Goal: Task Accomplishment & Management: Manage account settings

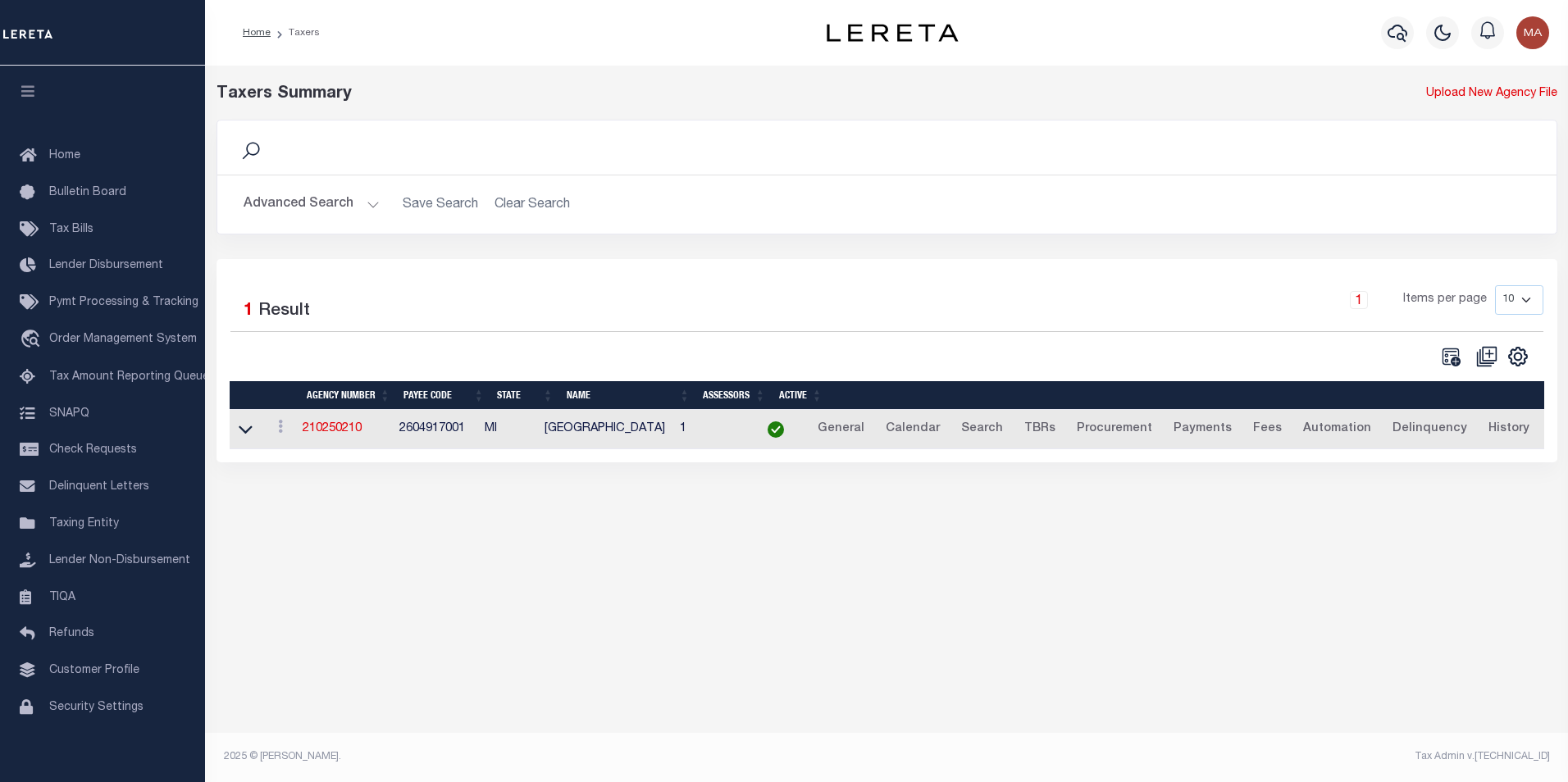
click at [368, 206] on button "Advanced Search" at bounding box center [311, 205] width 136 height 32
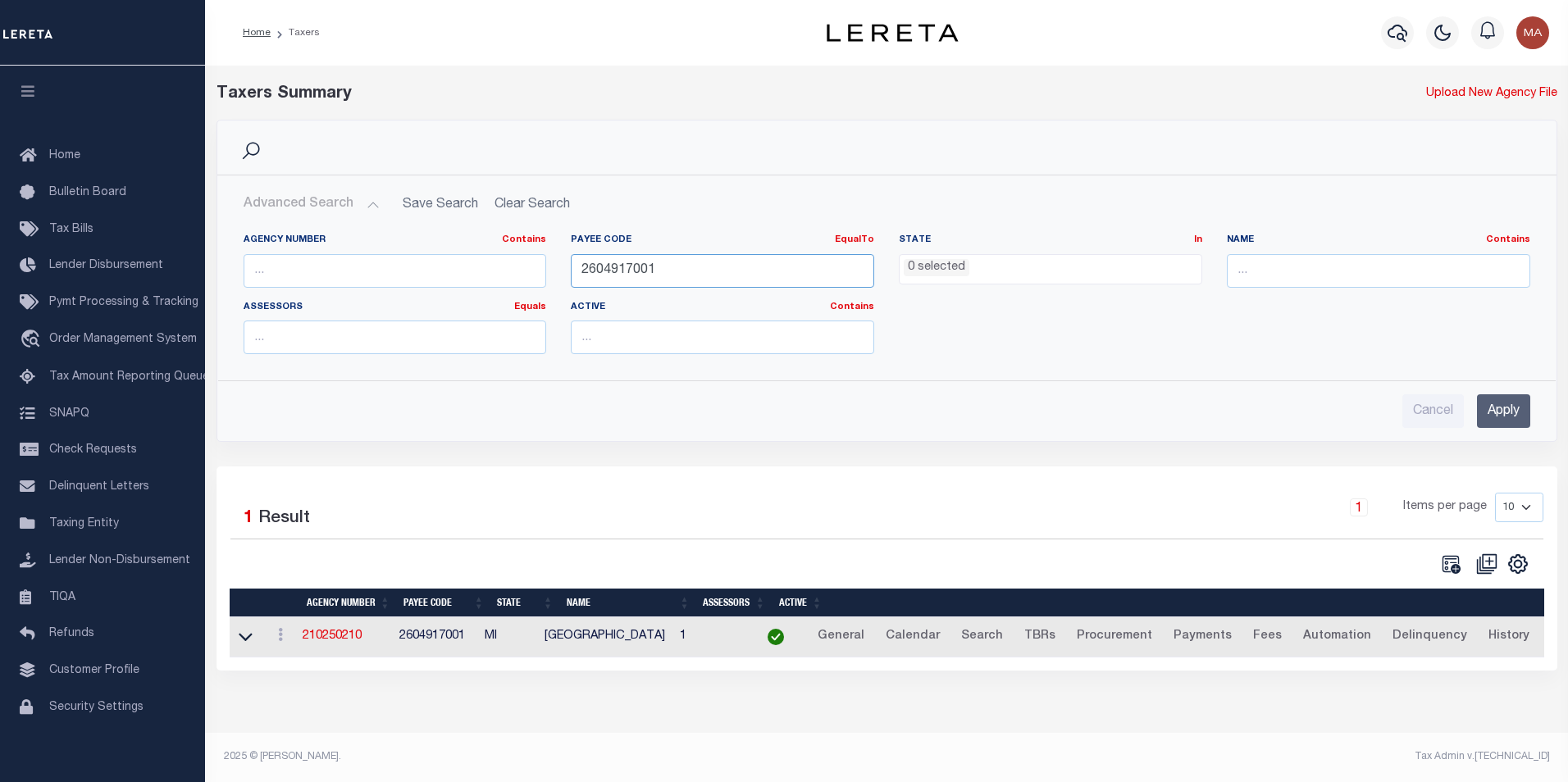
drag, startPoint x: 665, startPoint y: 264, endPoint x: 544, endPoint y: 269, distance: 121.1
click at [544, 269] on div "Agency Number Contains Contains Is Payee Code EqualTo Equals Is Not Equal To Is…" at bounding box center [887, 300] width 1311 height 133
paste input "3402117002"
type input "3402117002"
click at [1508, 415] on input "Apply" at bounding box center [1503, 411] width 54 height 34
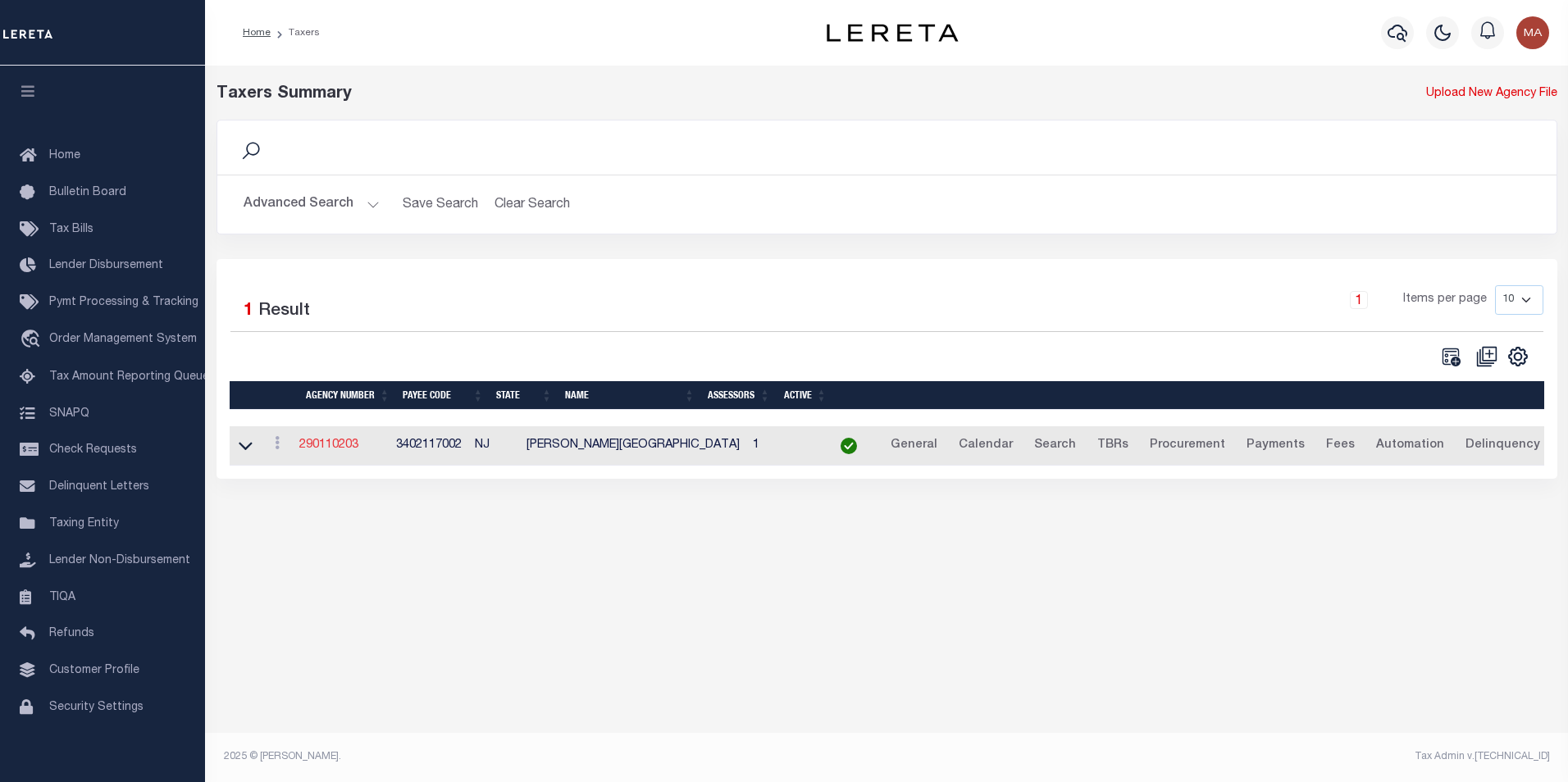
click at [334, 440] on link "290110203" at bounding box center [328, 445] width 59 height 12
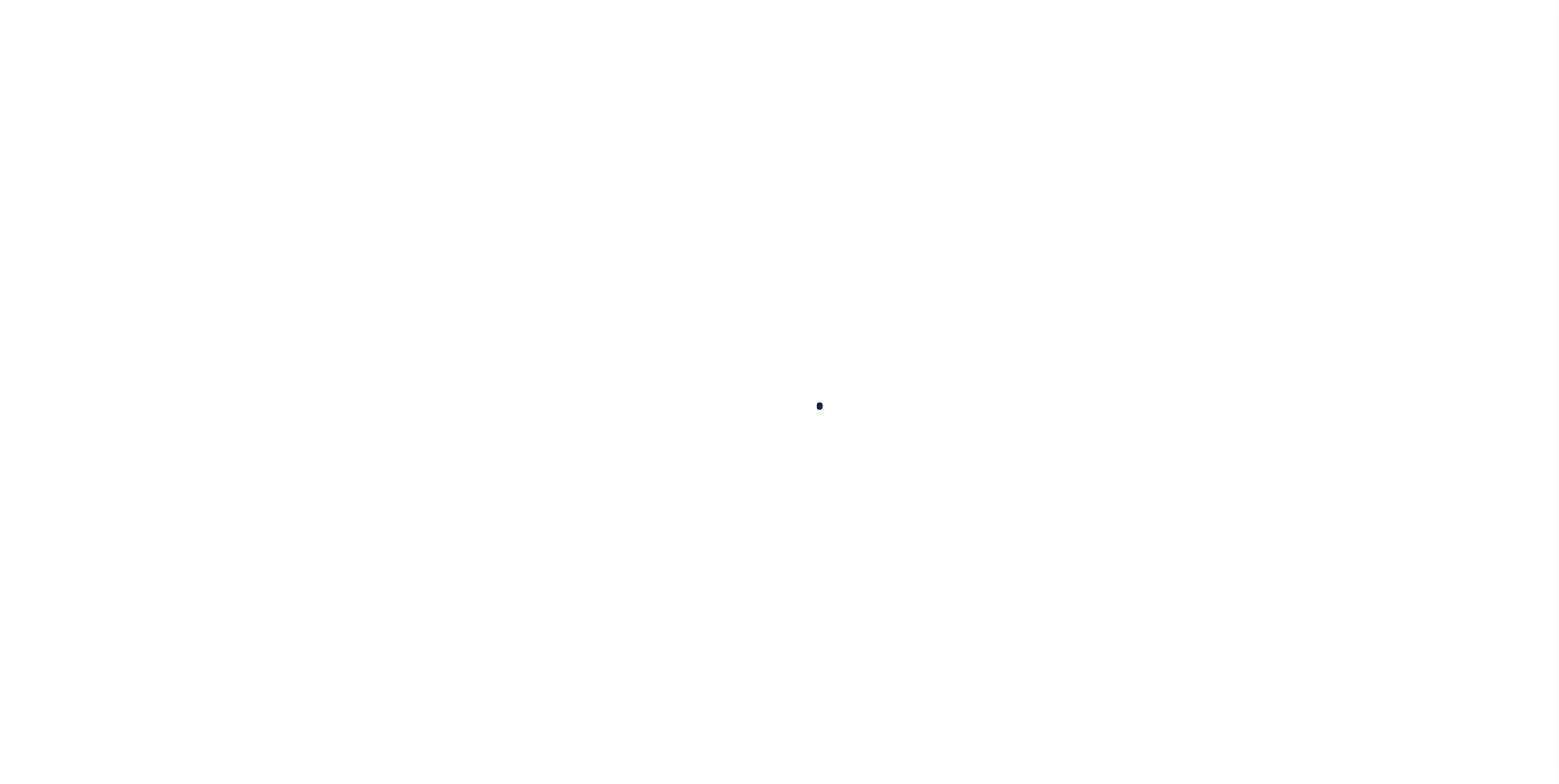
select select
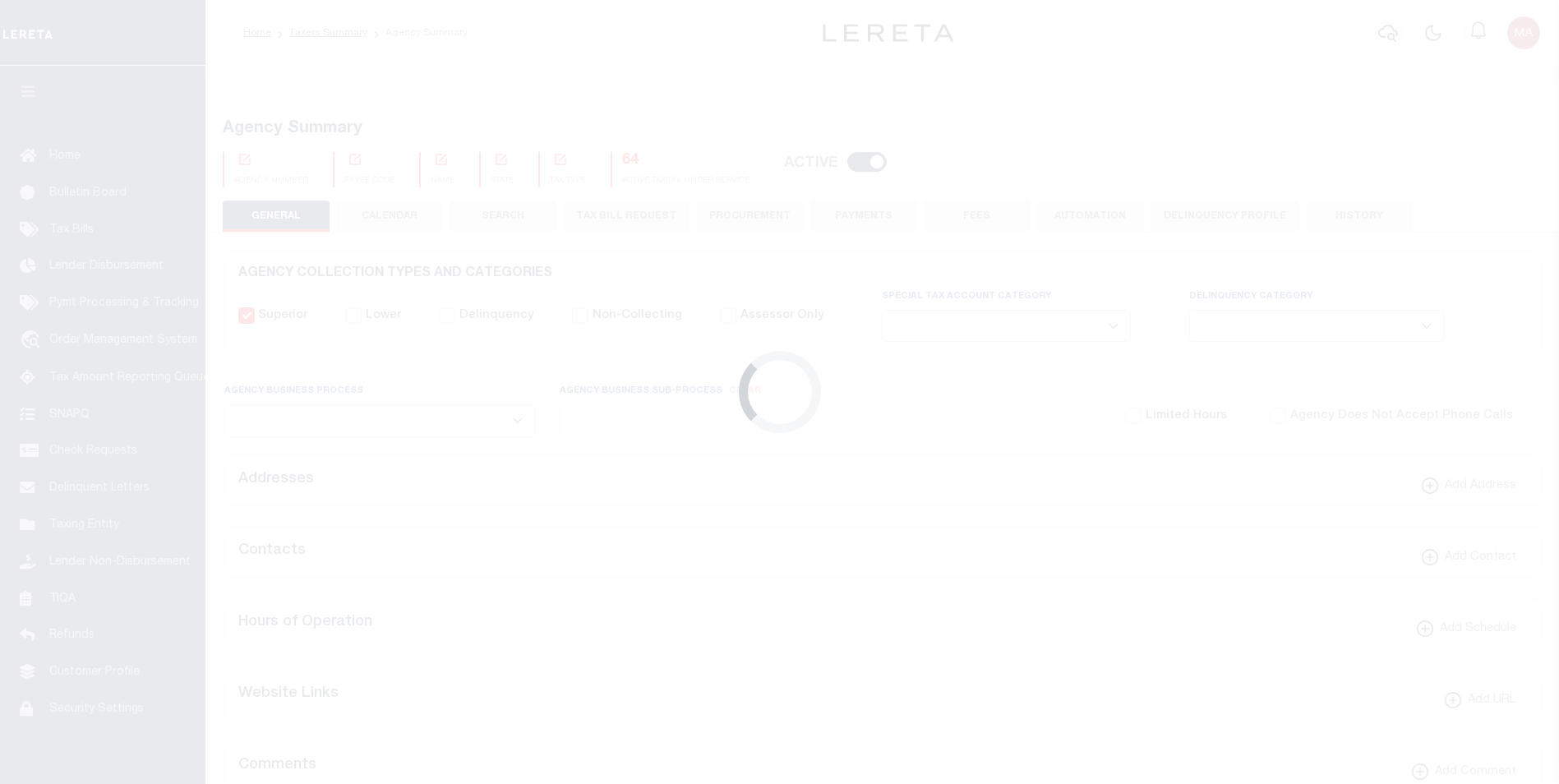
checkbox input "false"
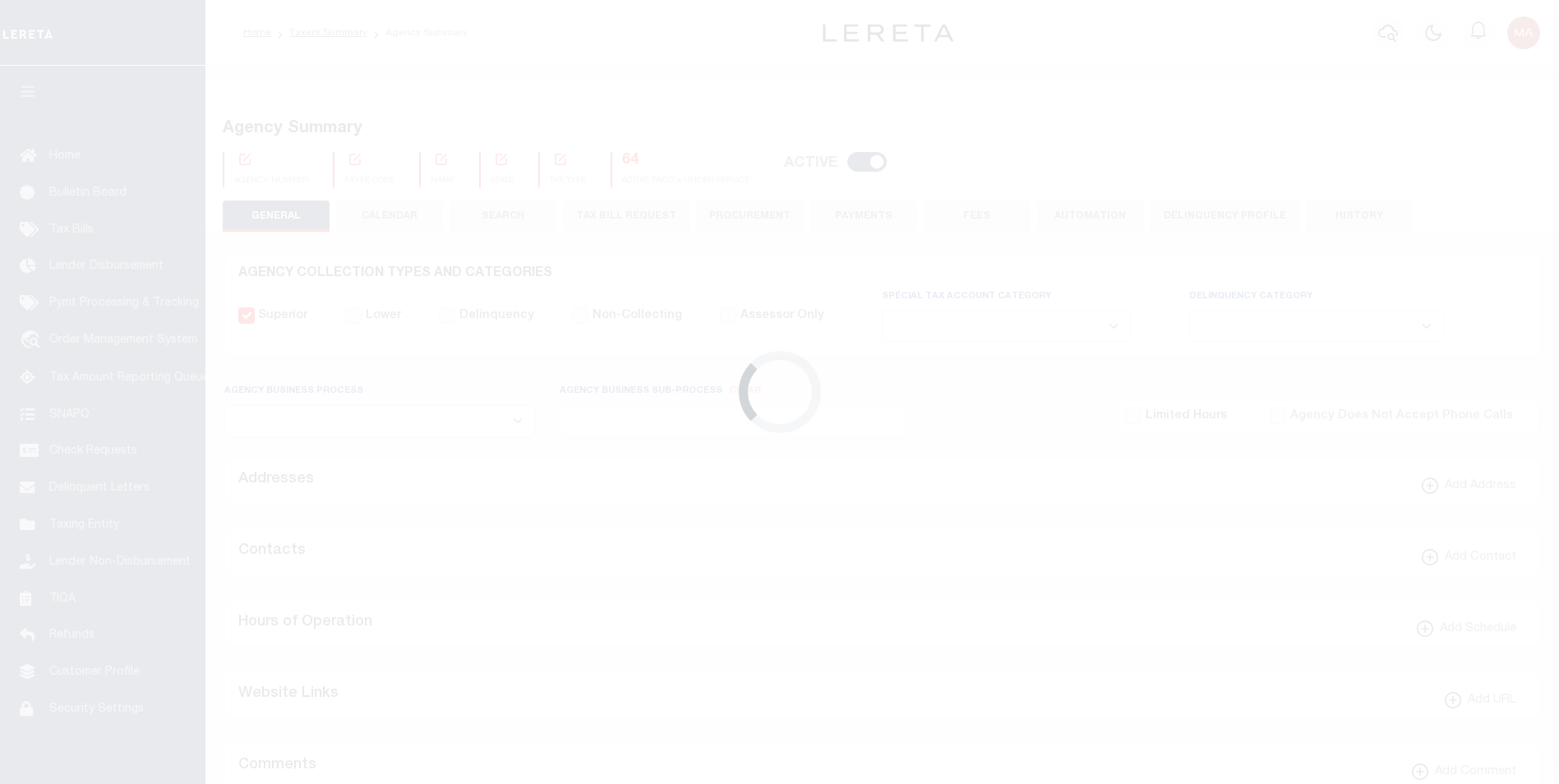
type input "3402117002"
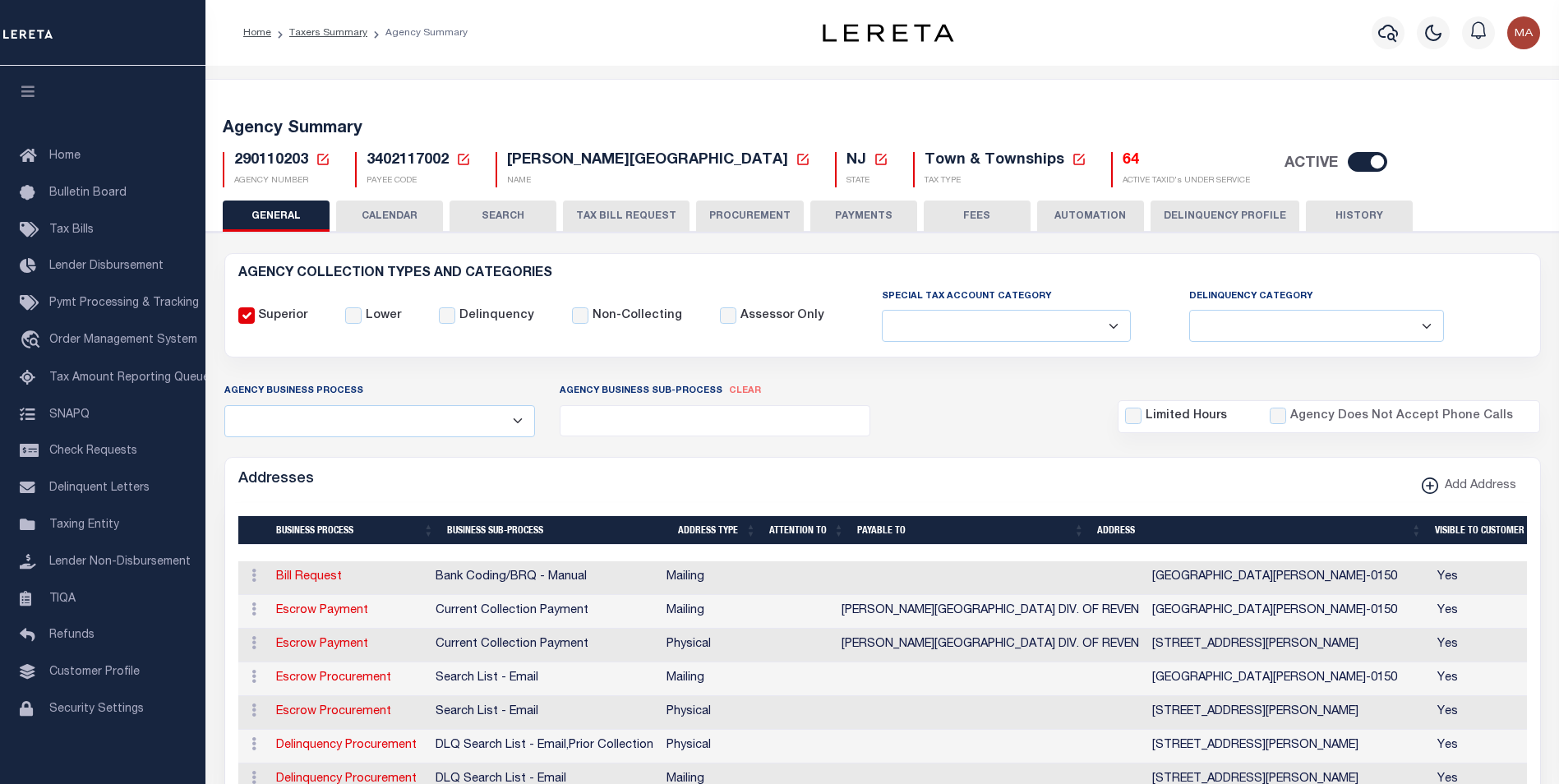
drag, startPoint x: 853, startPoint y: 220, endPoint x: 1064, endPoint y: 458, distance: 318.1
click at [853, 219] on button "PAYMENTS" at bounding box center [863, 216] width 107 height 32
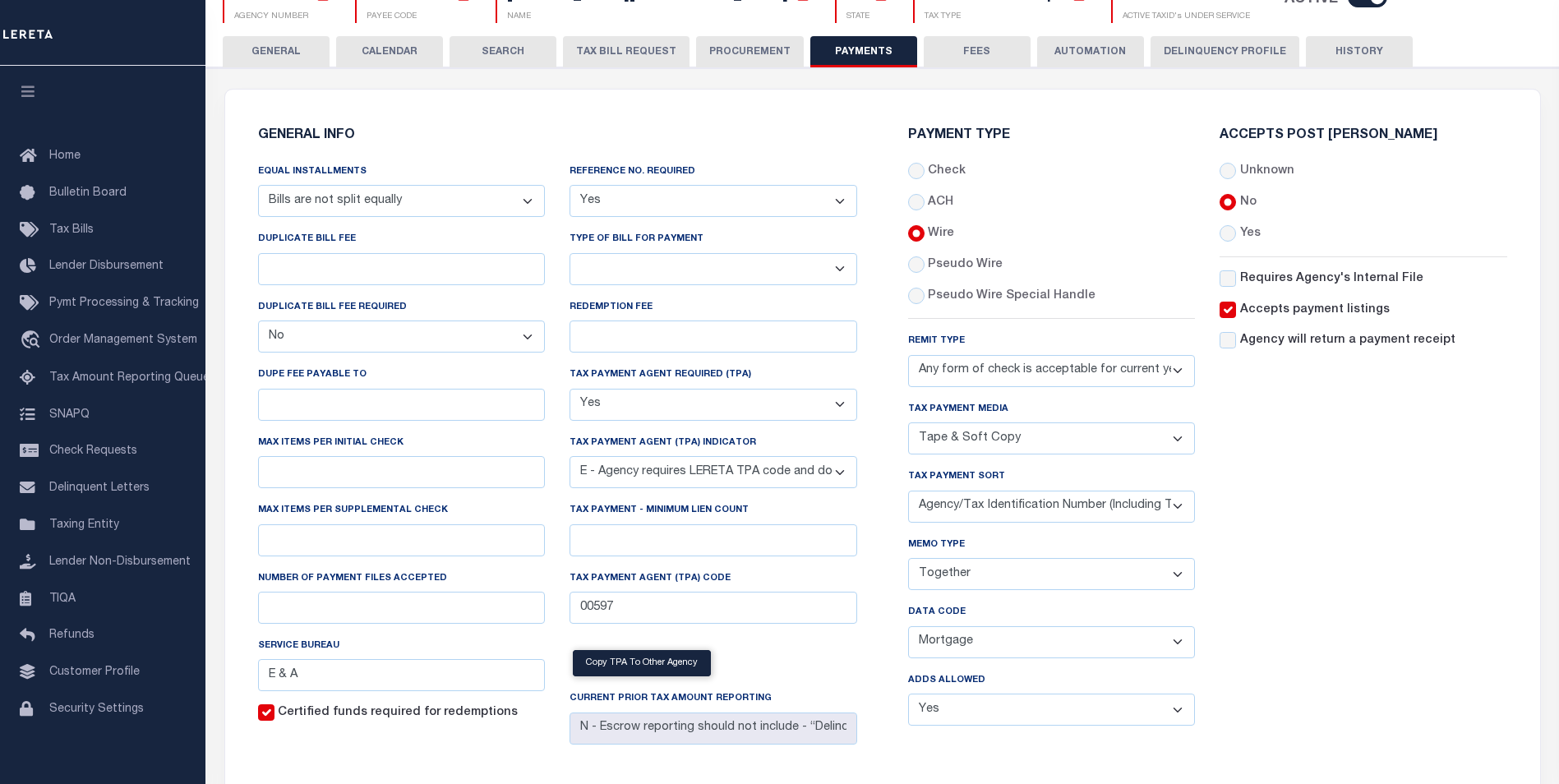
scroll to position [246, 0]
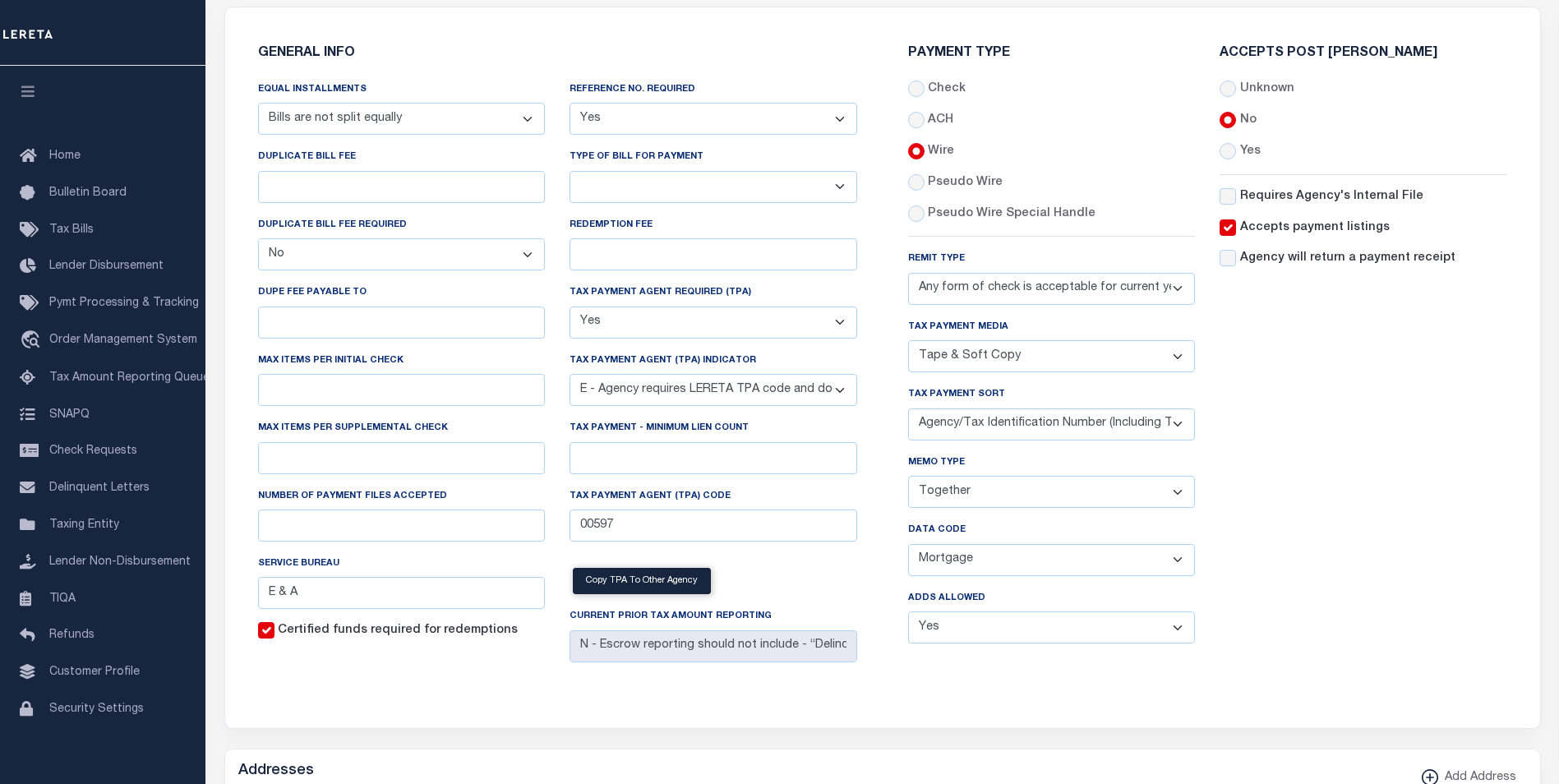
click at [1031, 501] on select "Separate Together" at bounding box center [1053, 492] width 288 height 32
select select "60"
click at [909, 479] on select "Separate Together" at bounding box center [1053, 492] width 288 height 32
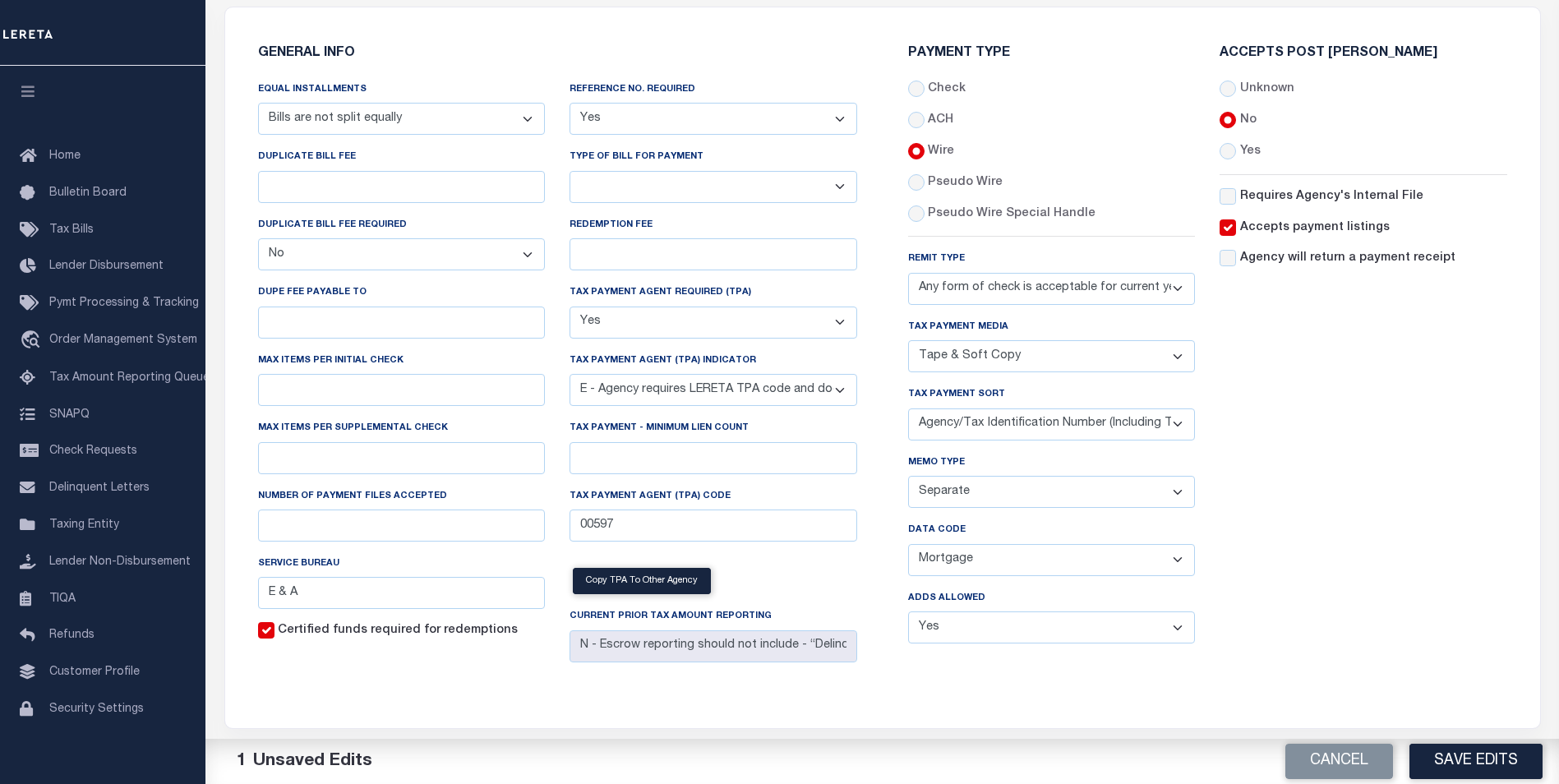
click at [994, 567] on select "Balance Due Mortgage Open Prior Supplemental" at bounding box center [1053, 560] width 288 height 32
select select "66"
click at [909, 547] on select "Balance Due Mortgage Open Prior Supplemental" at bounding box center [1053, 560] width 288 height 32
click at [1441, 758] on button "Save Edits" at bounding box center [1476, 761] width 133 height 35
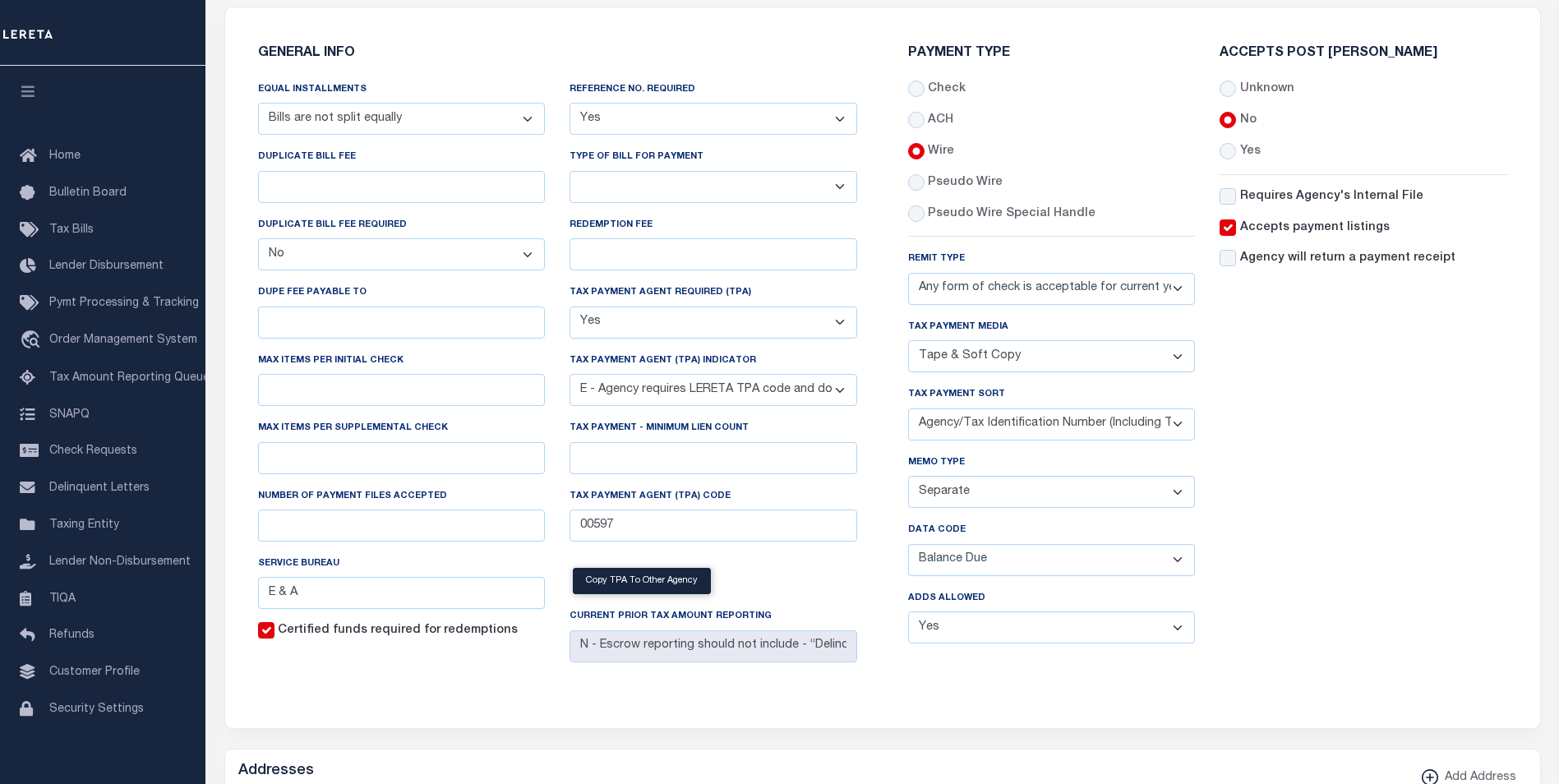
click at [1028, 493] on select "Separate Together" at bounding box center [1053, 492] width 288 height 32
select select "61"
click at [909, 479] on select "Separate Together" at bounding box center [1053, 492] width 288 height 32
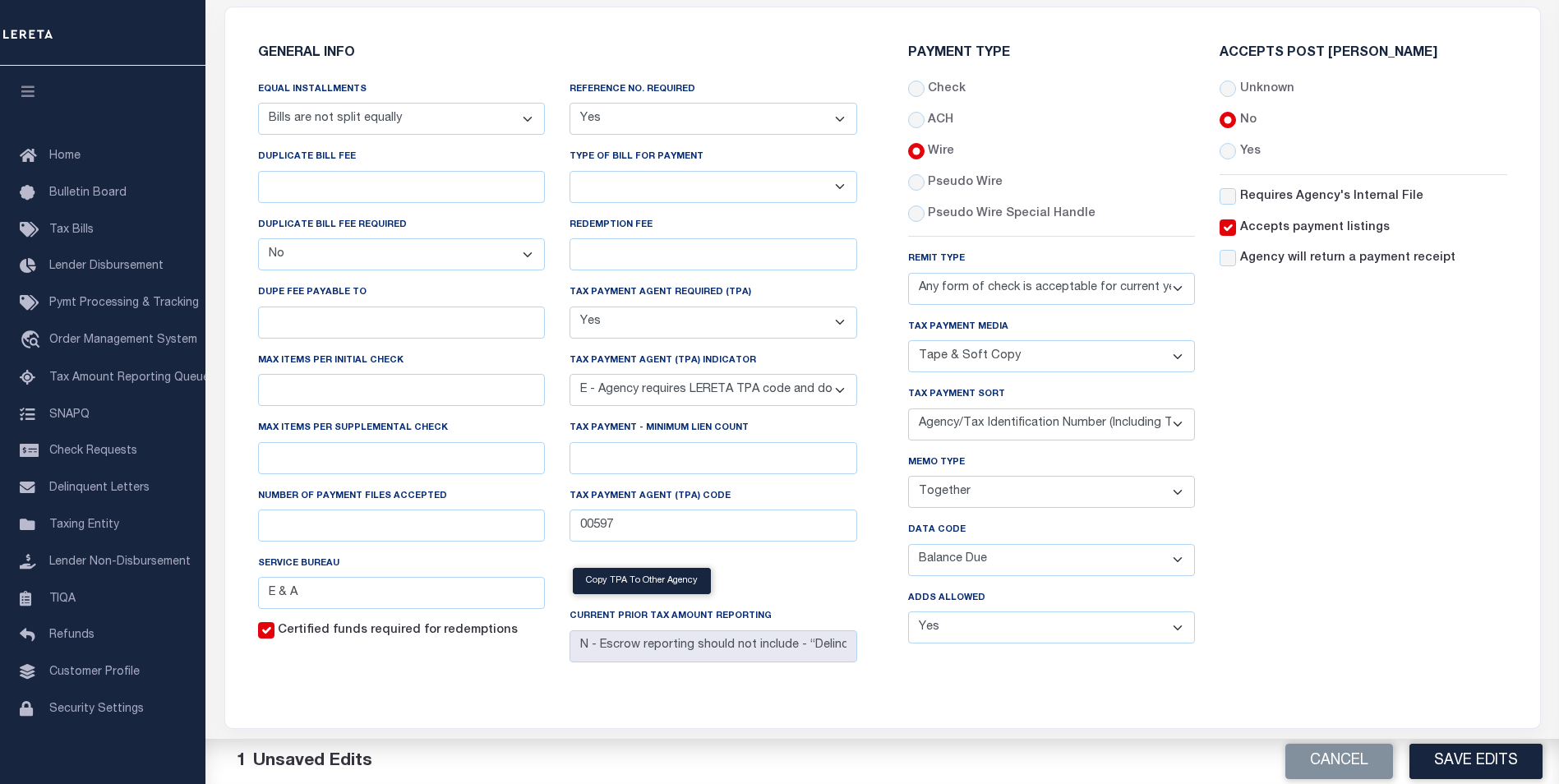
click at [975, 566] on select "Balance Due Mortgage Open Prior Supplemental" at bounding box center [1053, 560] width 288 height 32
select select "65"
click at [909, 547] on select "Balance Due Mortgage Open Prior Supplemental" at bounding box center [1053, 560] width 288 height 32
click at [967, 629] on select "Yes No" at bounding box center [1053, 628] width 288 height 32
select select "2"
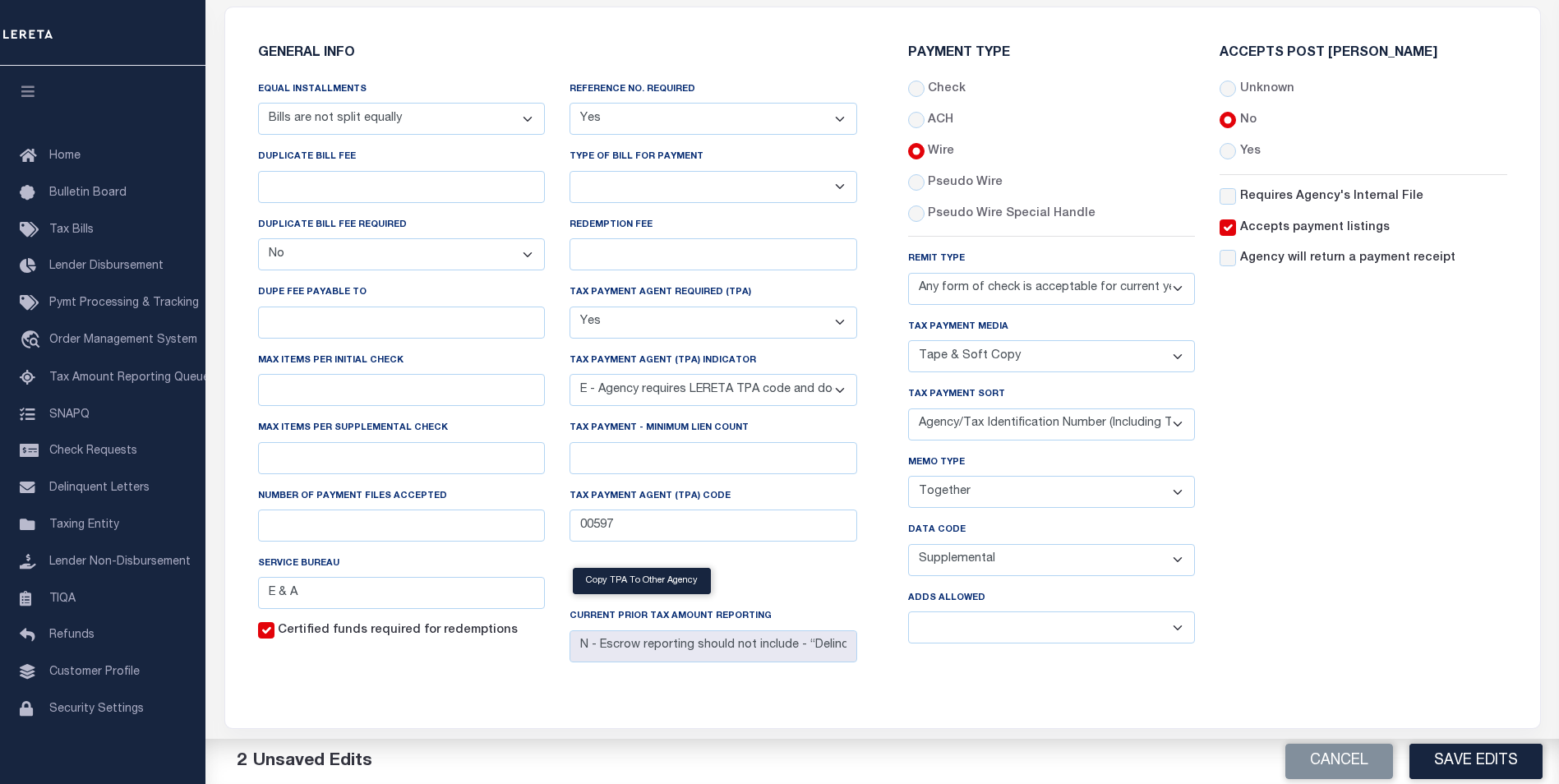
click at [909, 616] on select "Yes No" at bounding box center [1053, 628] width 288 height 32
click at [1475, 758] on button "Save Edits" at bounding box center [1476, 761] width 133 height 35
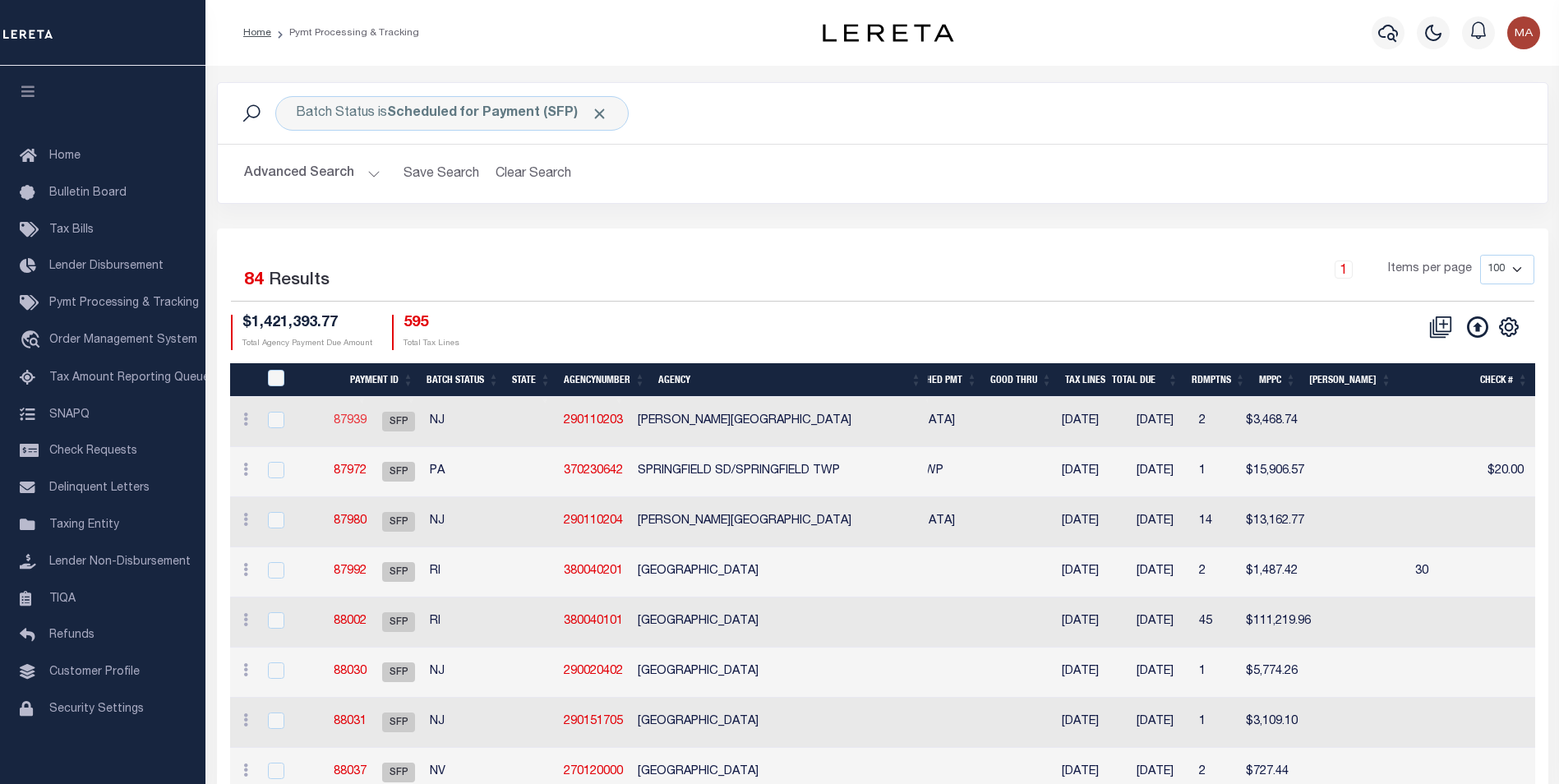
click at [367, 421] on link "87939" at bounding box center [350, 421] width 33 height 12
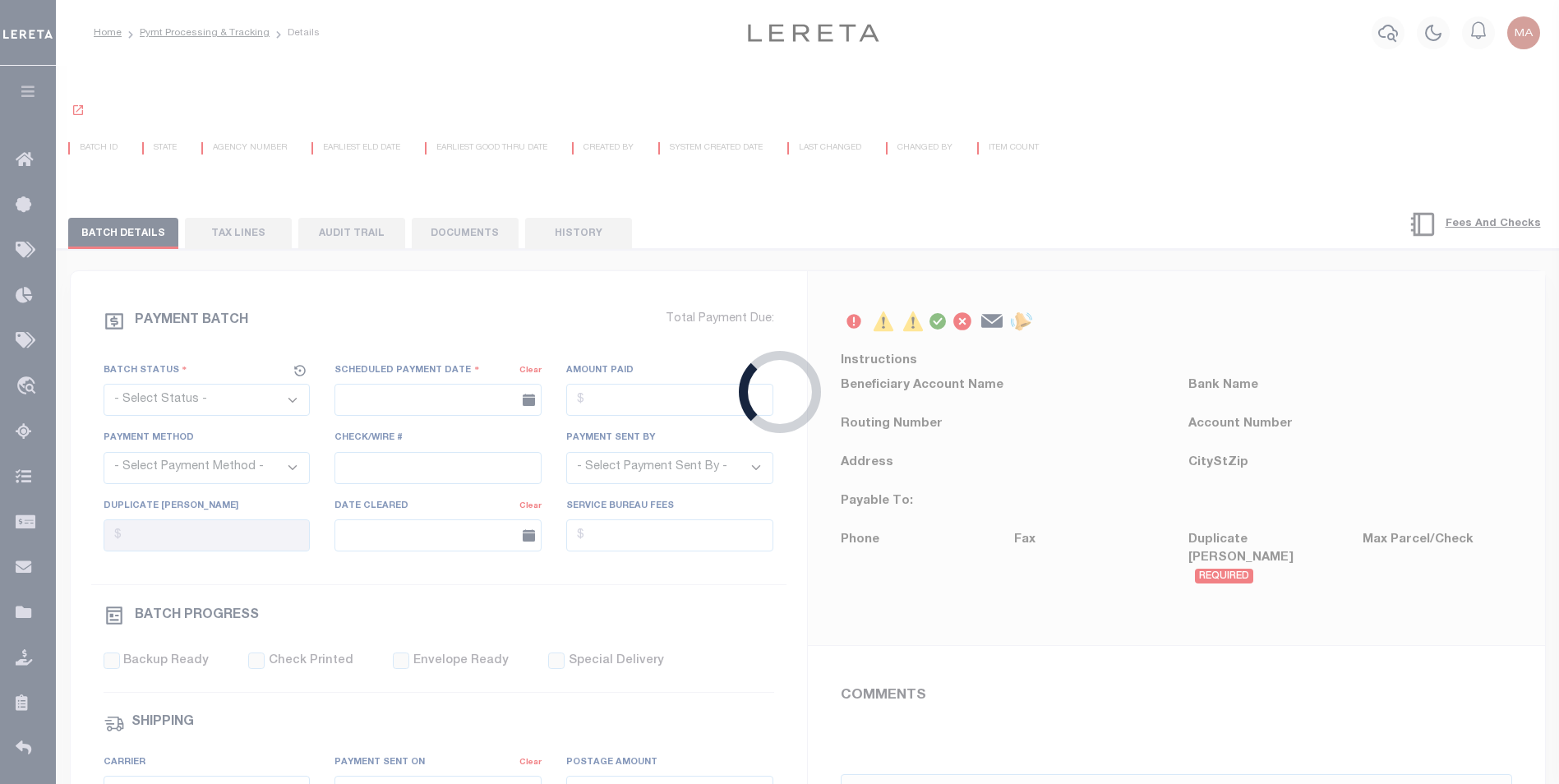
select select "SFP"
type input "[DATE]"
type input "36 - no wire option"
type input "[PERSON_NAME]"
type input "E & A"
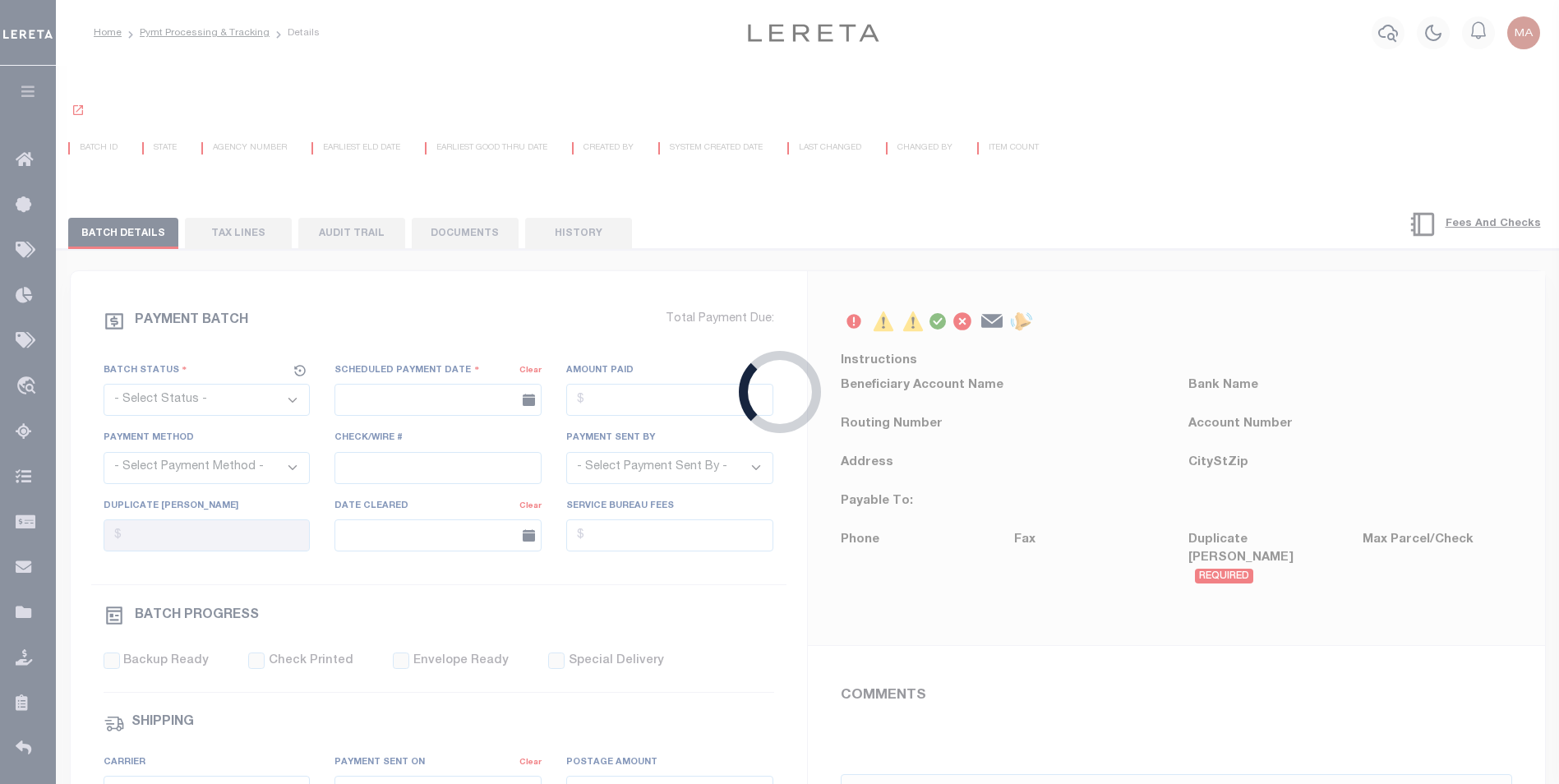
select select "62"
select select "1"
select select "73"
select select "1"
select select "61"
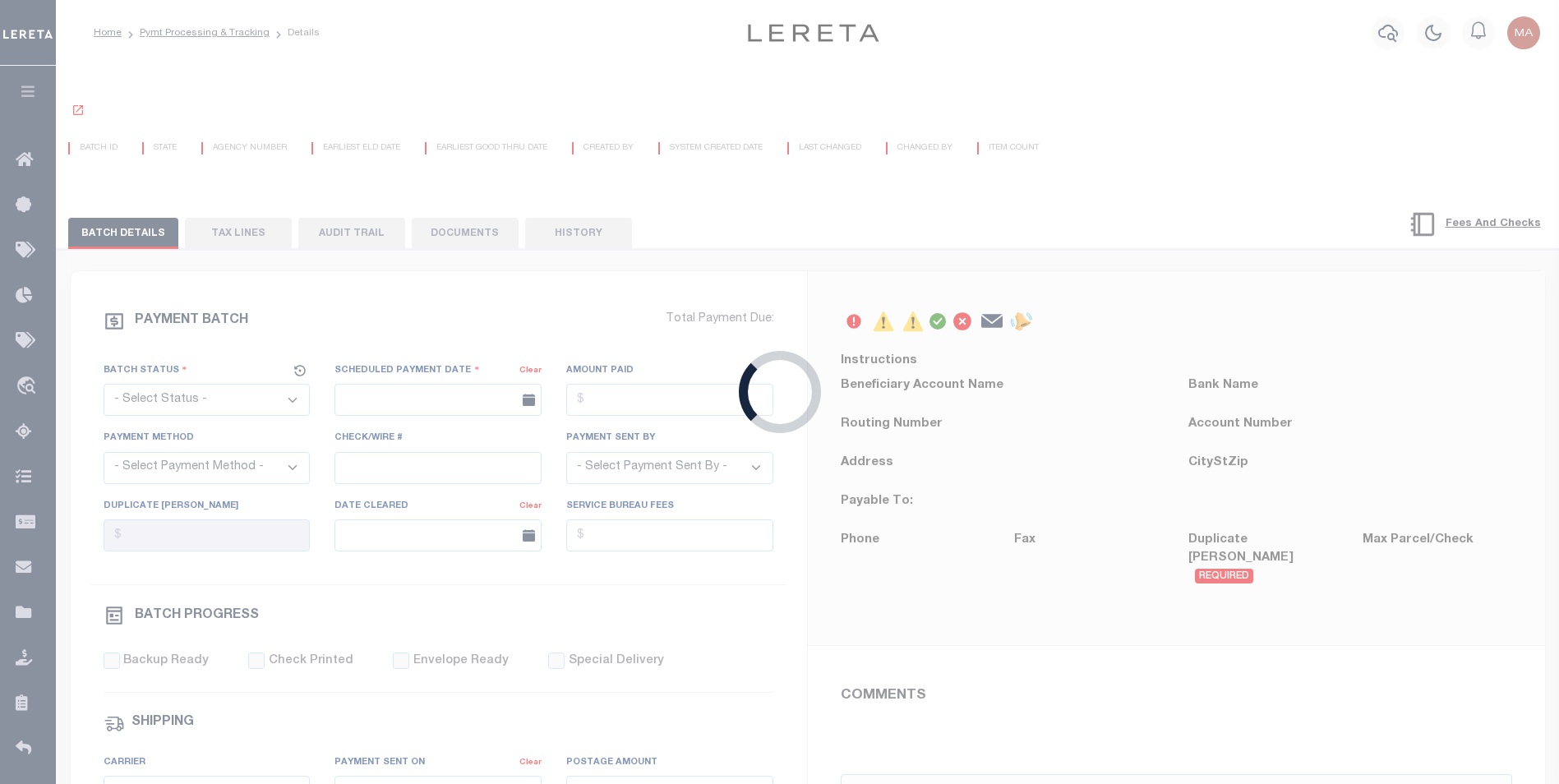
select select "44"
radio input "true"
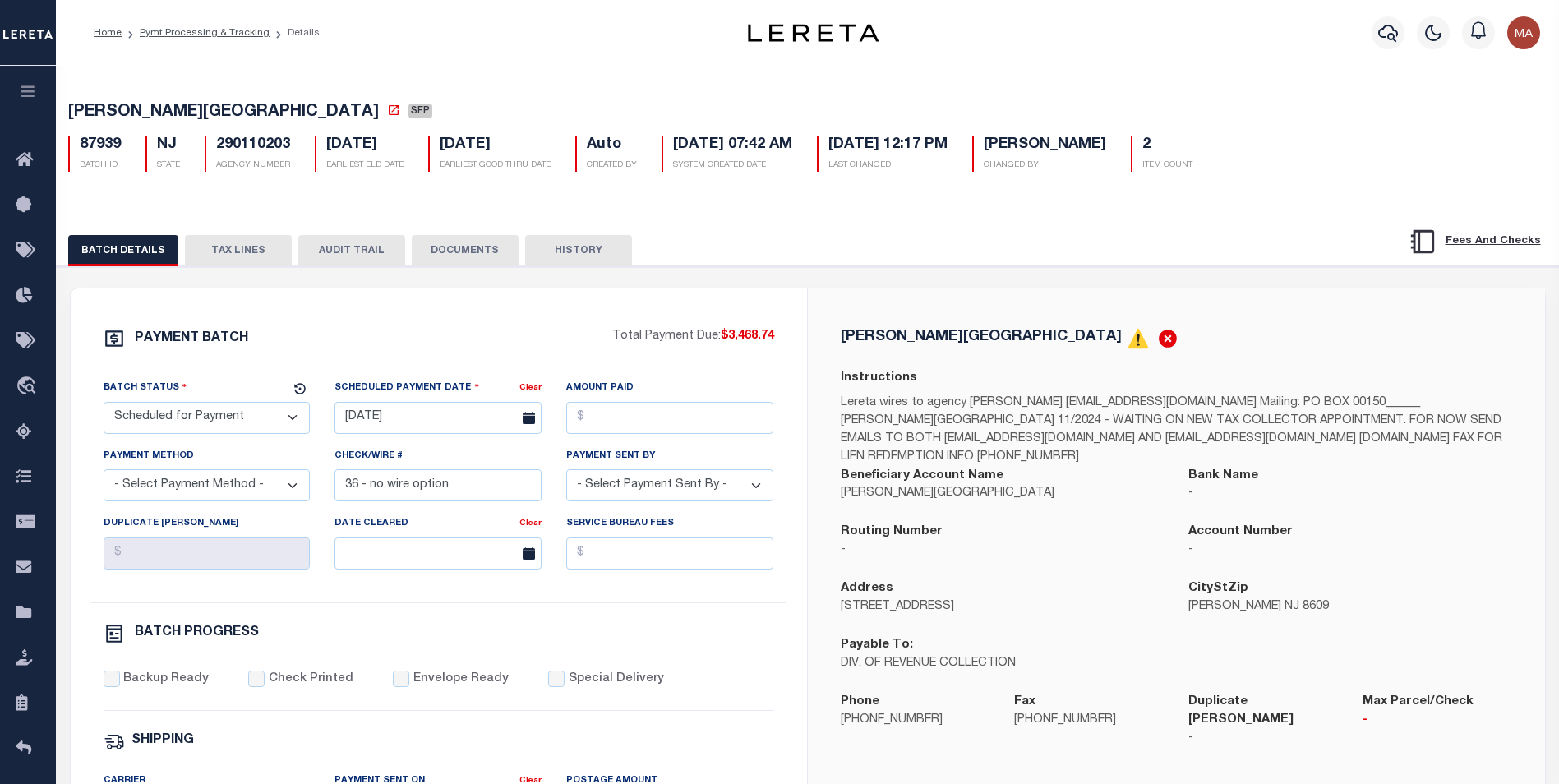
click at [576, 256] on button "HISTORY" at bounding box center [578, 251] width 107 height 32
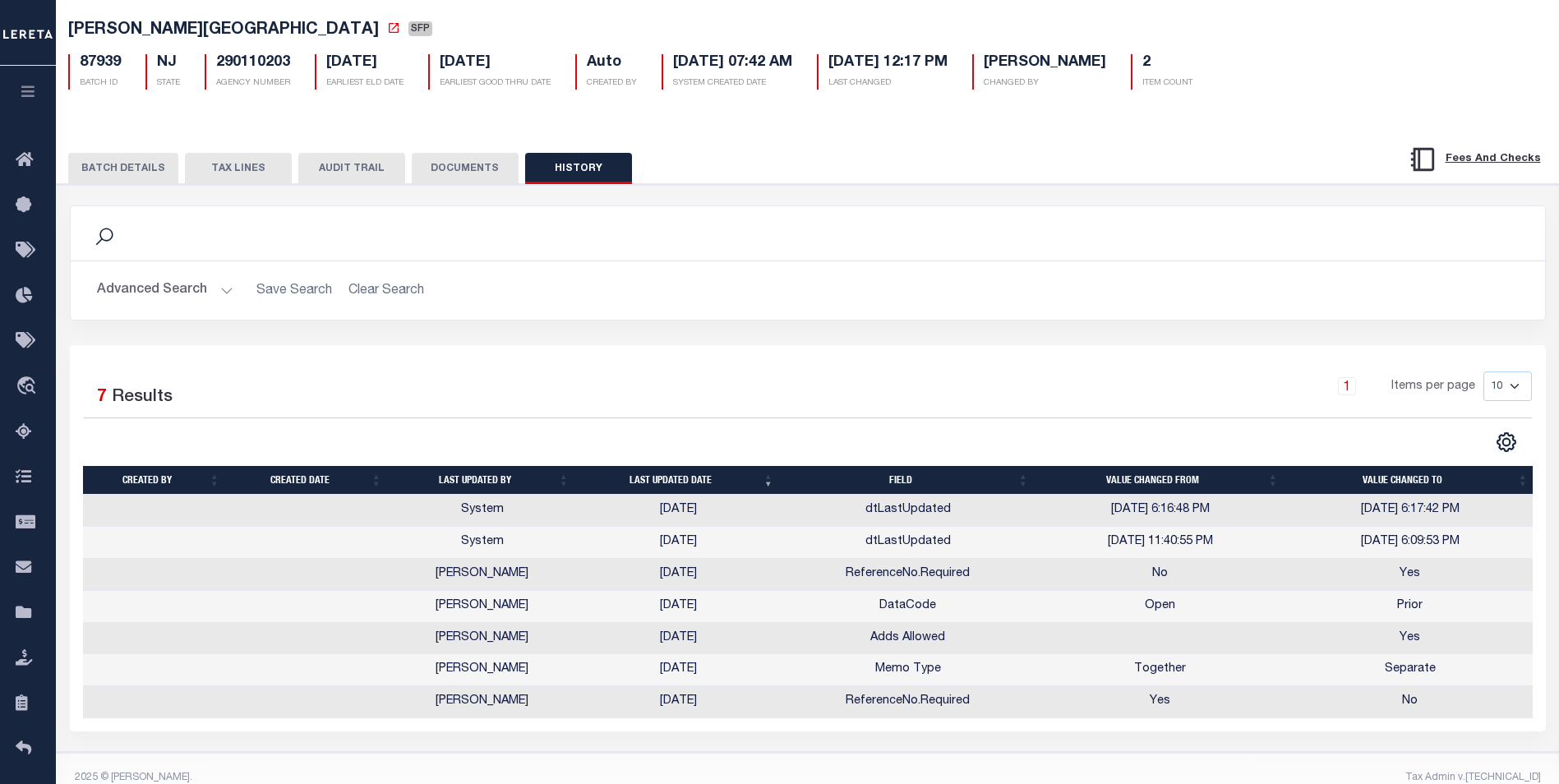
scroll to position [116, 0]
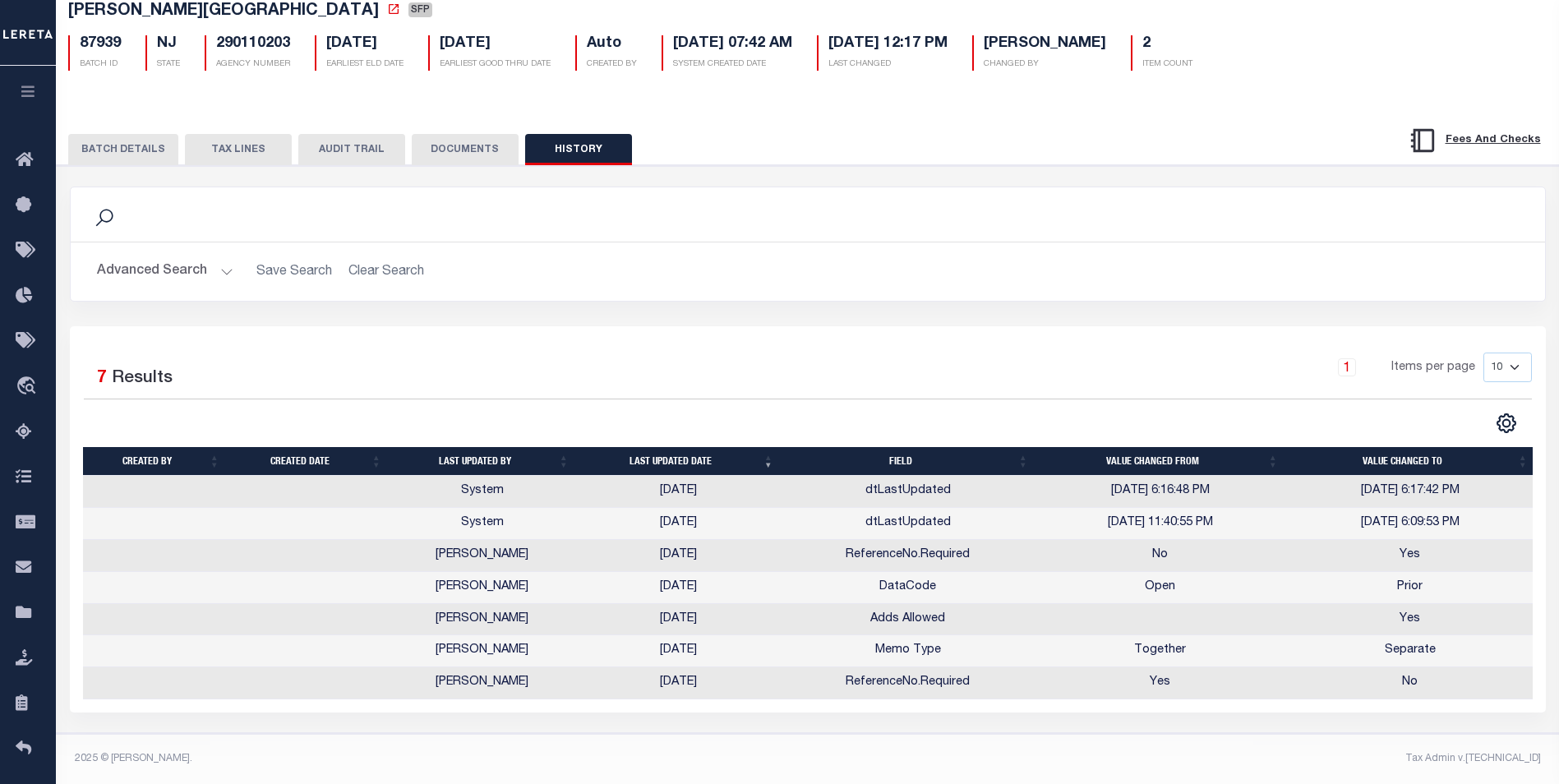
click at [576, 137] on button "HISTORY" at bounding box center [578, 149] width 107 height 32
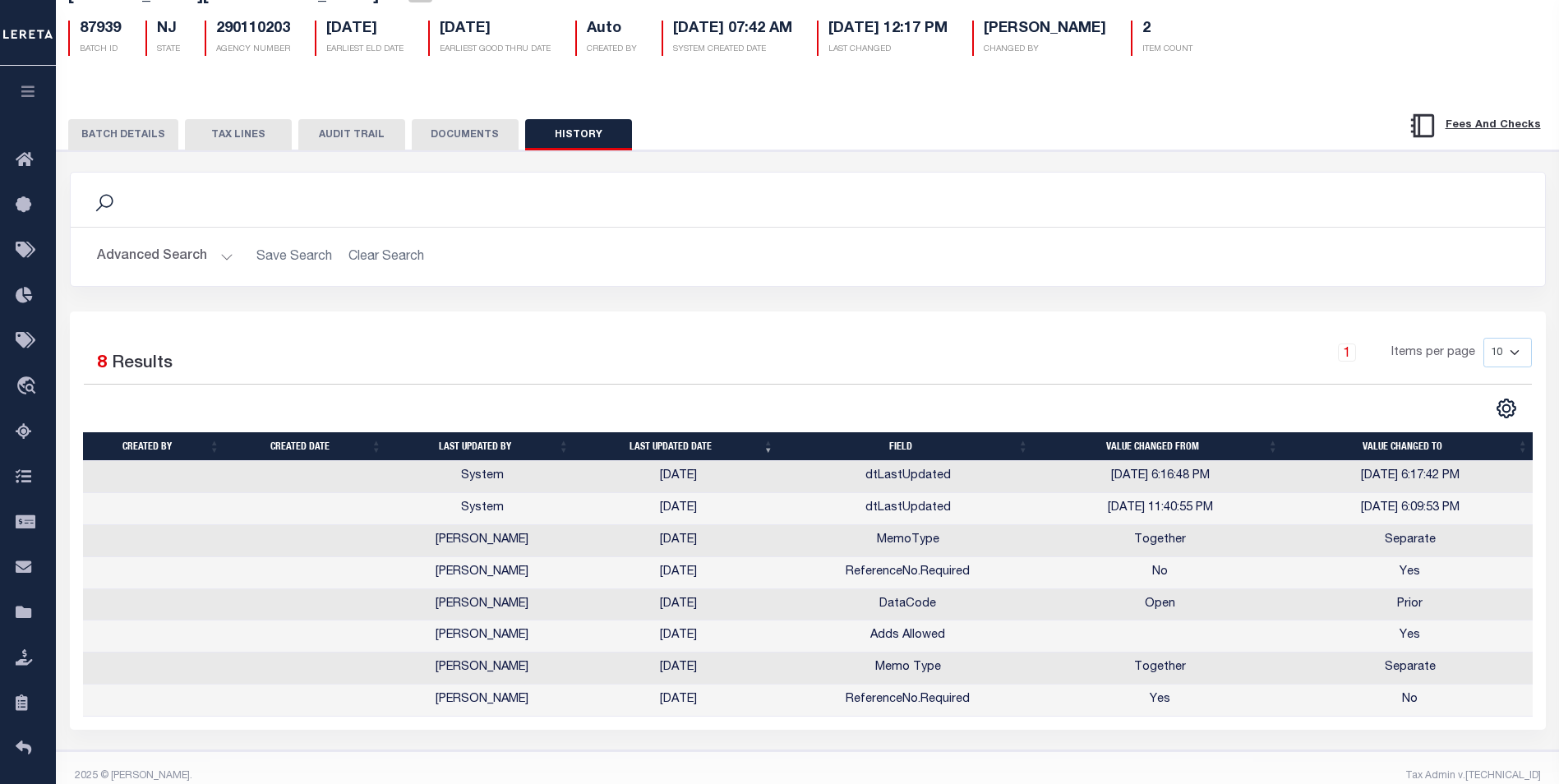
click at [575, 146] on button "HISTORY" at bounding box center [578, 135] width 107 height 32
click at [684, 455] on th "Last updated date" at bounding box center [678, 447] width 205 height 29
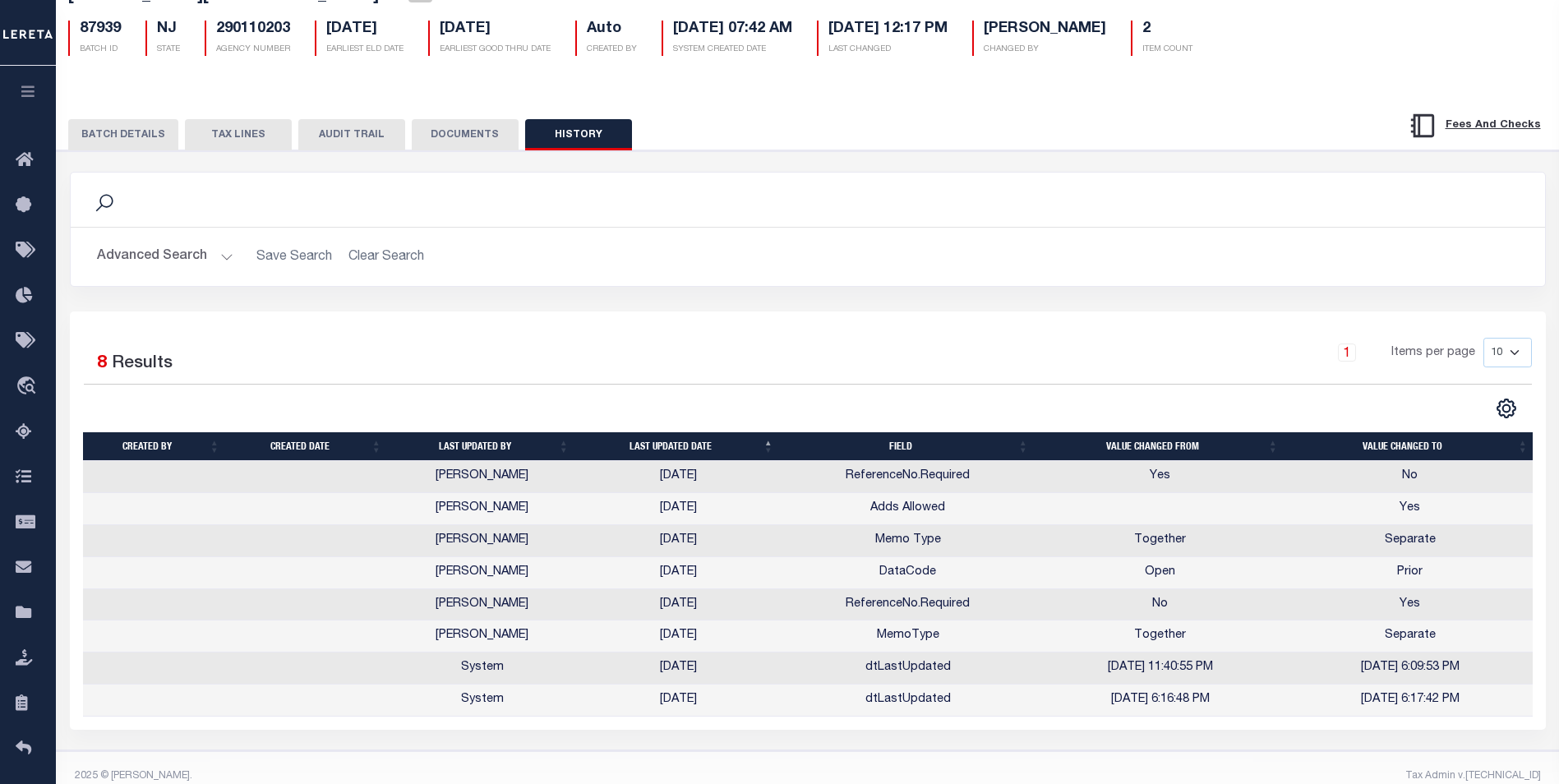
click at [684, 455] on th "Last updated date" at bounding box center [678, 447] width 205 height 29
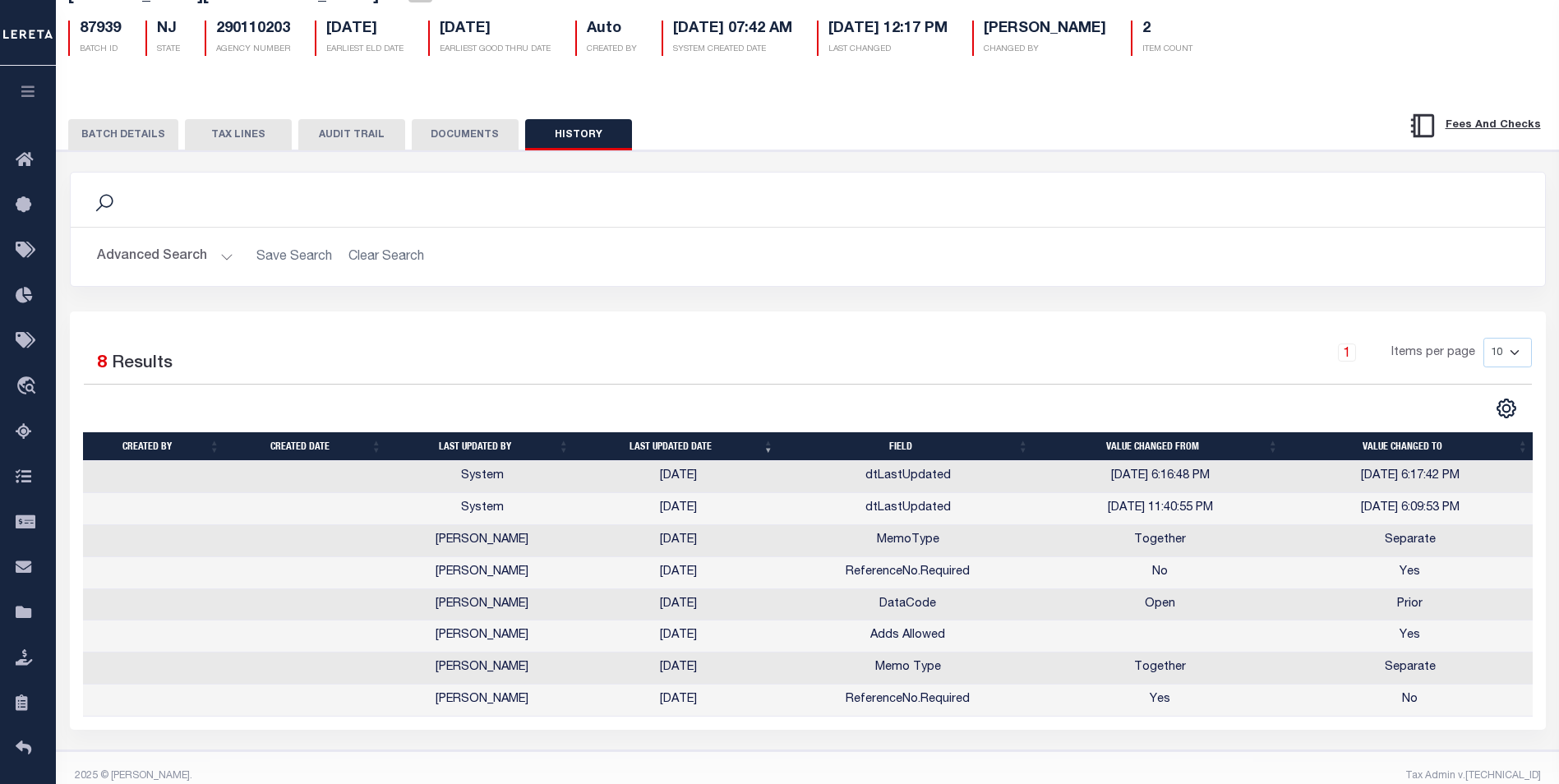
click at [1517, 358] on select "10 25 50 100" at bounding box center [1508, 352] width 49 height 30
select select "50"
click at [1484, 341] on select "10 25 50 100" at bounding box center [1508, 352] width 49 height 30
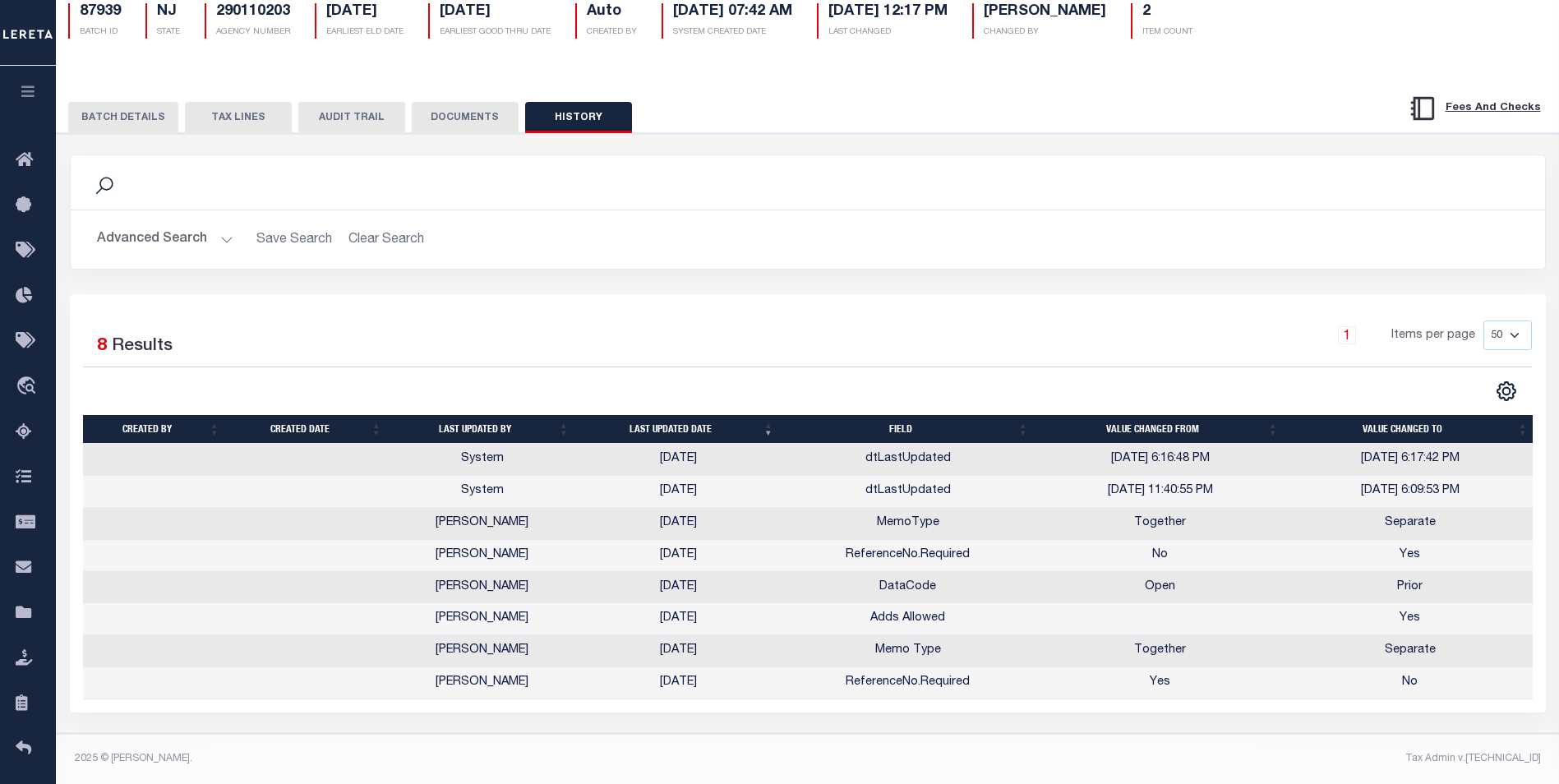
click at [673, 419] on th "Last updated date" at bounding box center [678, 429] width 205 height 29
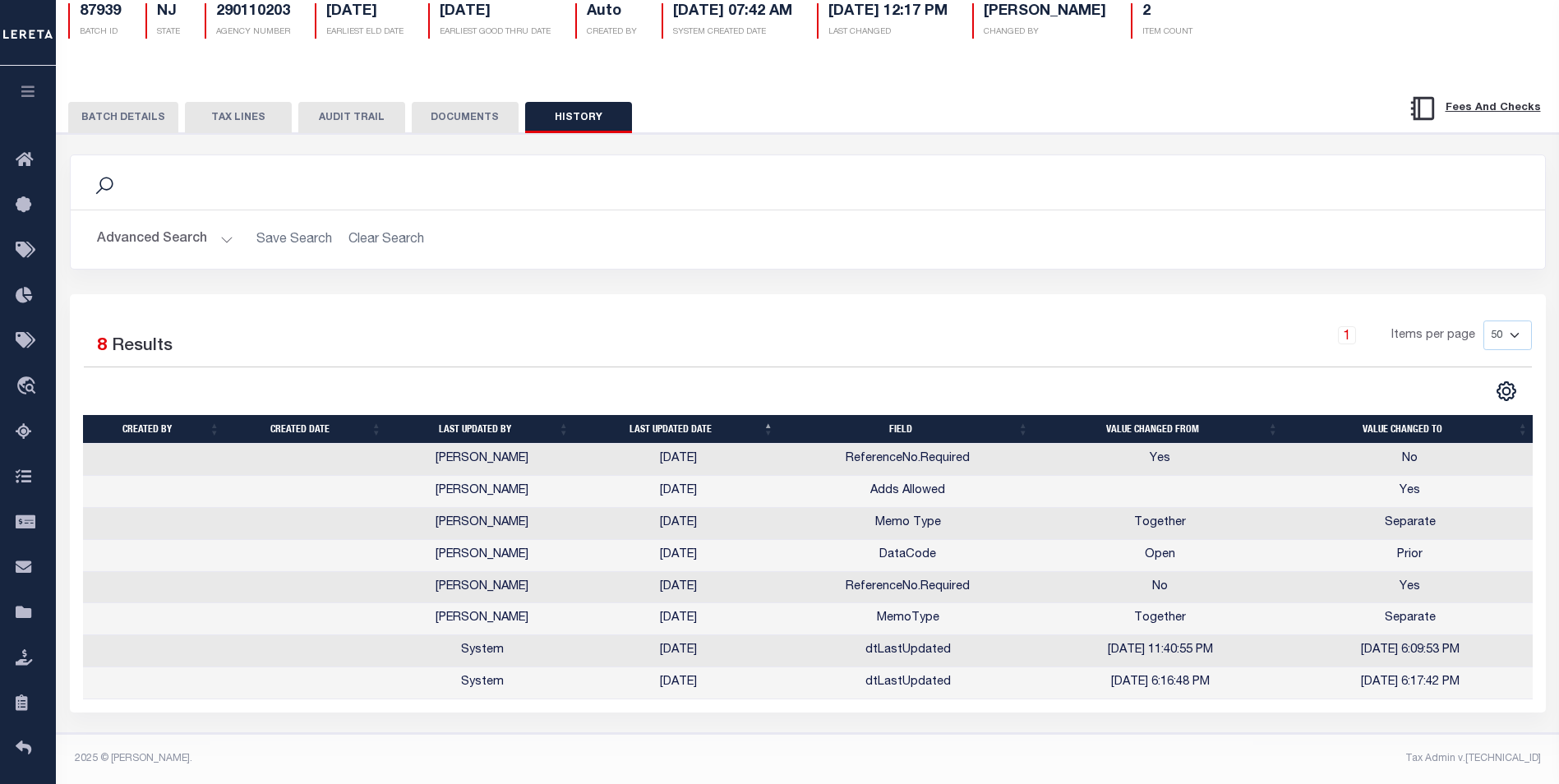
click at [680, 415] on th "Last updated date" at bounding box center [678, 429] width 205 height 29
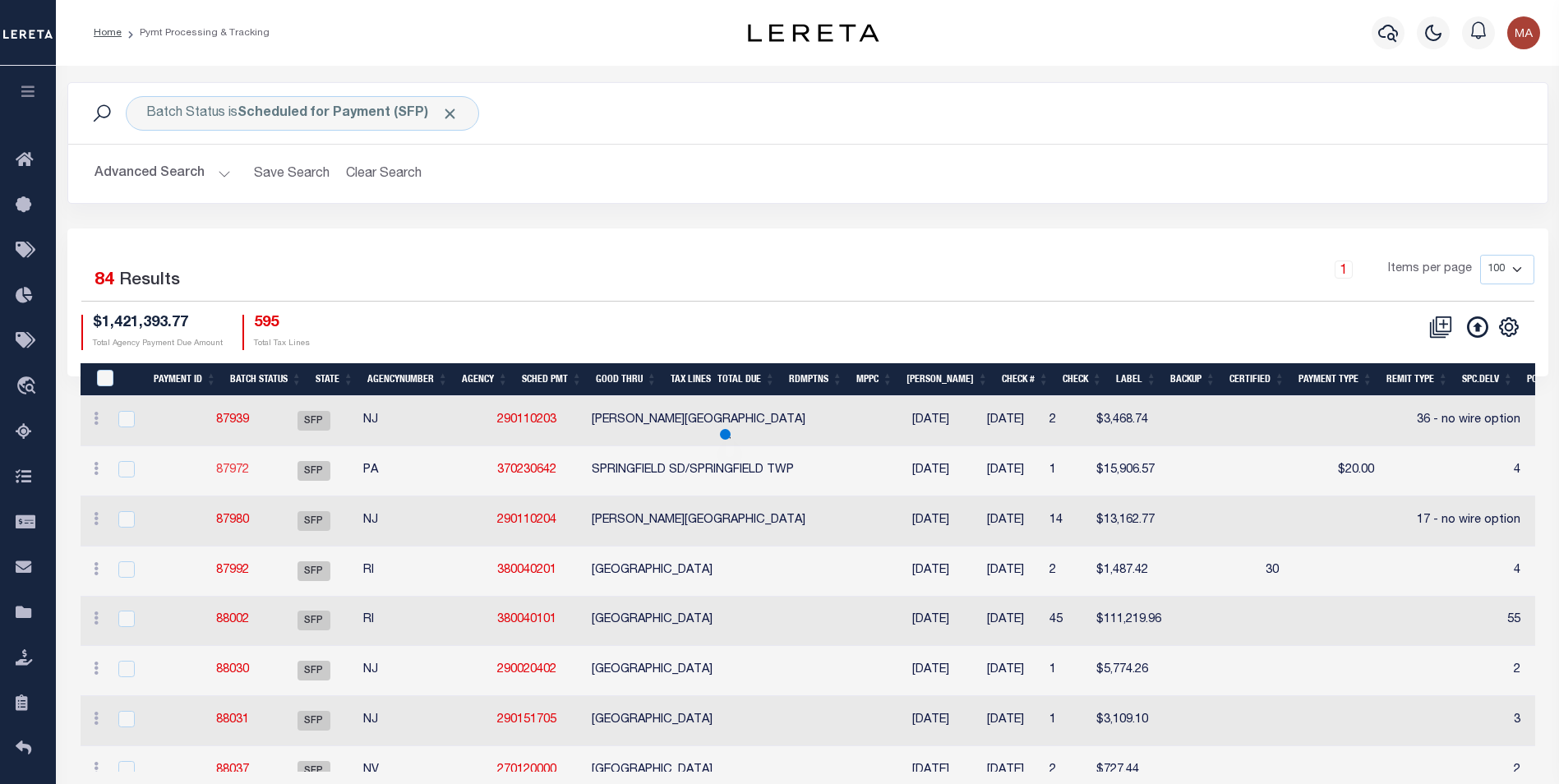
click at [234, 471] on link "87972" at bounding box center [233, 470] width 33 height 12
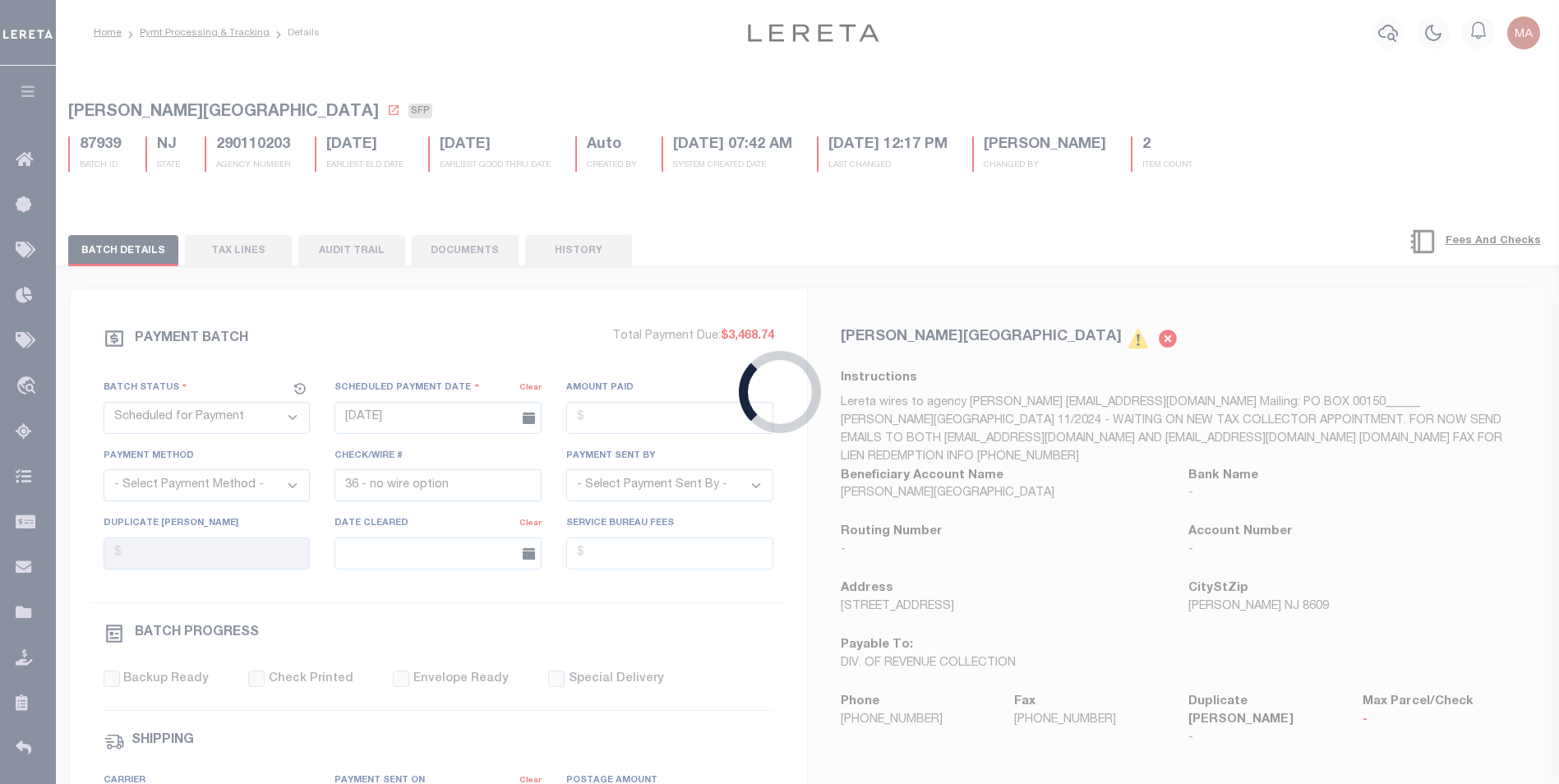
type input "4"
type input "Audria"
select select "35"
select select "70"
select select "2"
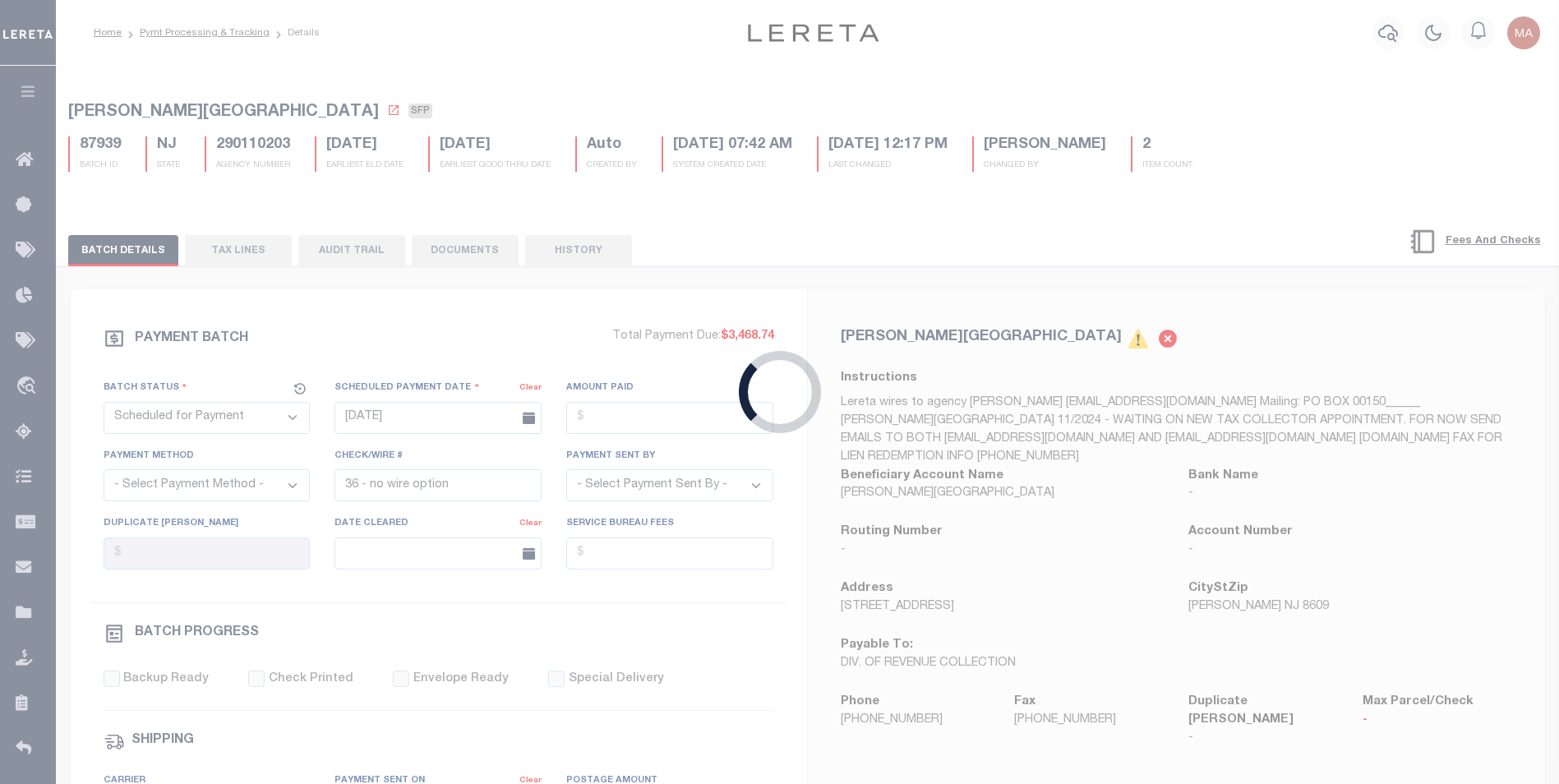
select select
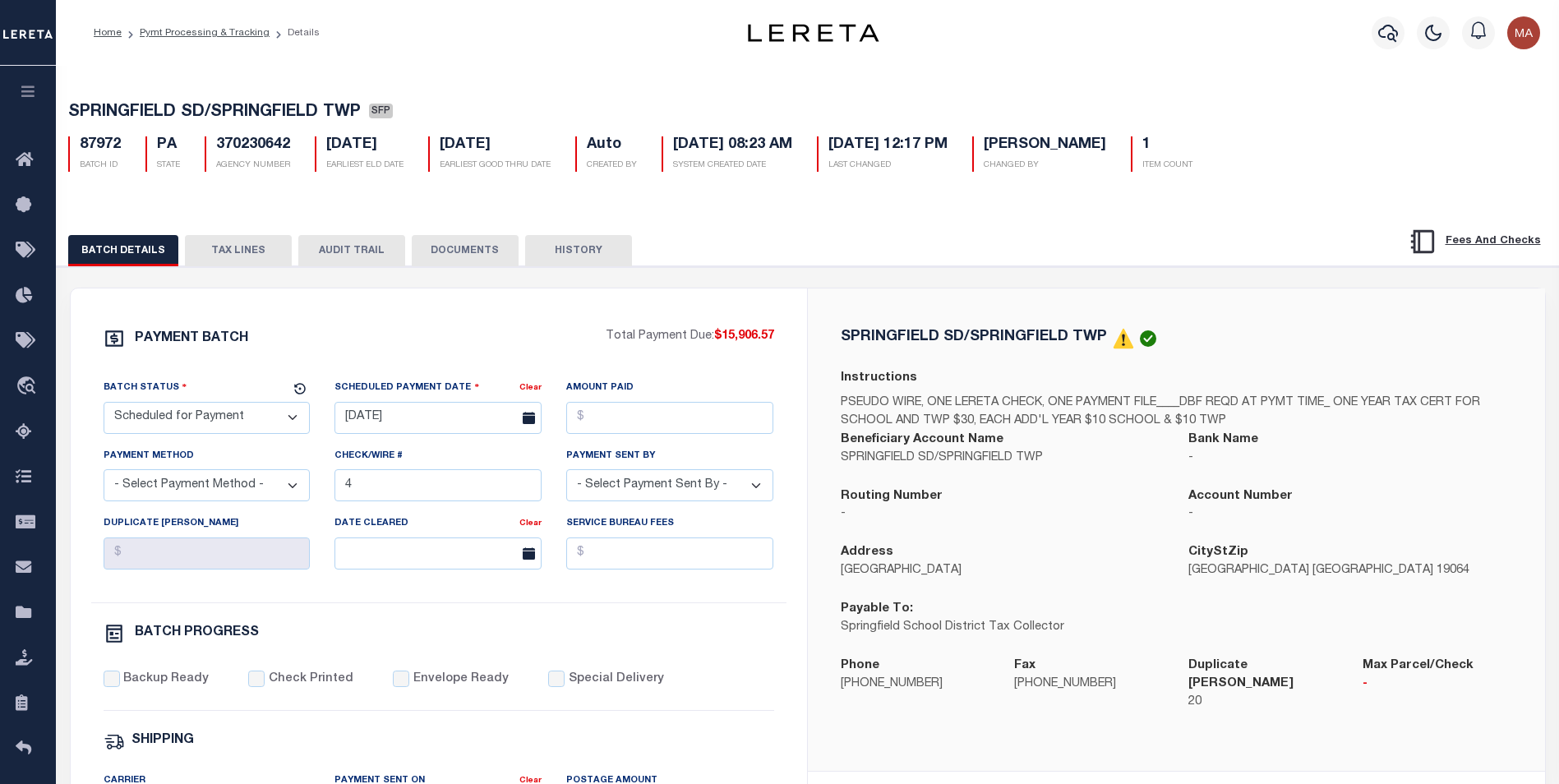
click at [573, 254] on button "HISTORY" at bounding box center [578, 251] width 107 height 32
select select "50"
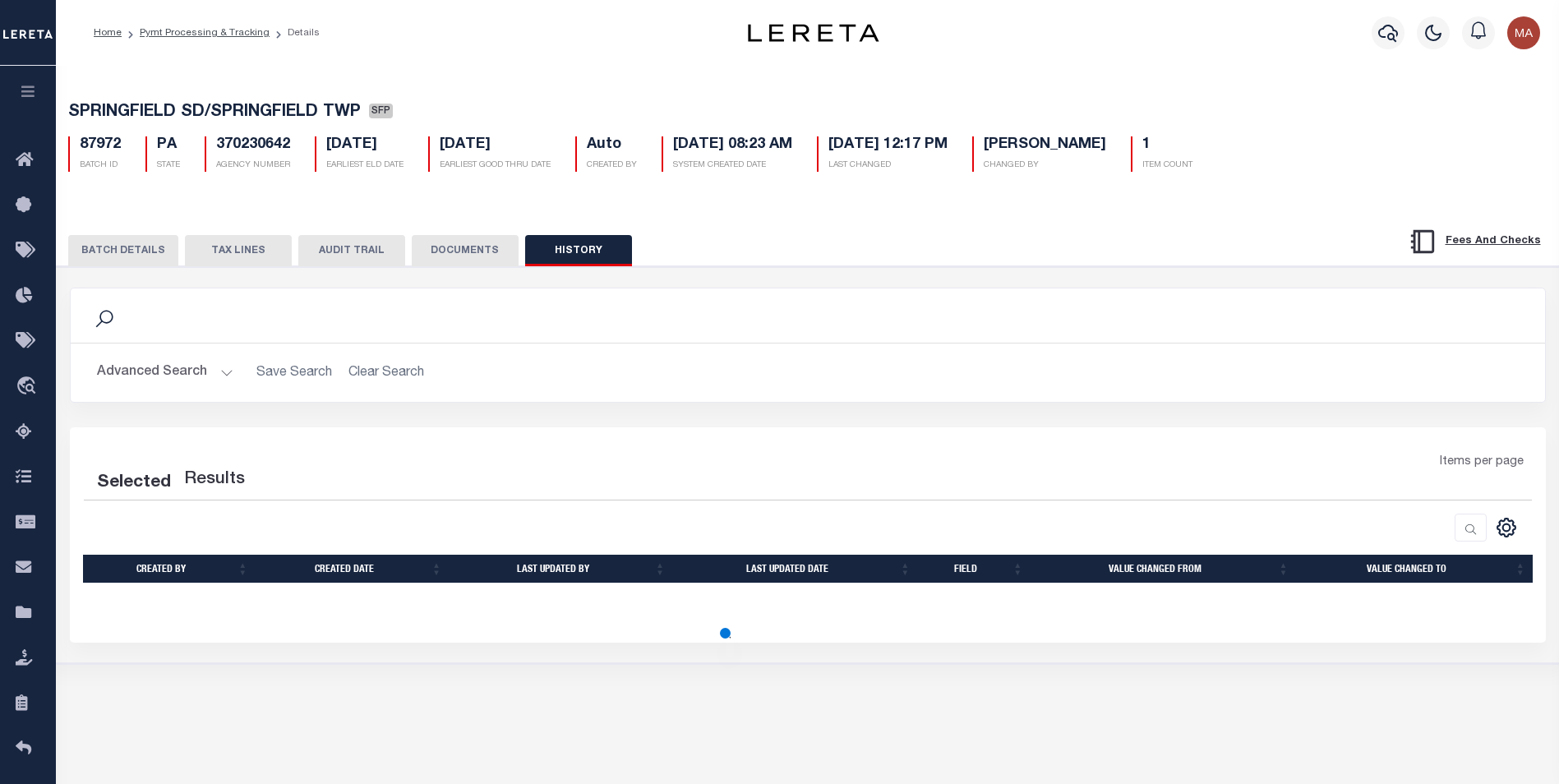
select select "50"
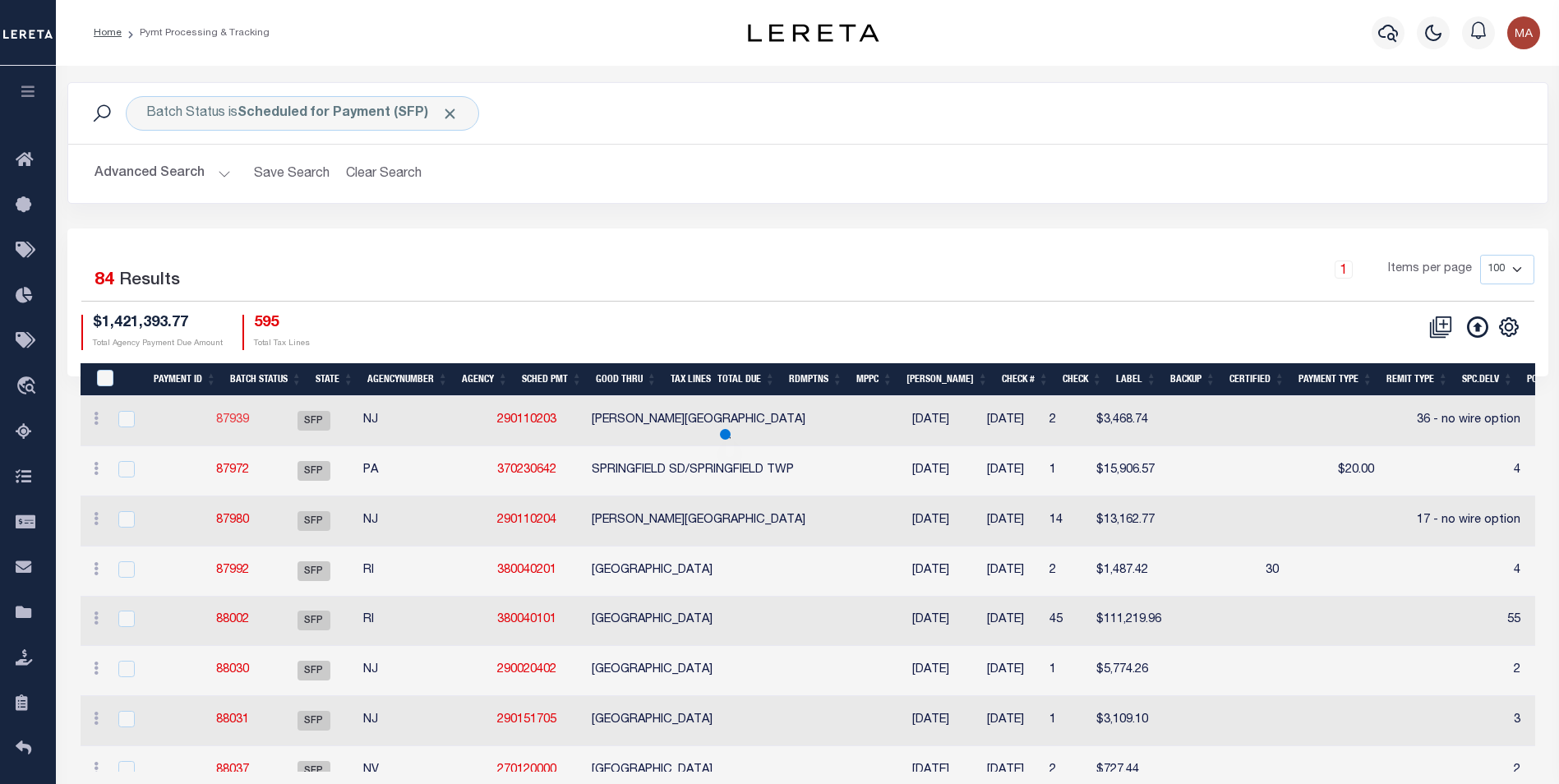
click at [233, 420] on link "87939" at bounding box center [233, 420] width 33 height 12
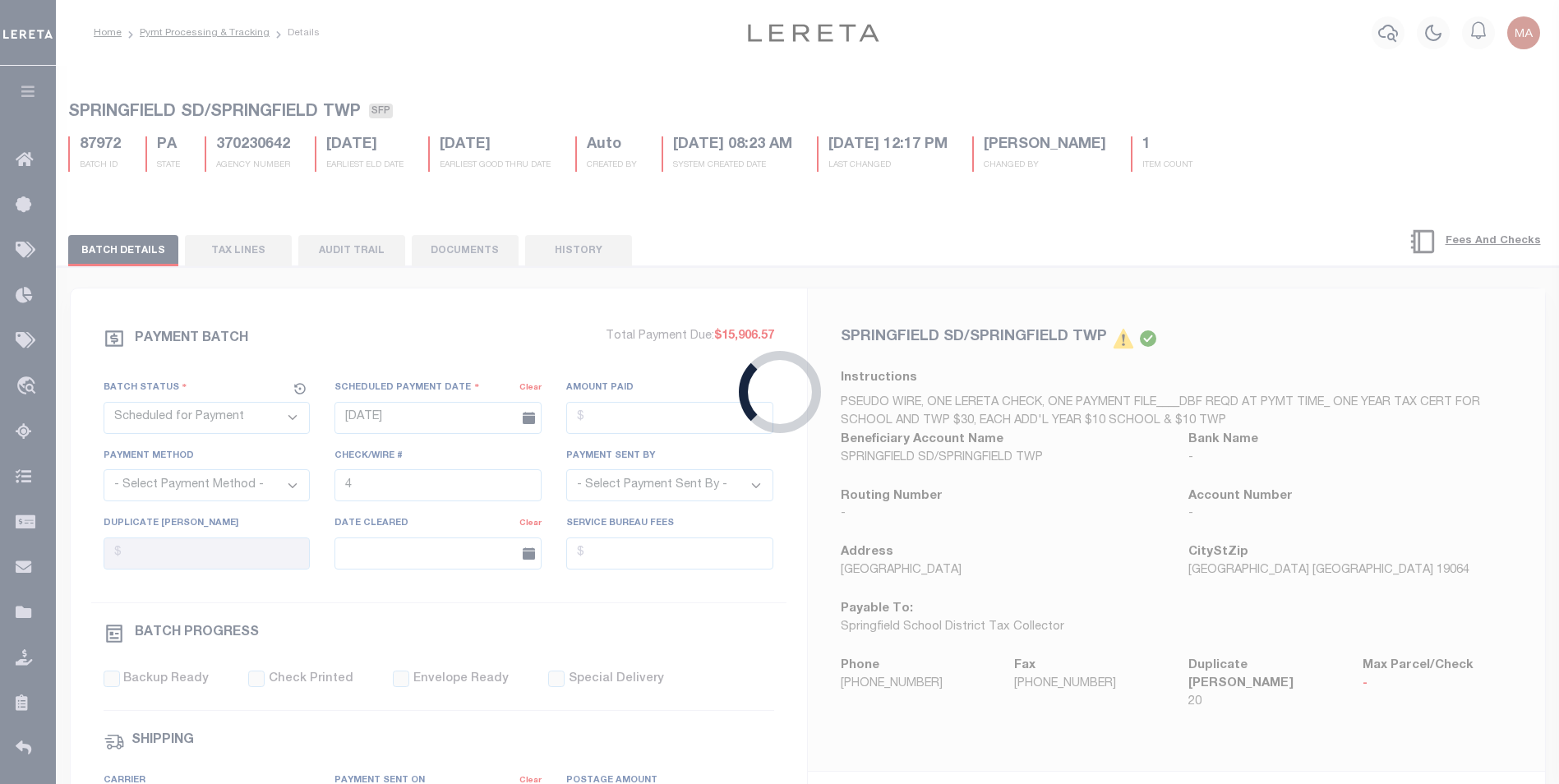
type input "36 - no wire option"
type input "Andres"
select select
type input "E & A"
select select "66"
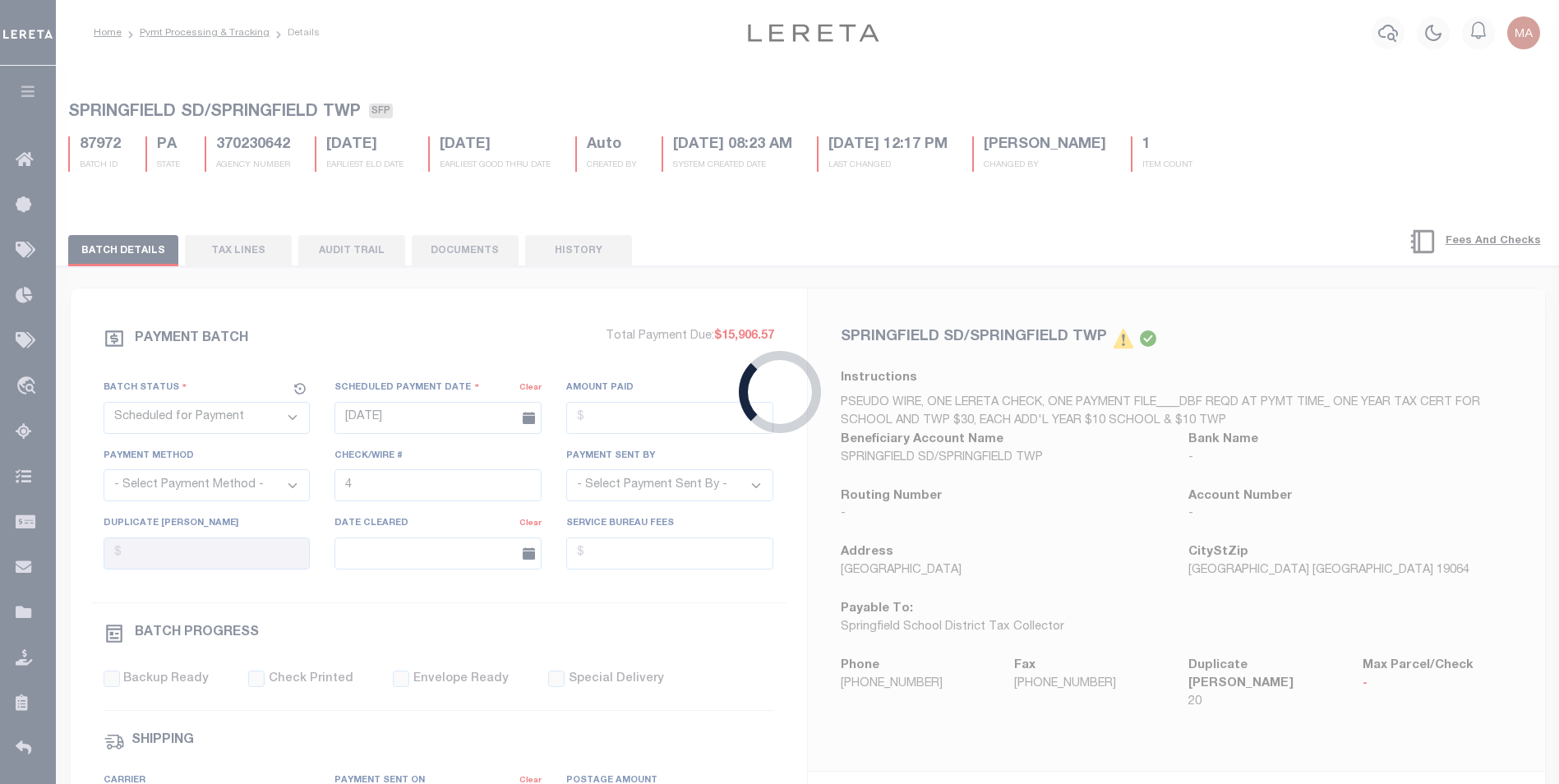
select select "73"
select select "1"
select select "60"
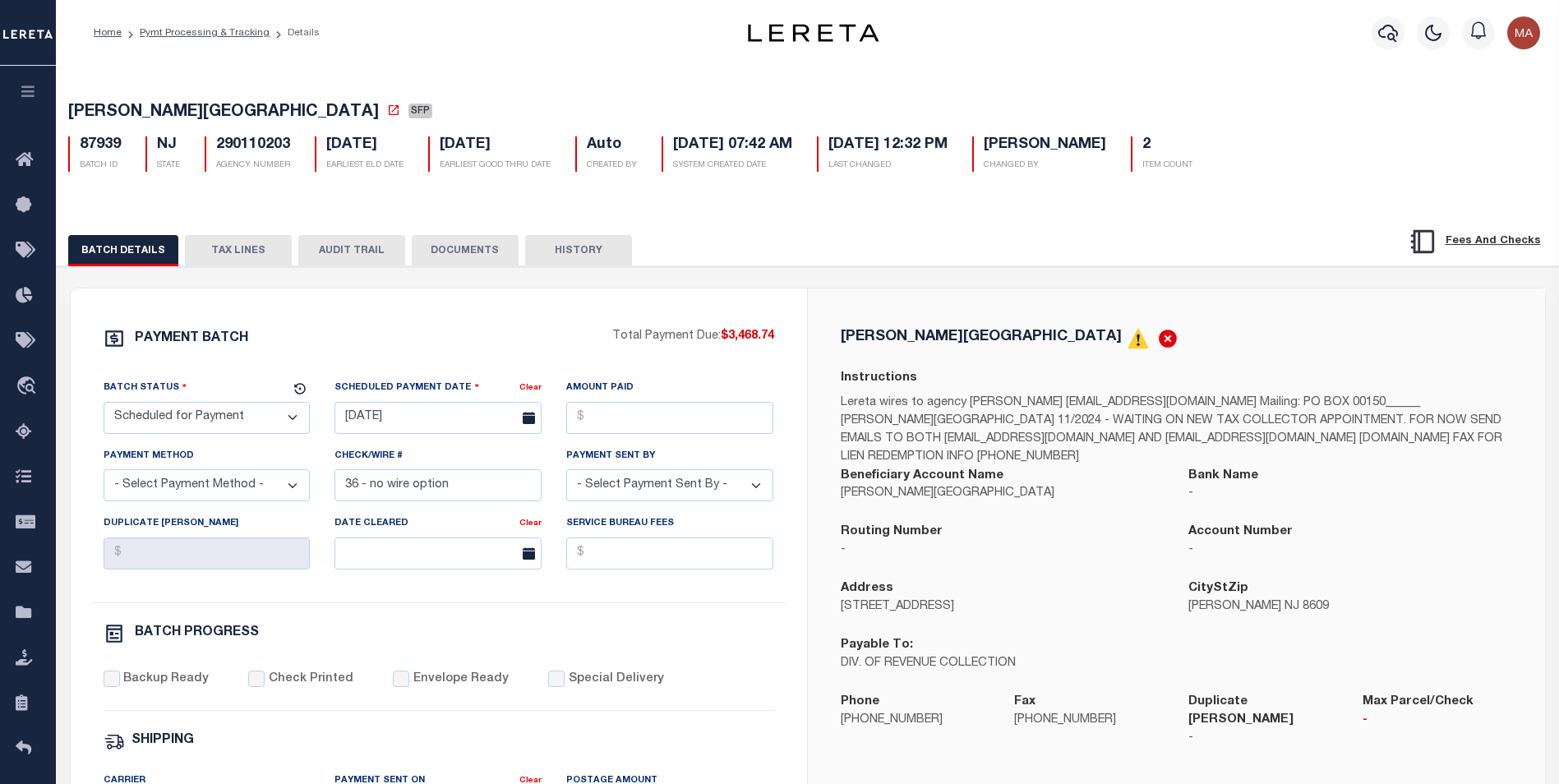
click at [568, 252] on button "HISTORY" at bounding box center [578, 251] width 107 height 32
select select "50"
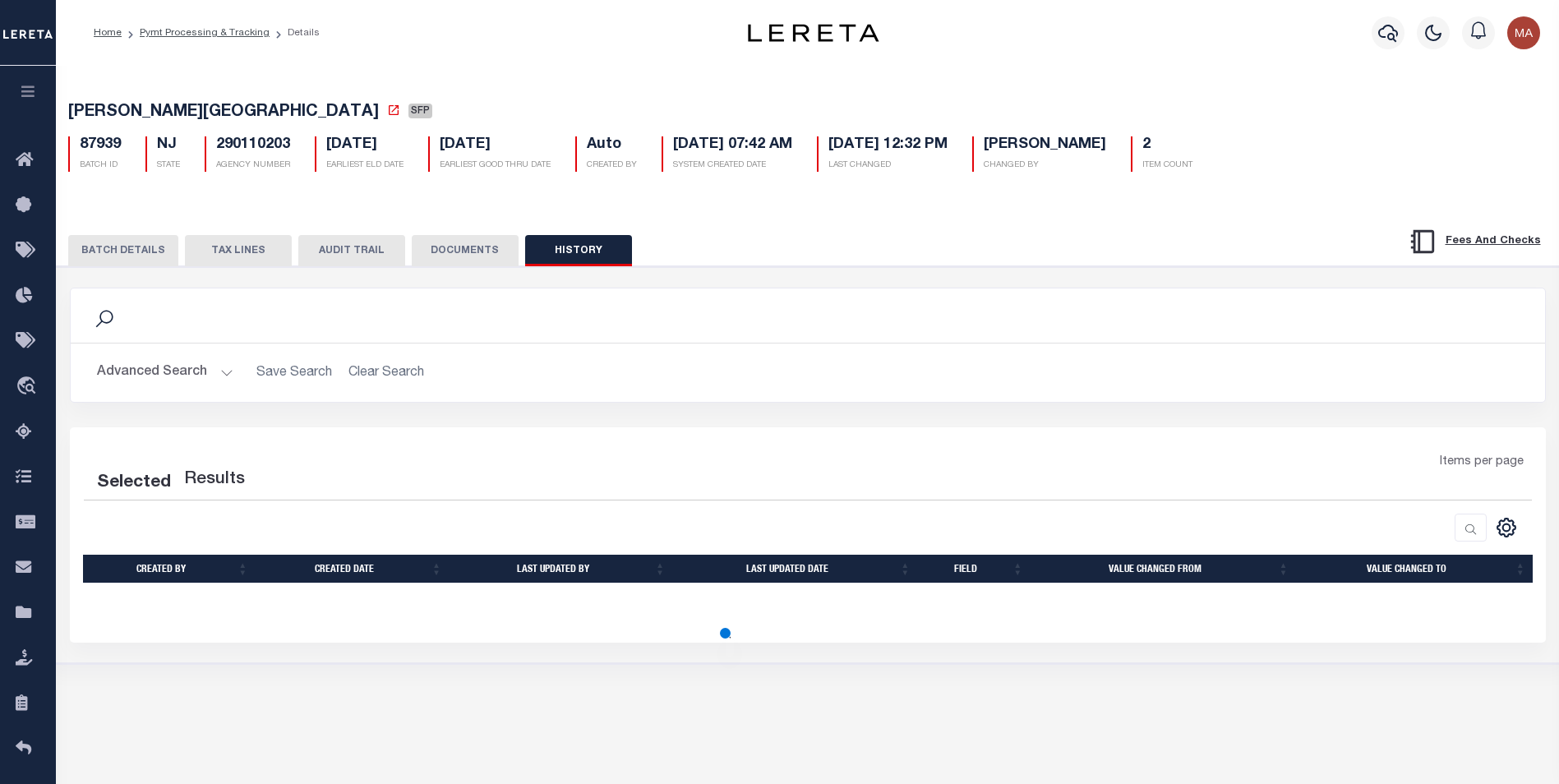
select select "50"
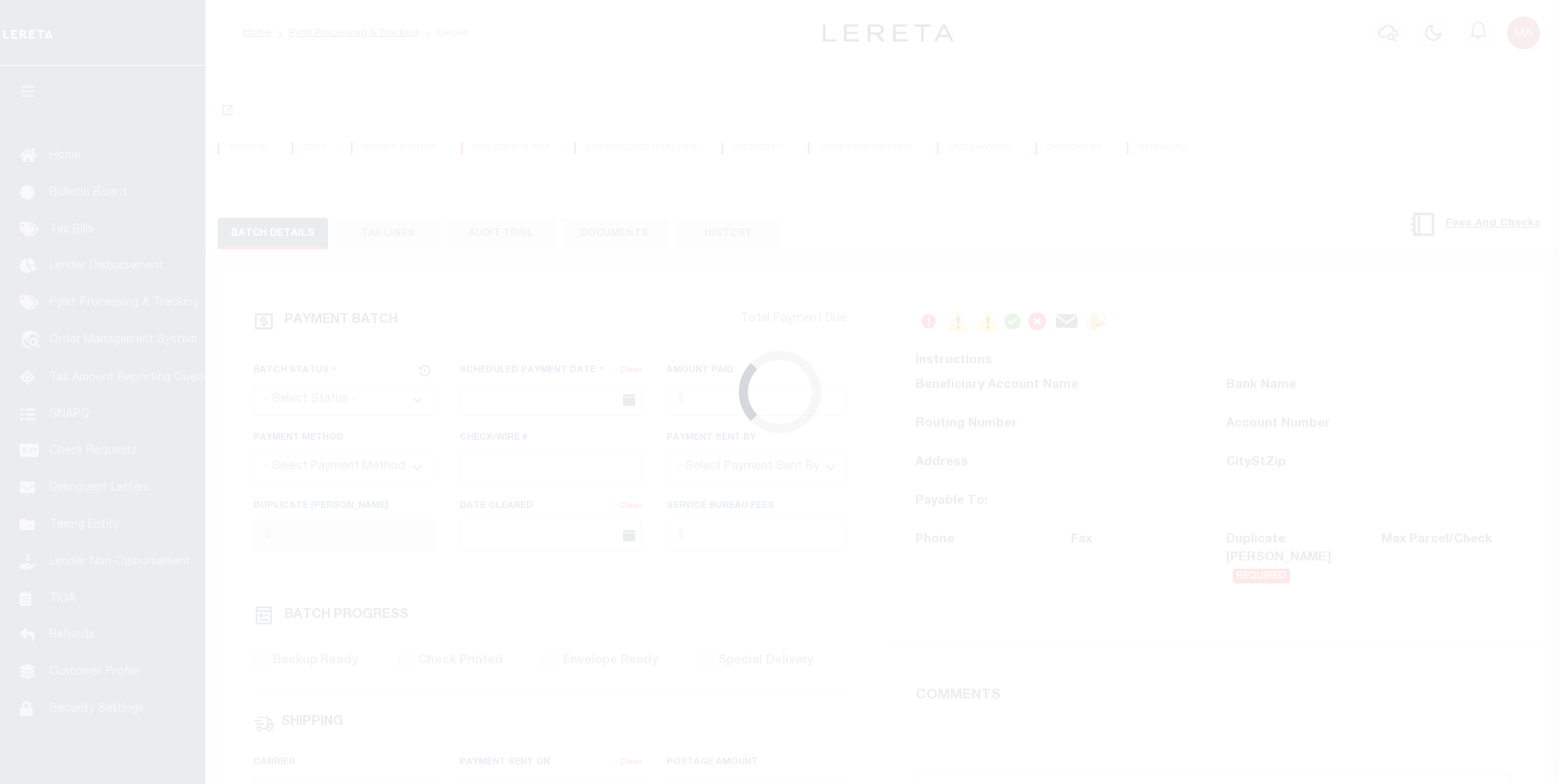
select select "SFP"
type input "08/20/2025"
type input "36 - no wire option"
type input "Andres"
type input "E & A"
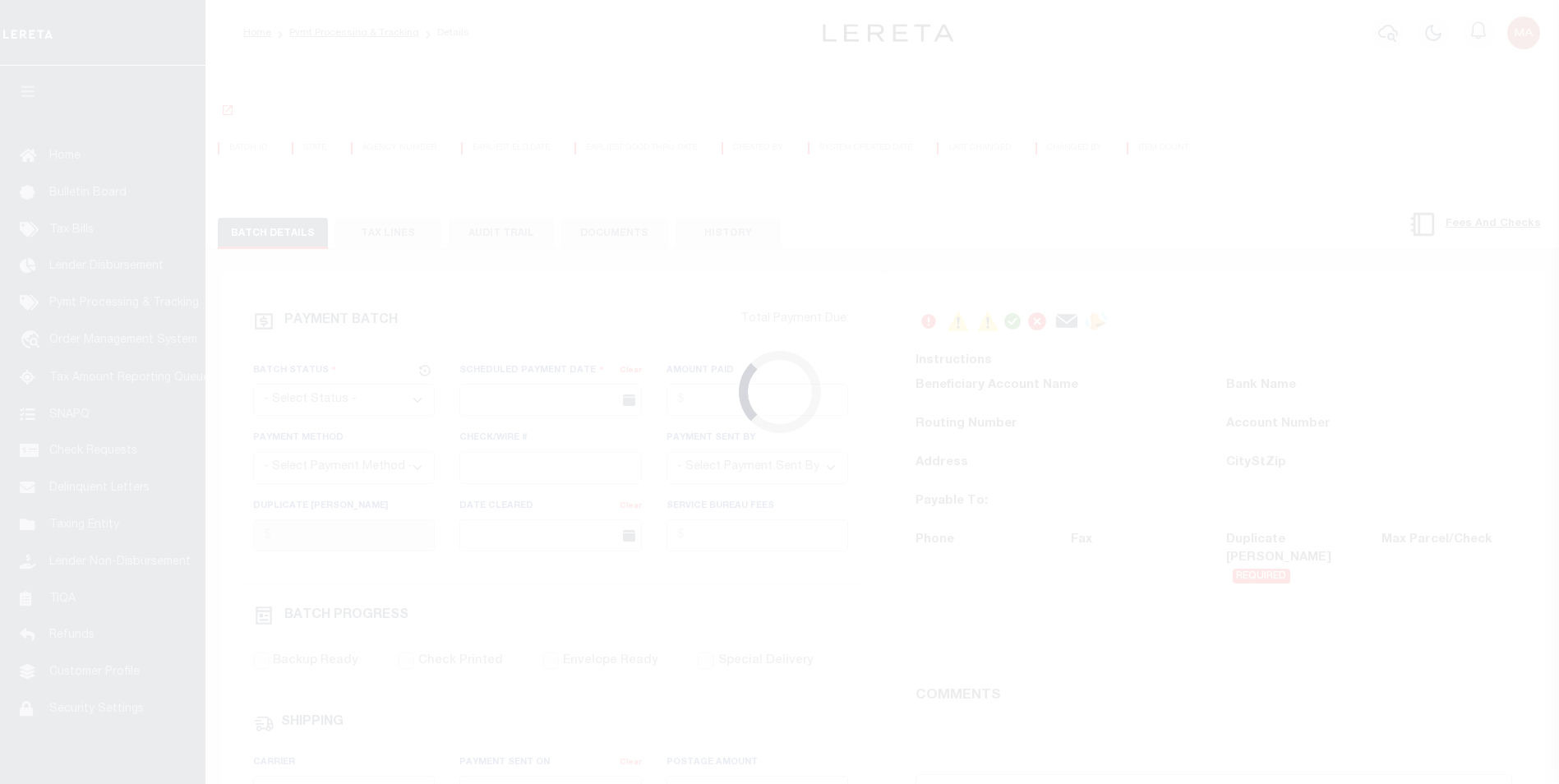
select select "65"
select select "73"
select select "1"
select select "61"
select select "44"
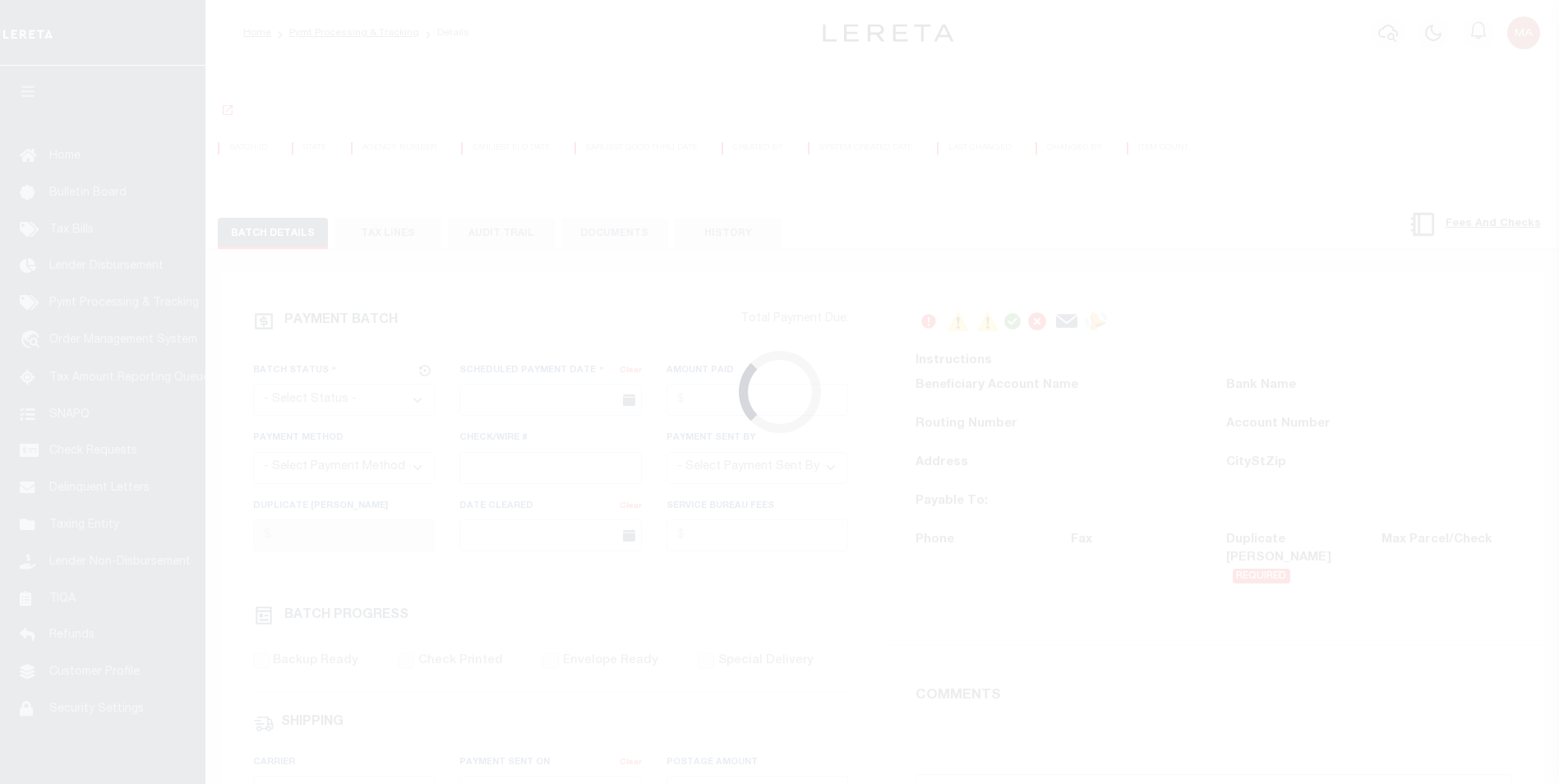
radio input "true"
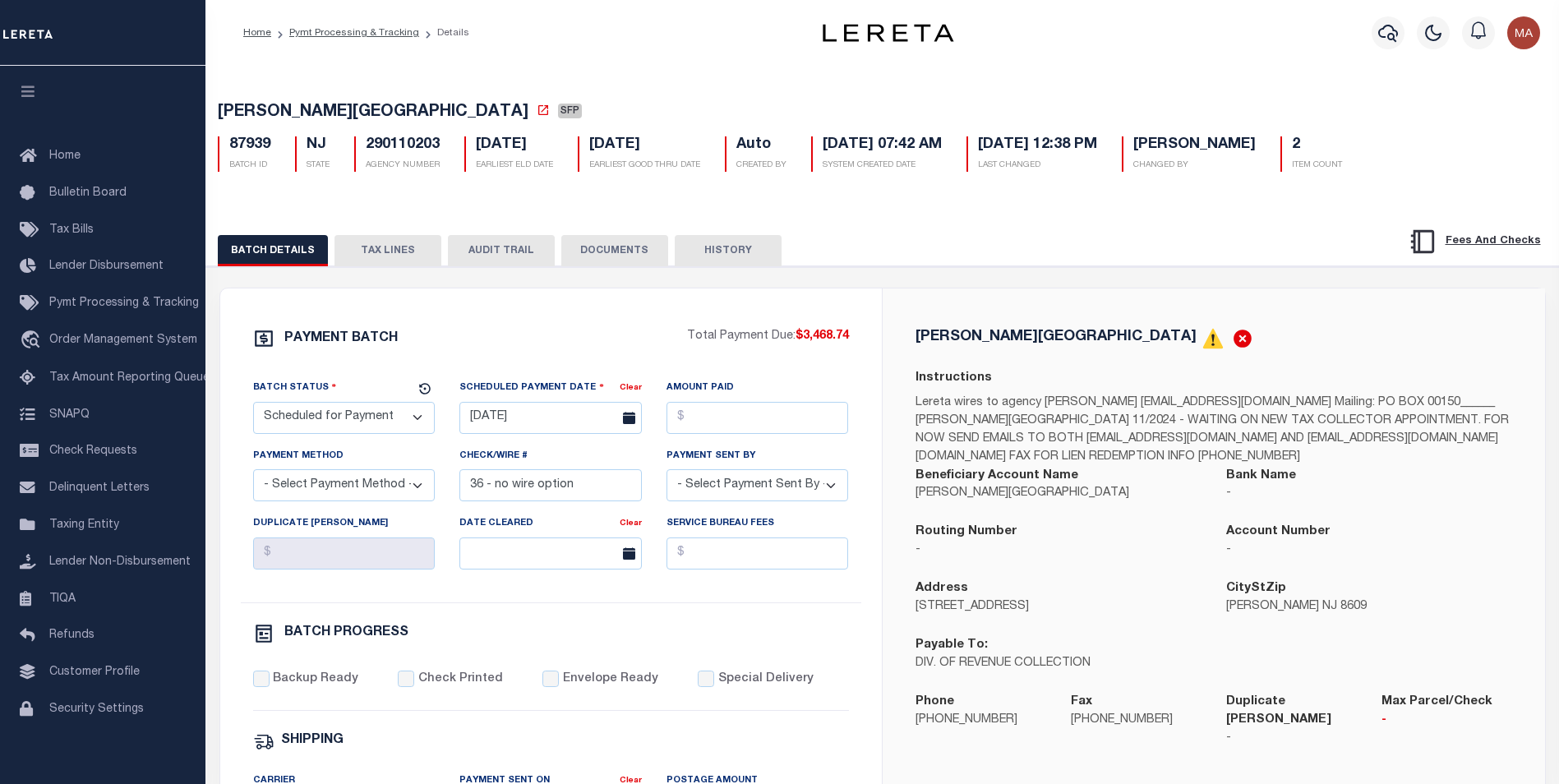
click at [735, 253] on button "HISTORY" at bounding box center [728, 251] width 107 height 32
select select "50"
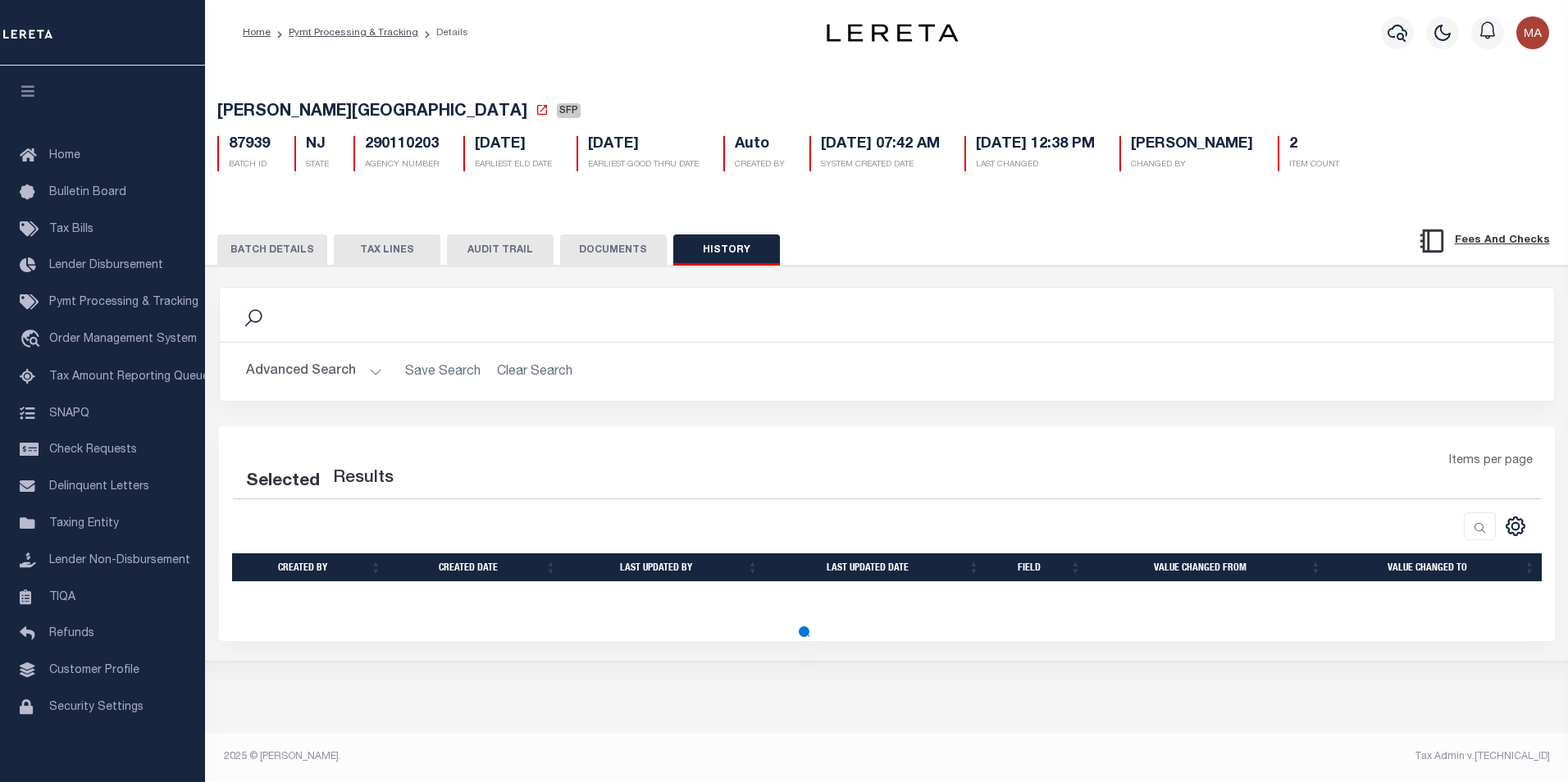
select select "50"
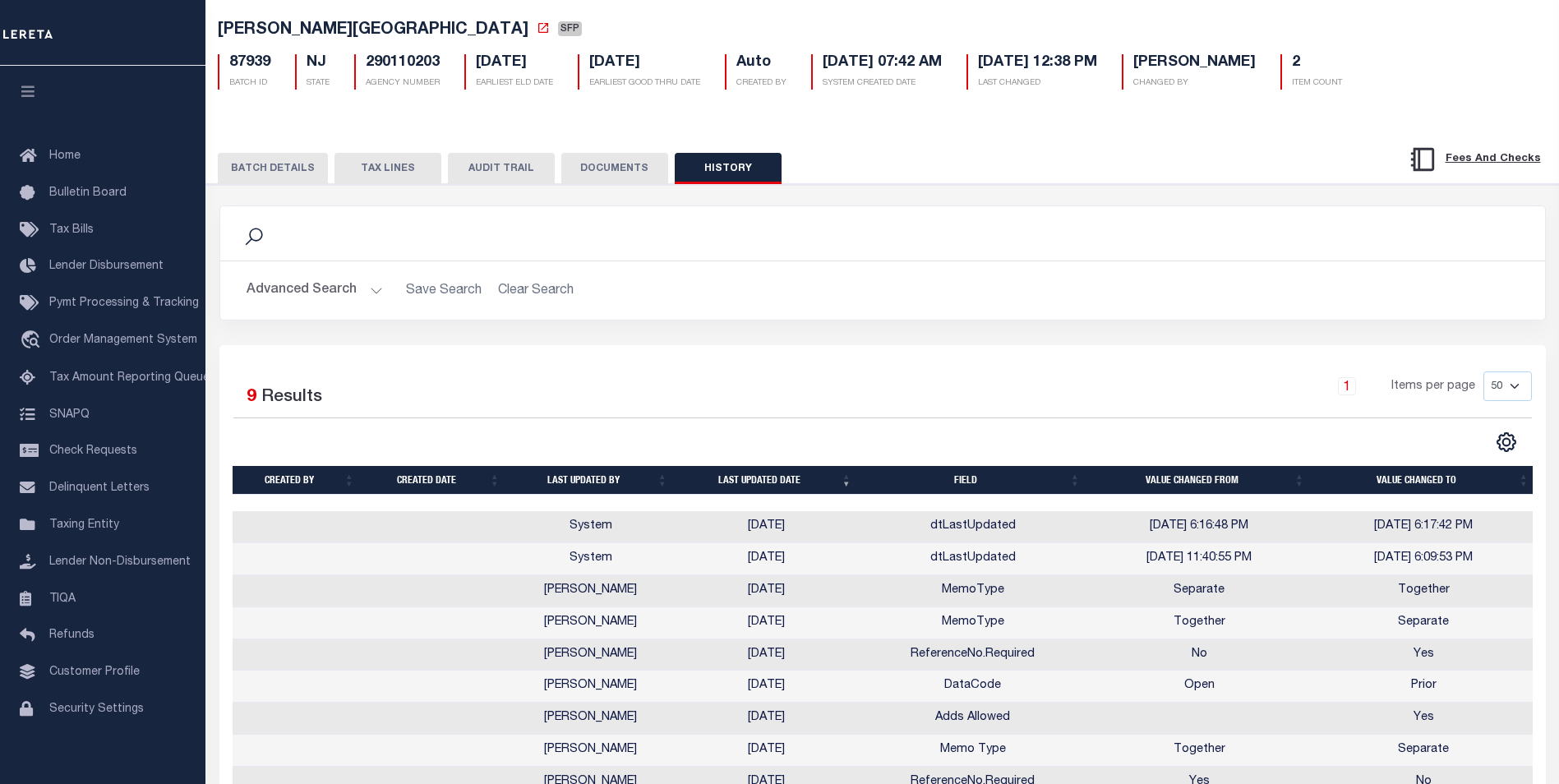
scroll to position [196, 0]
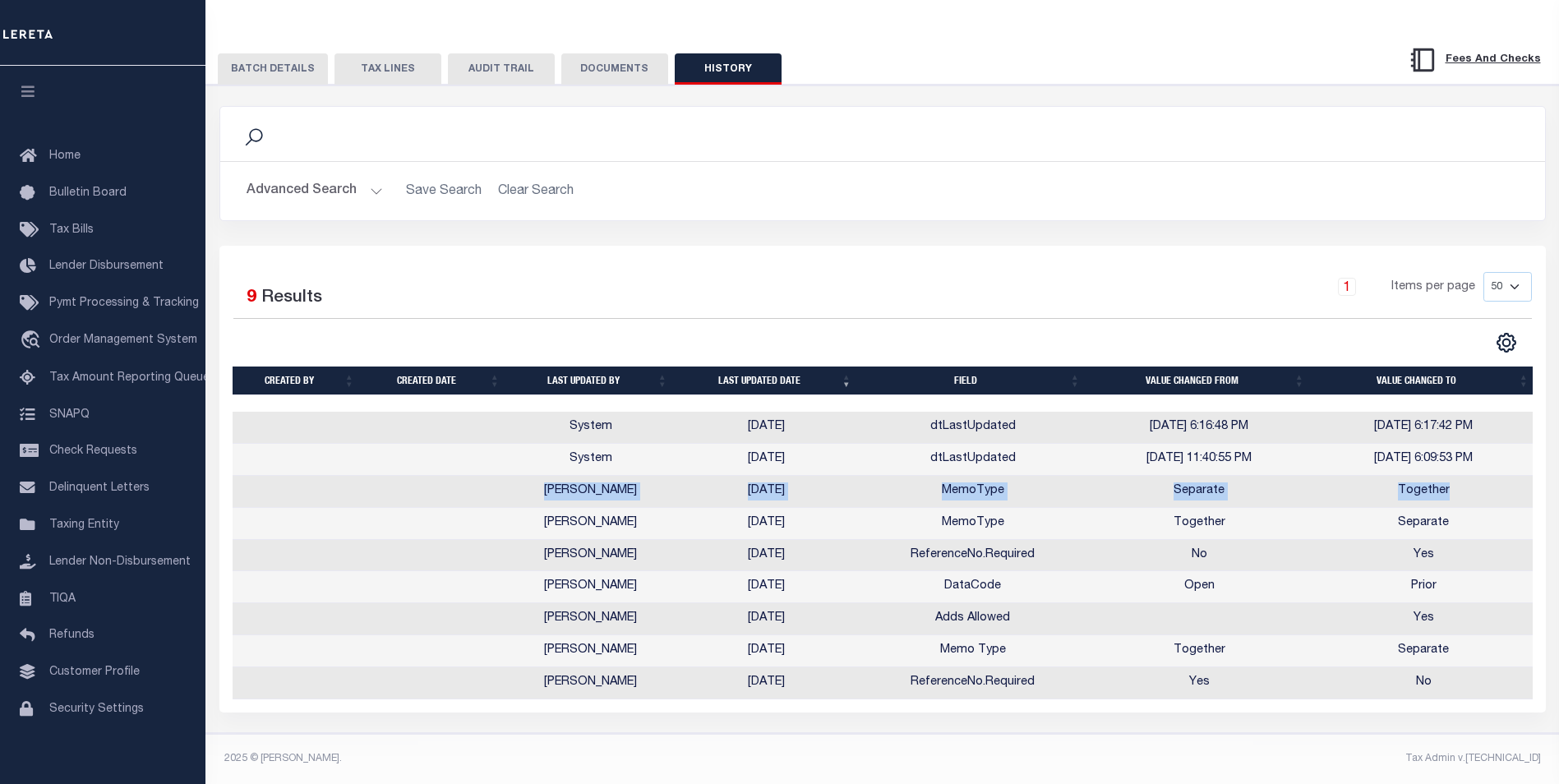
drag, startPoint x: 551, startPoint y: 480, endPoint x: 1452, endPoint y: 484, distance: 901.0
click at [1452, 484] on tr "Maria Alvarado 10/06/2025 MemoType Separate Together" at bounding box center [885, 492] width 1304 height 32
click at [1464, 486] on td "Together" at bounding box center [1423, 492] width 224 height 32
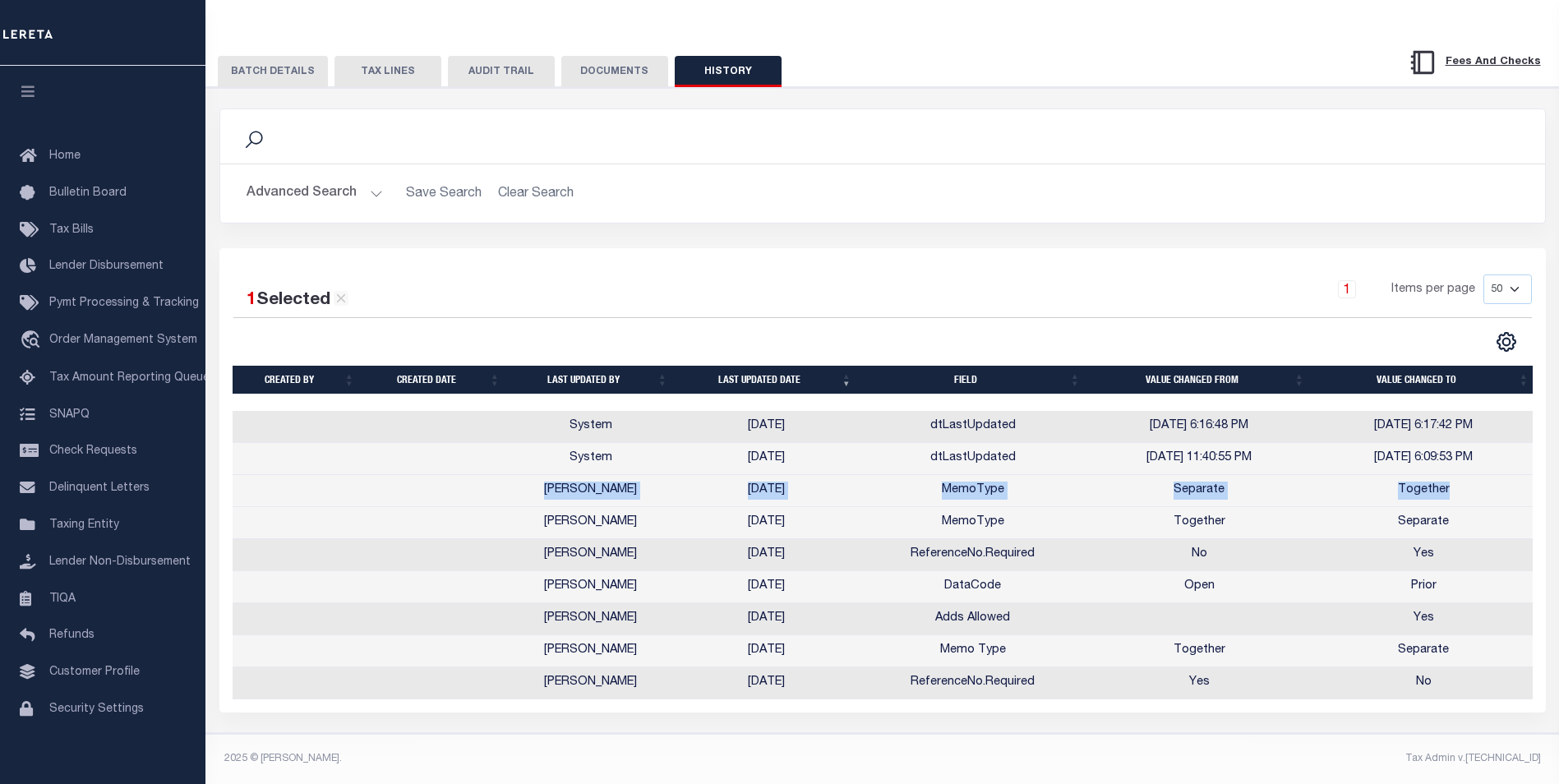
scroll to position [194, 0]
drag, startPoint x: 1397, startPoint y: 481, endPoint x: 1452, endPoint y: 480, distance: 55.0
click at [1452, 480] on td "Together" at bounding box center [1423, 491] width 224 height 32
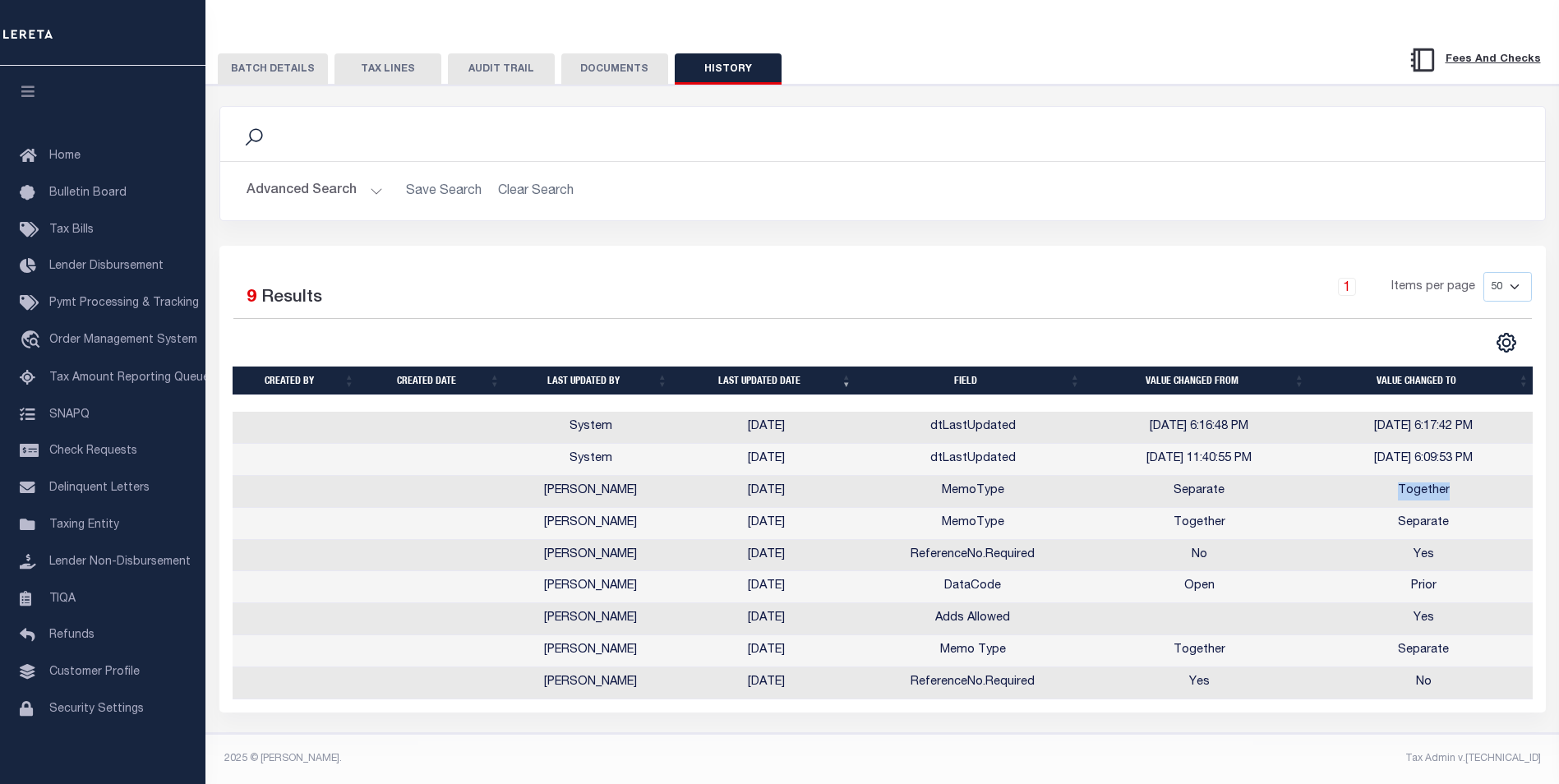
drag, startPoint x: 1452, startPoint y: 480, endPoint x: 1414, endPoint y: 486, distance: 38.5
click at [1403, 484] on td "Together" at bounding box center [1423, 492] width 224 height 32
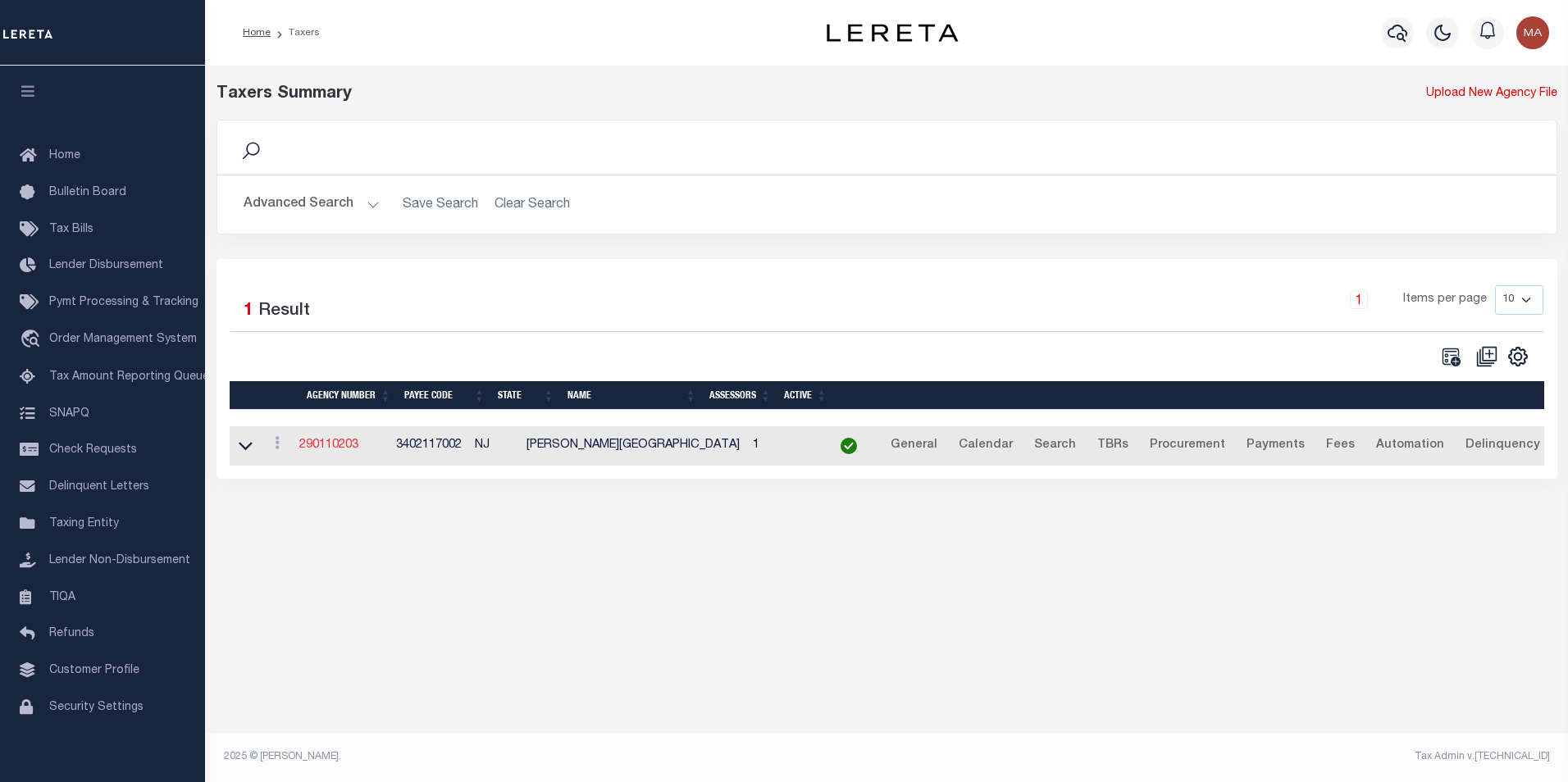
click at [334, 450] on link "290110203" at bounding box center [328, 445] width 59 height 12
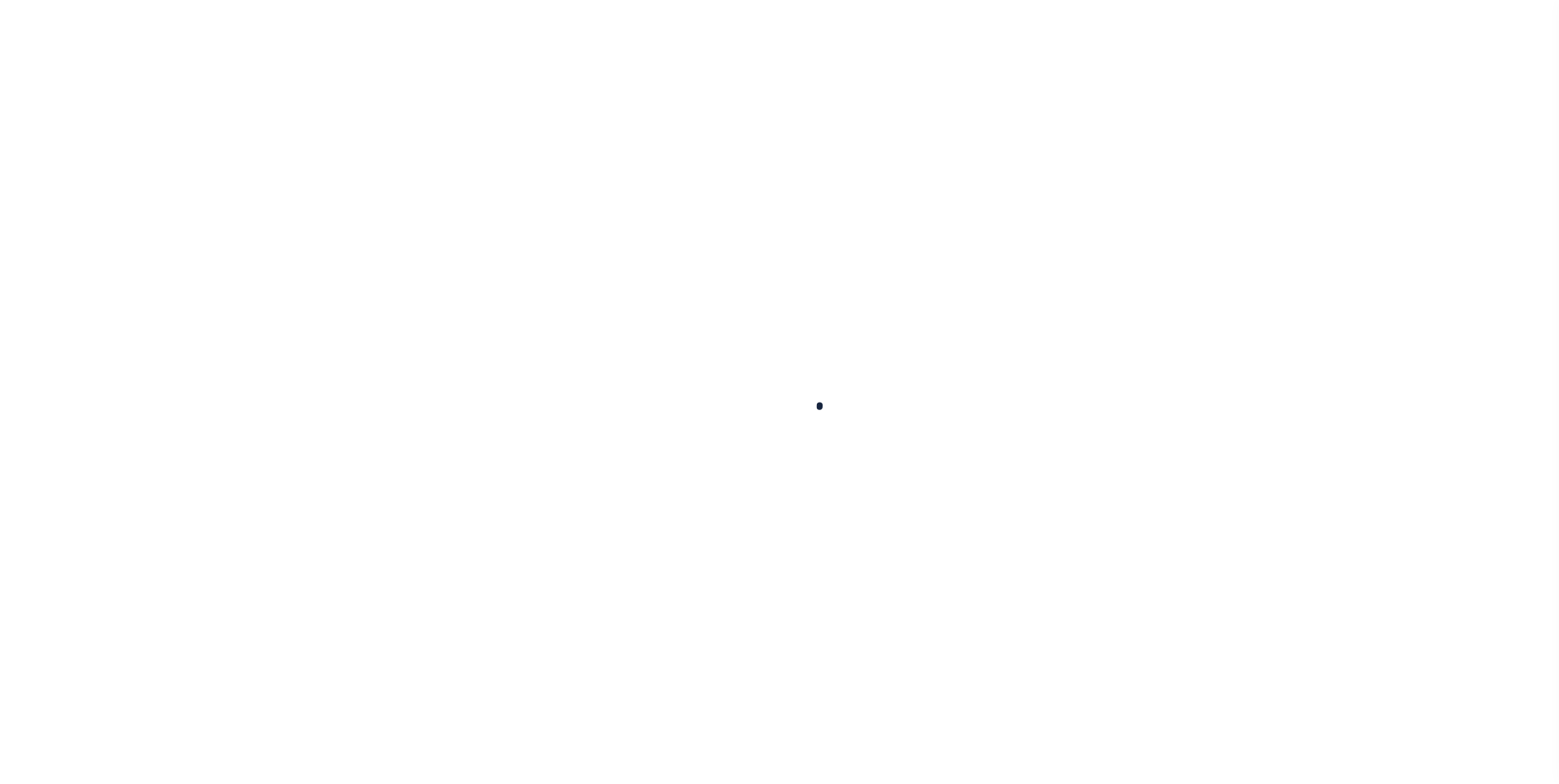
select select
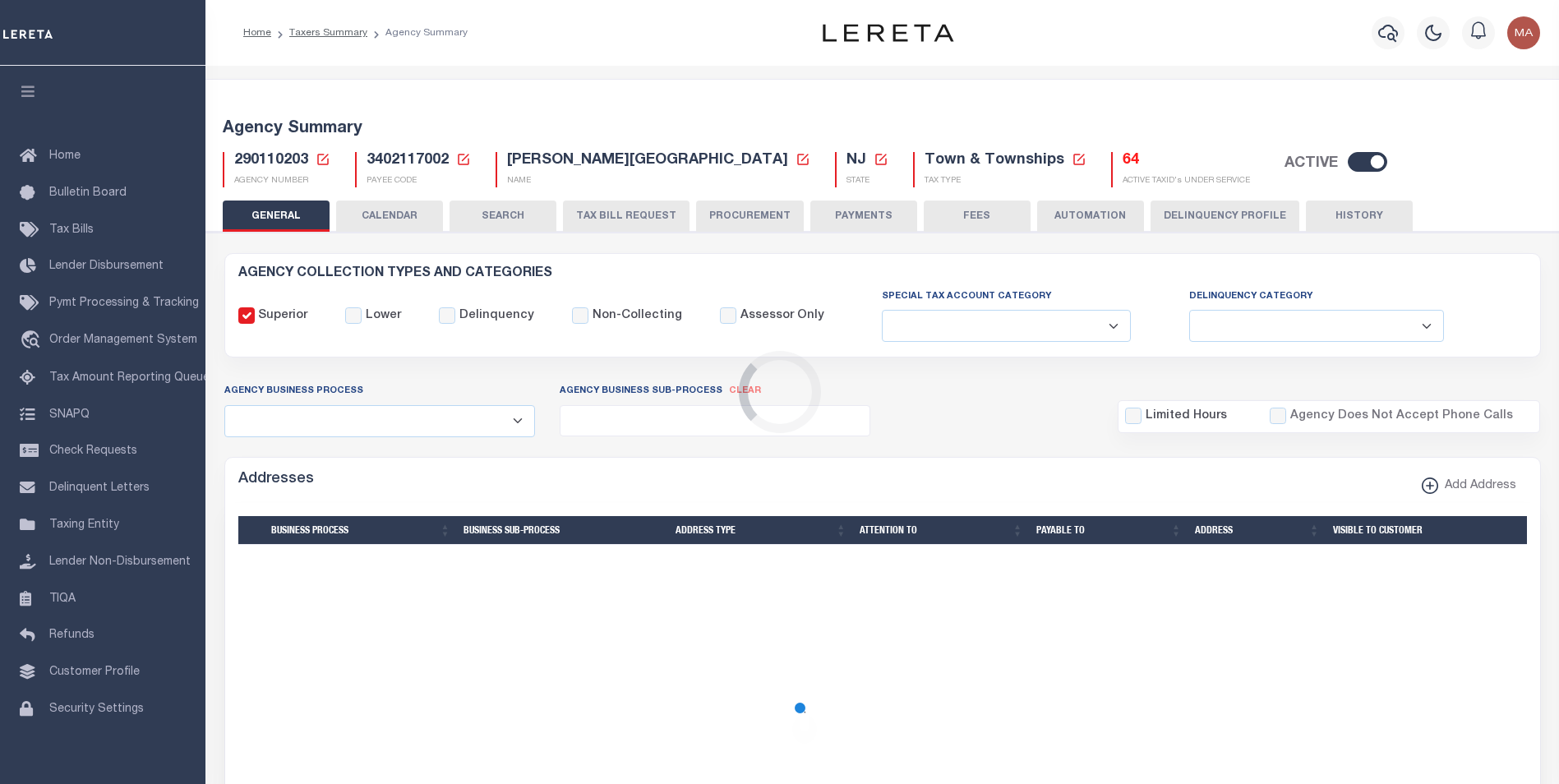
checkbox input "false"
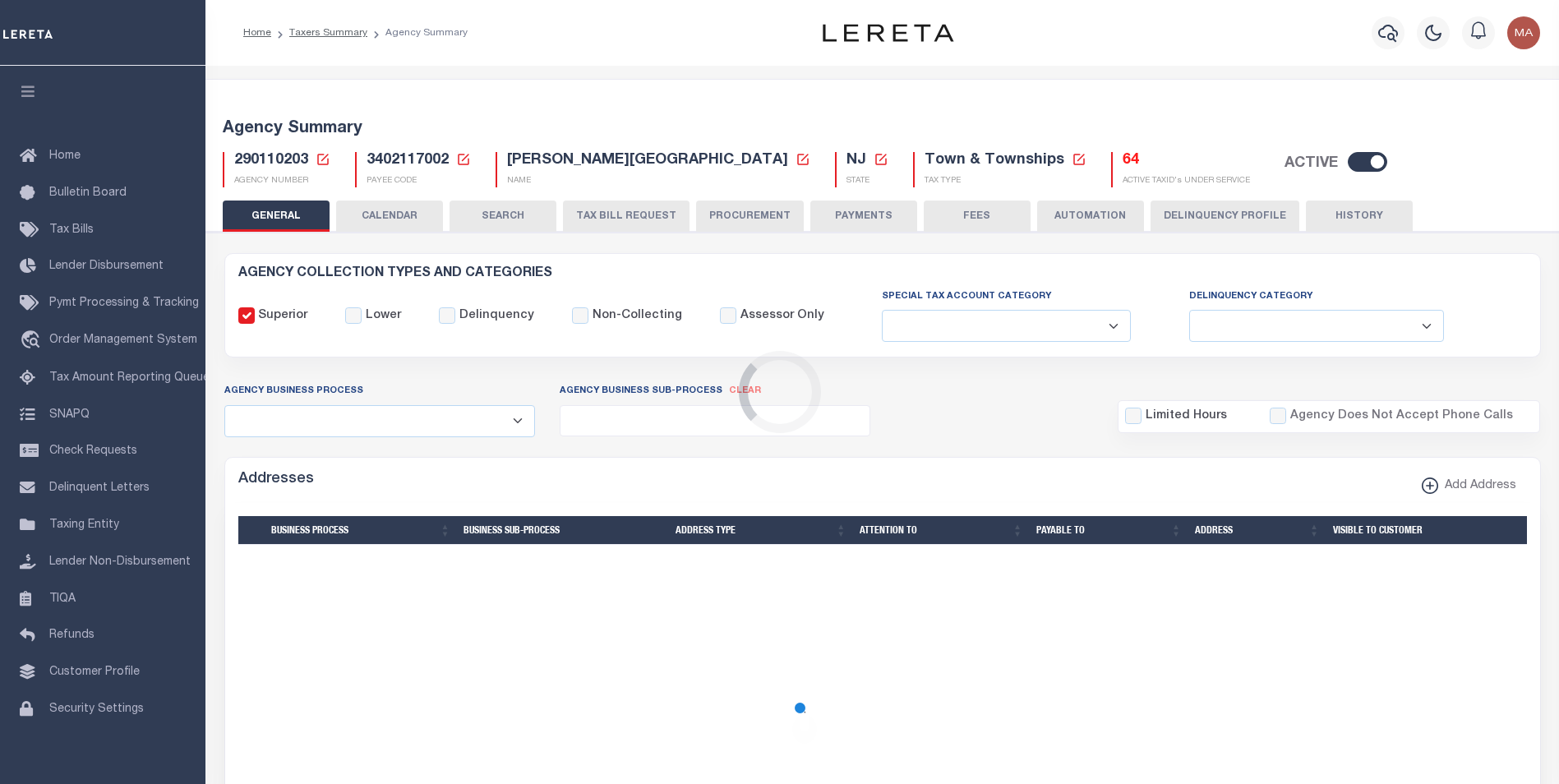
type input "3402117002"
select select "68"
select select "false"
type input "E & A"
select select "1"
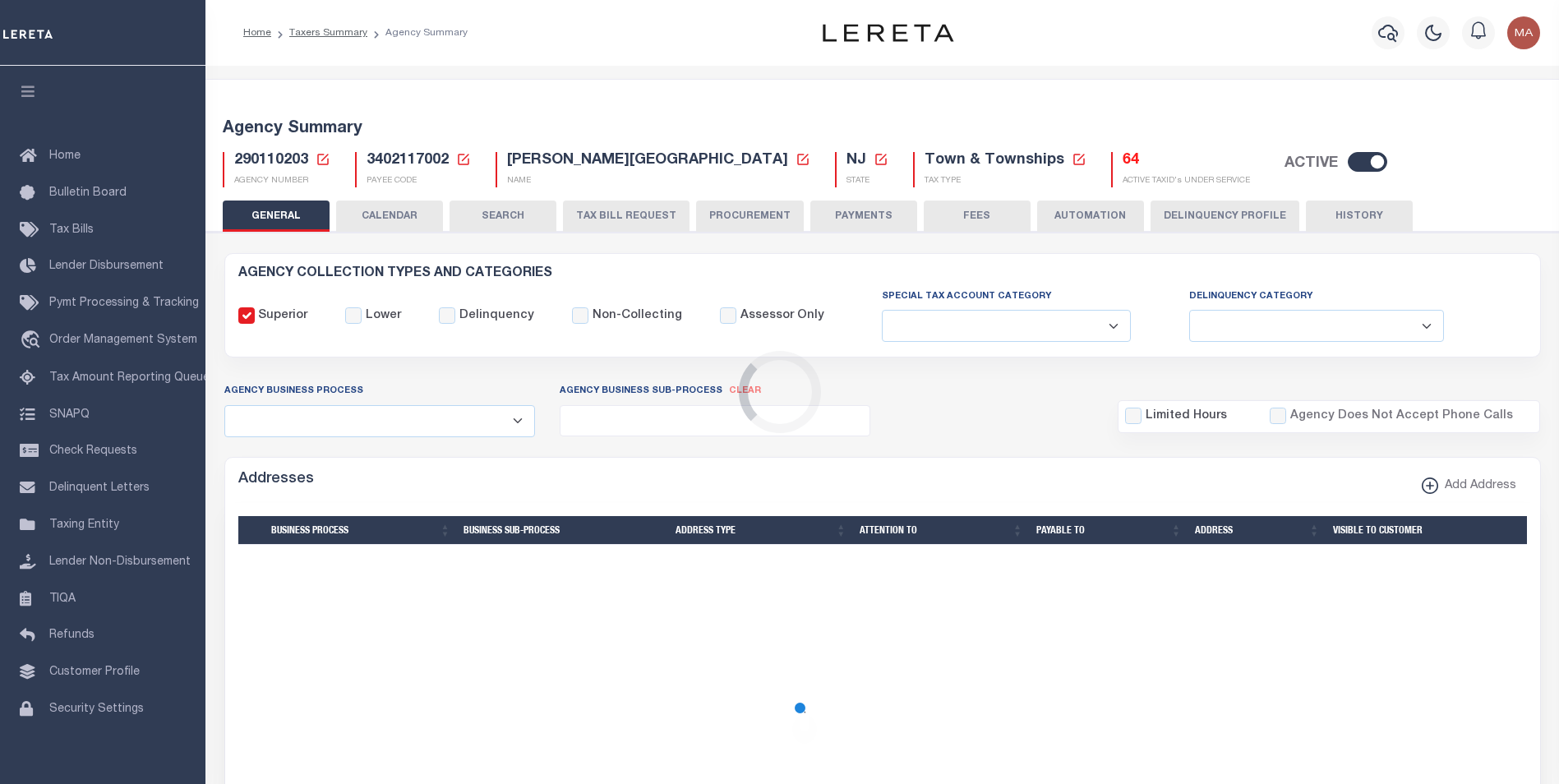
select select "true"
select select "5"
type input "00597"
type input "N - Escrow reporting should not include - “Delinquent Prior Year(s) Exist”, “De…"
radio input "true"
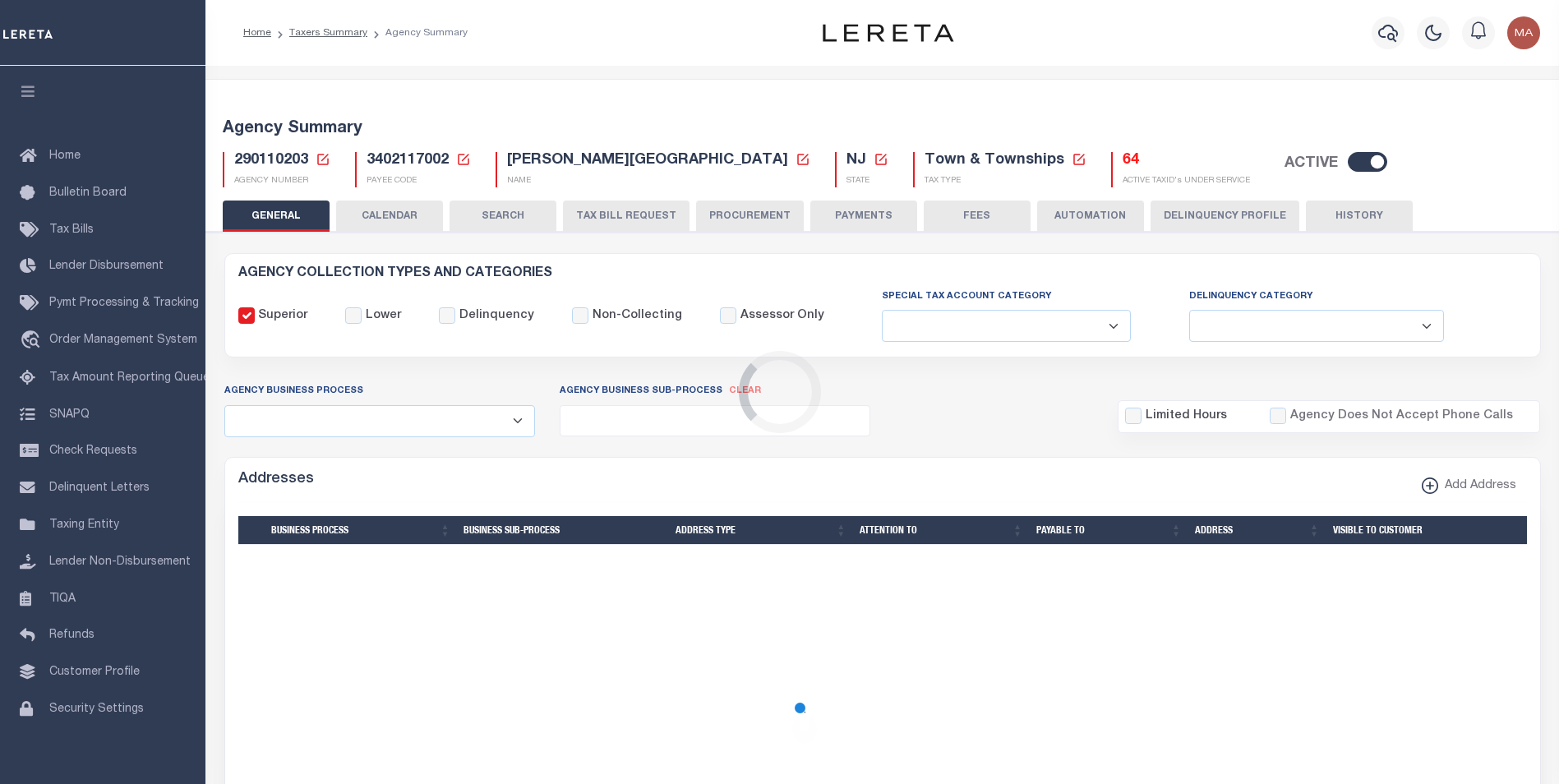
select select "73"
select select "44"
select select "47"
select select "61"
select select "65"
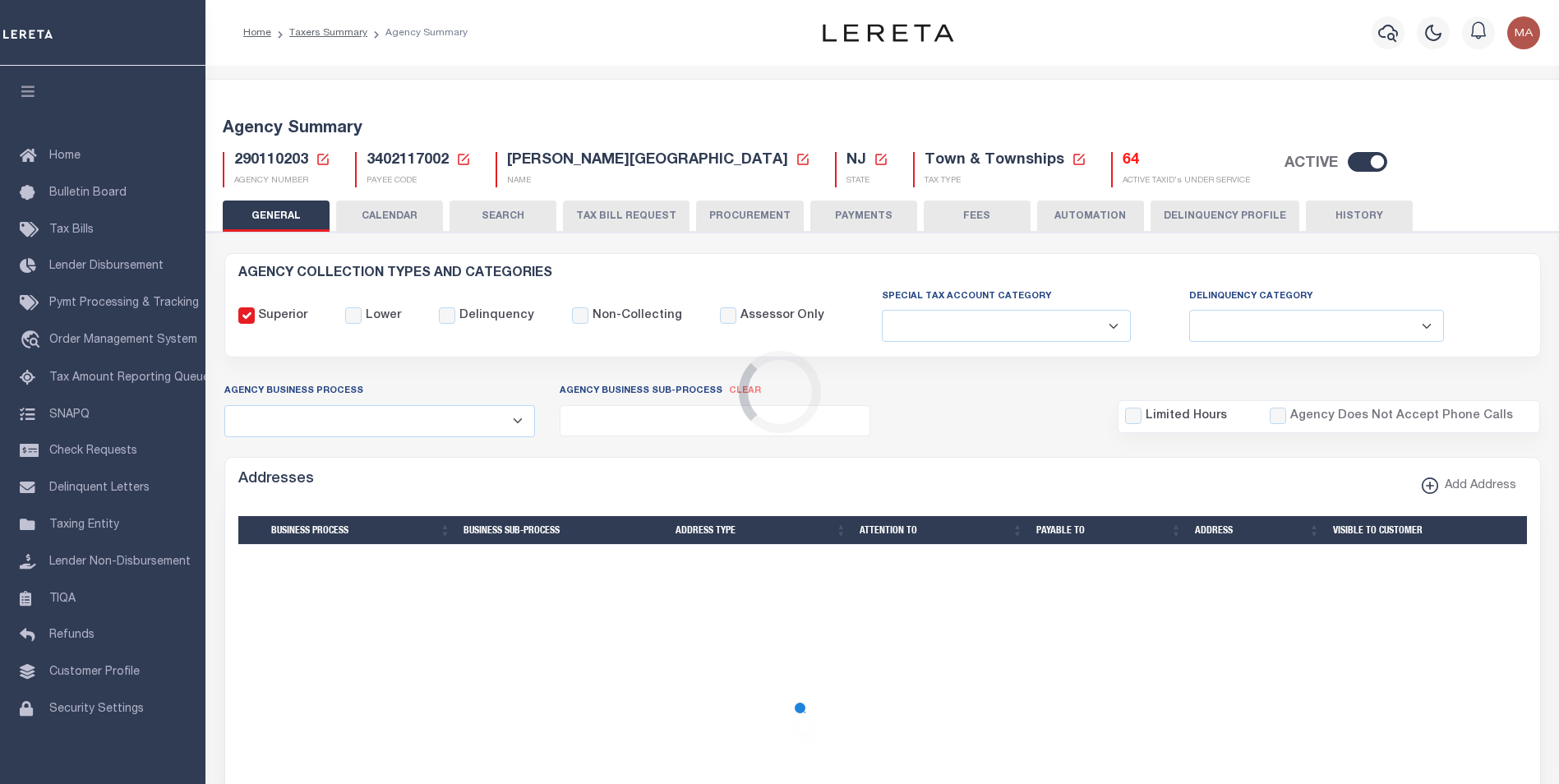
radio input "false"
radio input "true"
checkbox input "false"
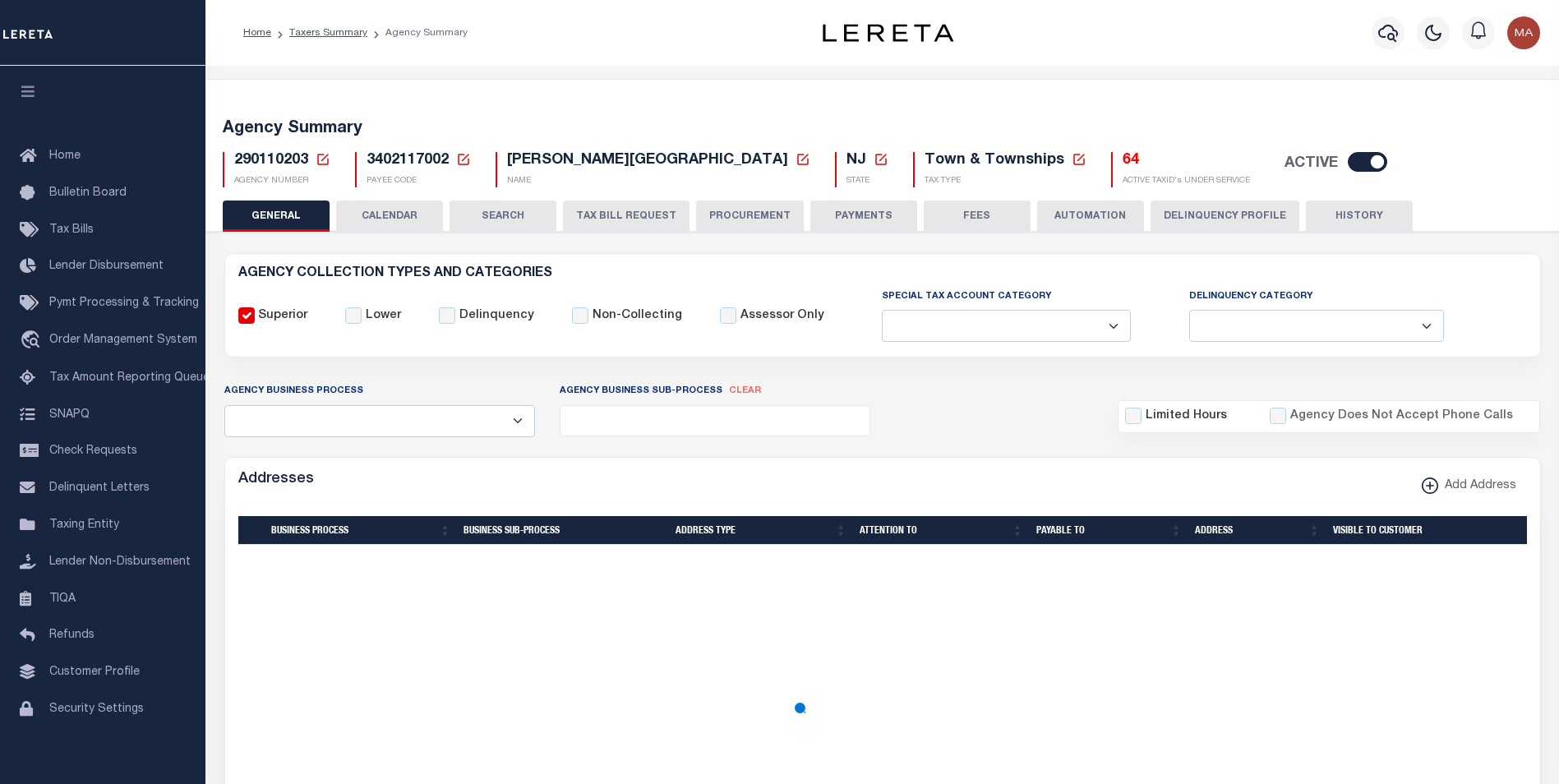
click at [843, 221] on button "PAYMENTS" at bounding box center [863, 216] width 107 height 32
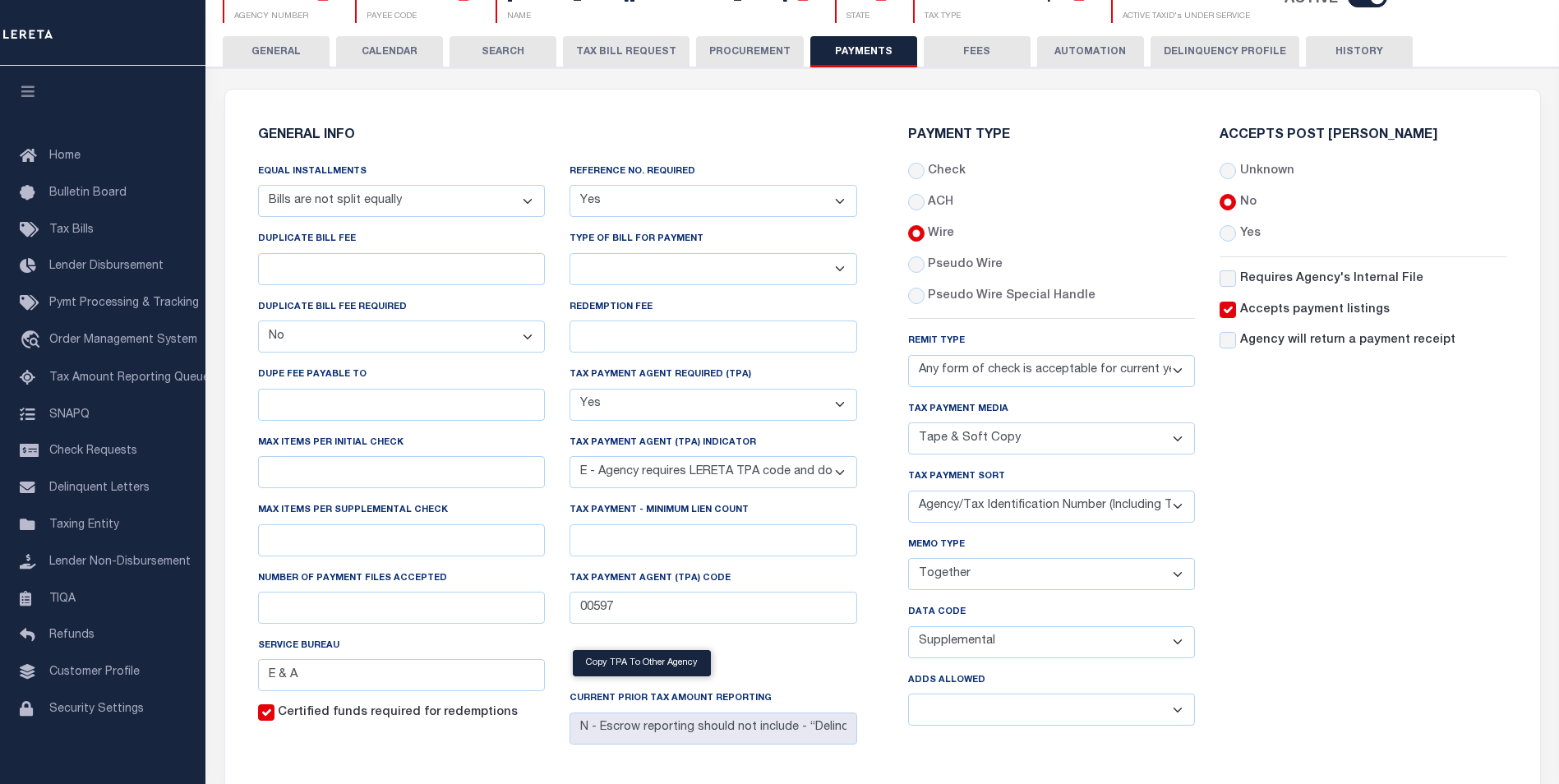
scroll to position [246, 0]
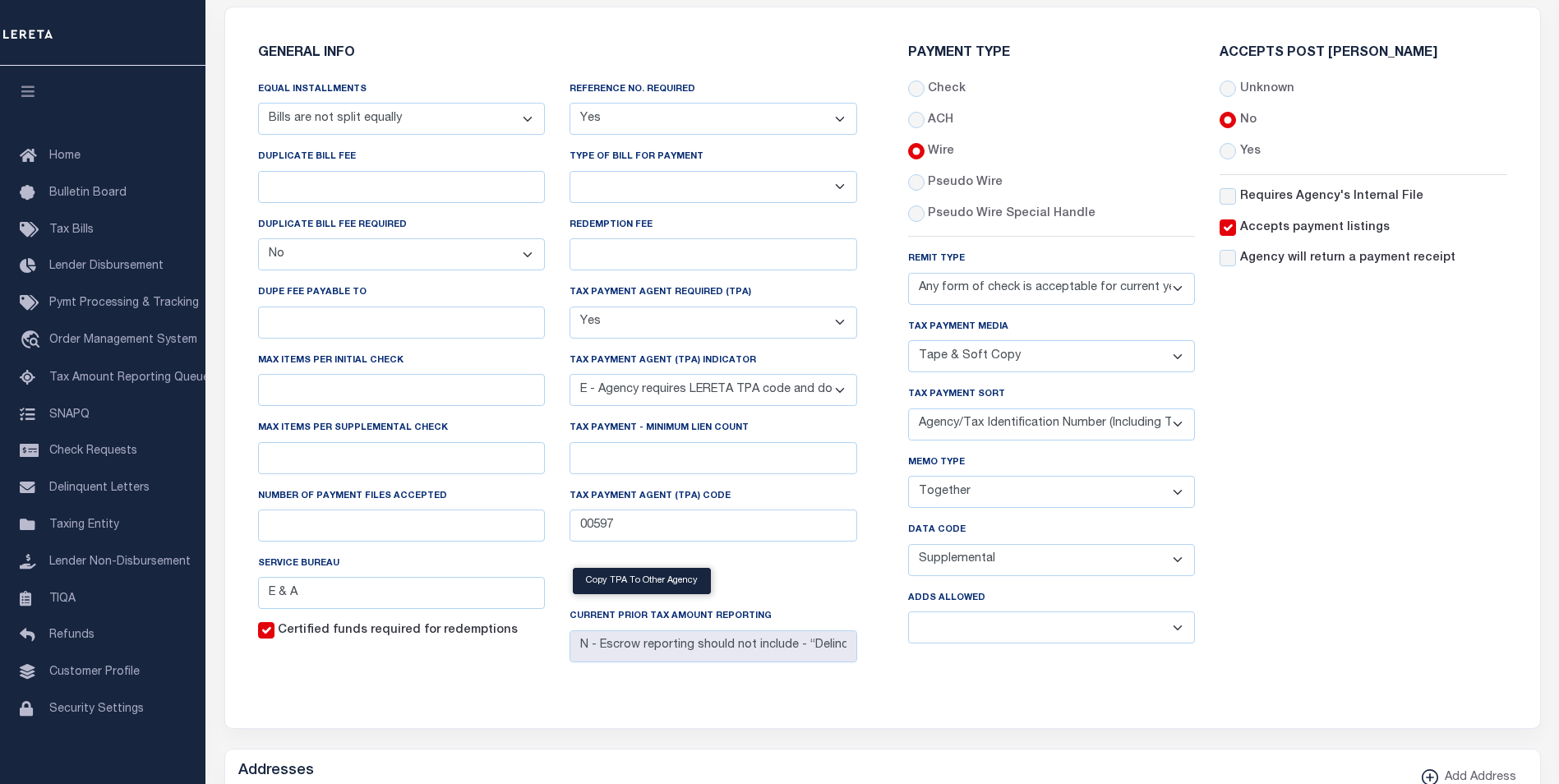
click at [1043, 297] on select "Any form of check is acceptable for payment of current and prior year taxes. On…" at bounding box center [1053, 289] width 288 height 32
click at [1442, 490] on div "Accepts Post Mark Unknown No Yes" at bounding box center [1364, 352] width 312 height 610
click at [975, 494] on select "Separate Together" at bounding box center [1053, 492] width 288 height 32
select select
click at [909, 479] on select "Separate Together" at bounding box center [1053, 492] width 288 height 32
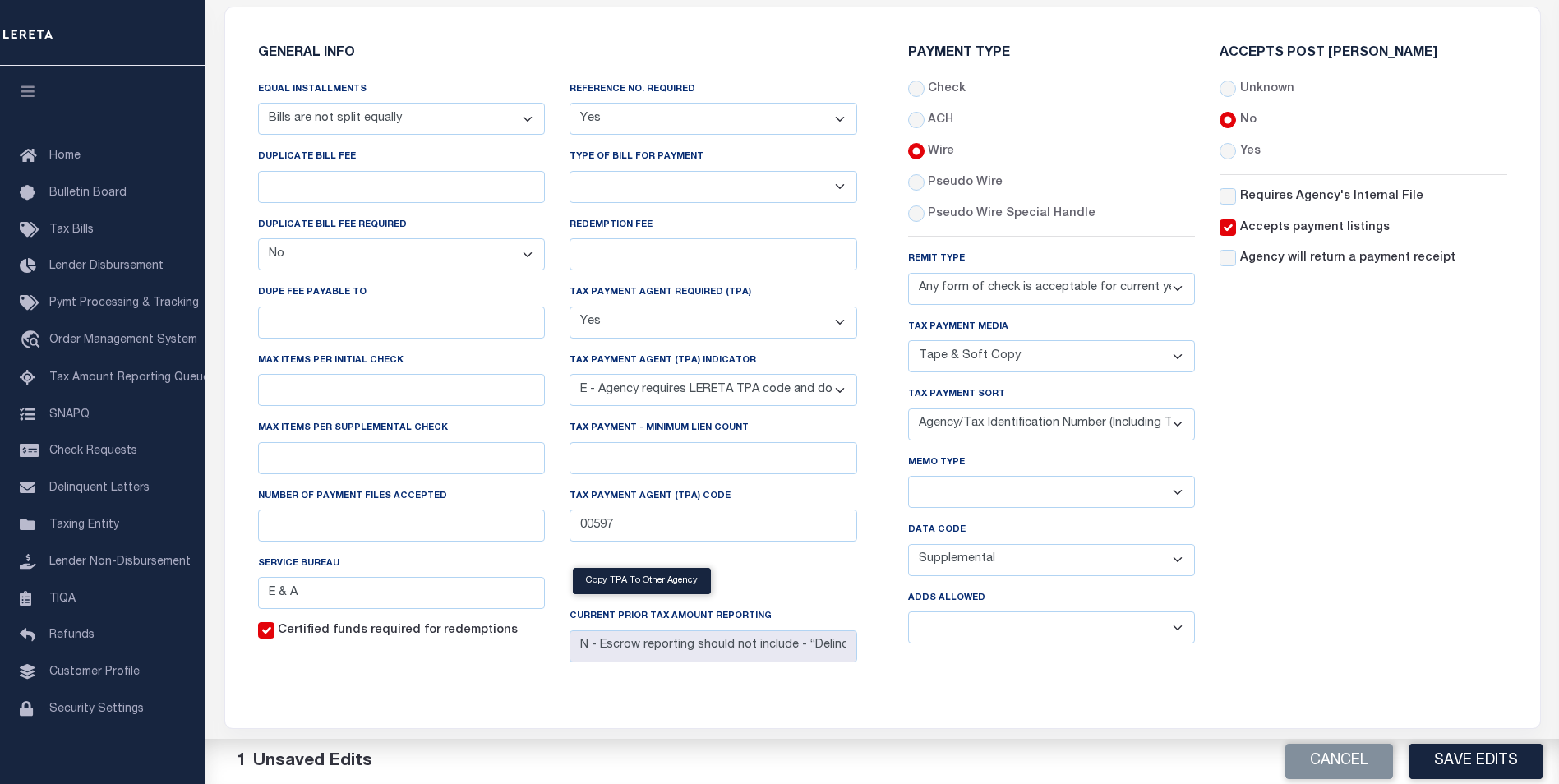
click at [1025, 567] on select "Balance Due Mortgage Open Prior Supplemental" at bounding box center [1053, 560] width 288 height 32
select select
click at [909, 547] on select "Balance Due Mortgage Open Prior Supplemental" at bounding box center [1053, 560] width 288 height 32
click at [980, 636] on select "Yes No" at bounding box center [1053, 628] width 288 height 32
click at [1065, 639] on select "Yes No" at bounding box center [1053, 628] width 288 height 32
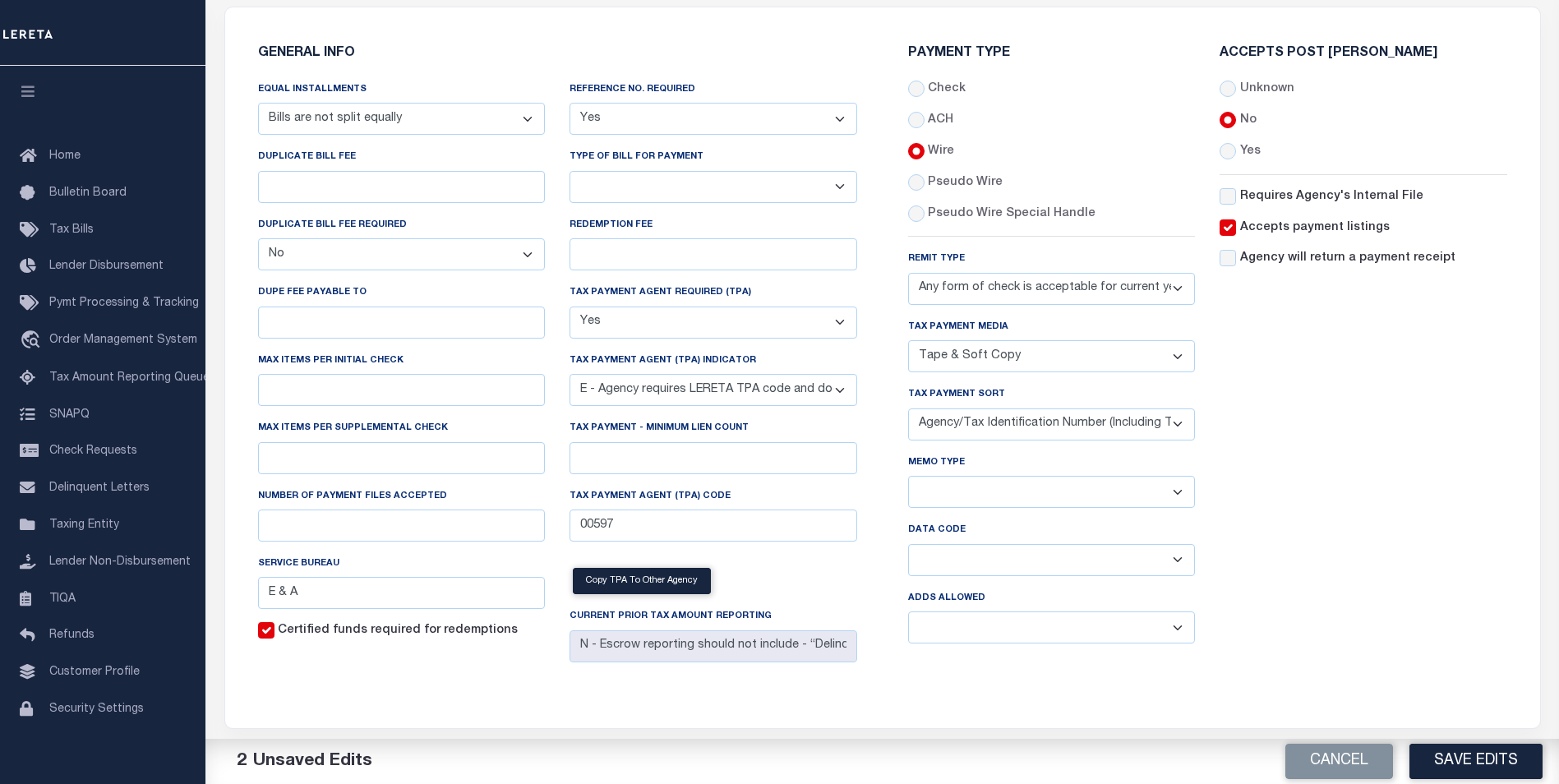
click at [1351, 565] on div "Accepts Post Mark Unknown No Yes" at bounding box center [1364, 352] width 312 height 610
click at [1003, 635] on select "Yes No" at bounding box center [1053, 628] width 288 height 32
select select "0"
click at [909, 616] on select "Yes No" at bounding box center [1053, 628] width 288 height 32
click at [1476, 766] on button "Save Edits" at bounding box center [1476, 761] width 133 height 35
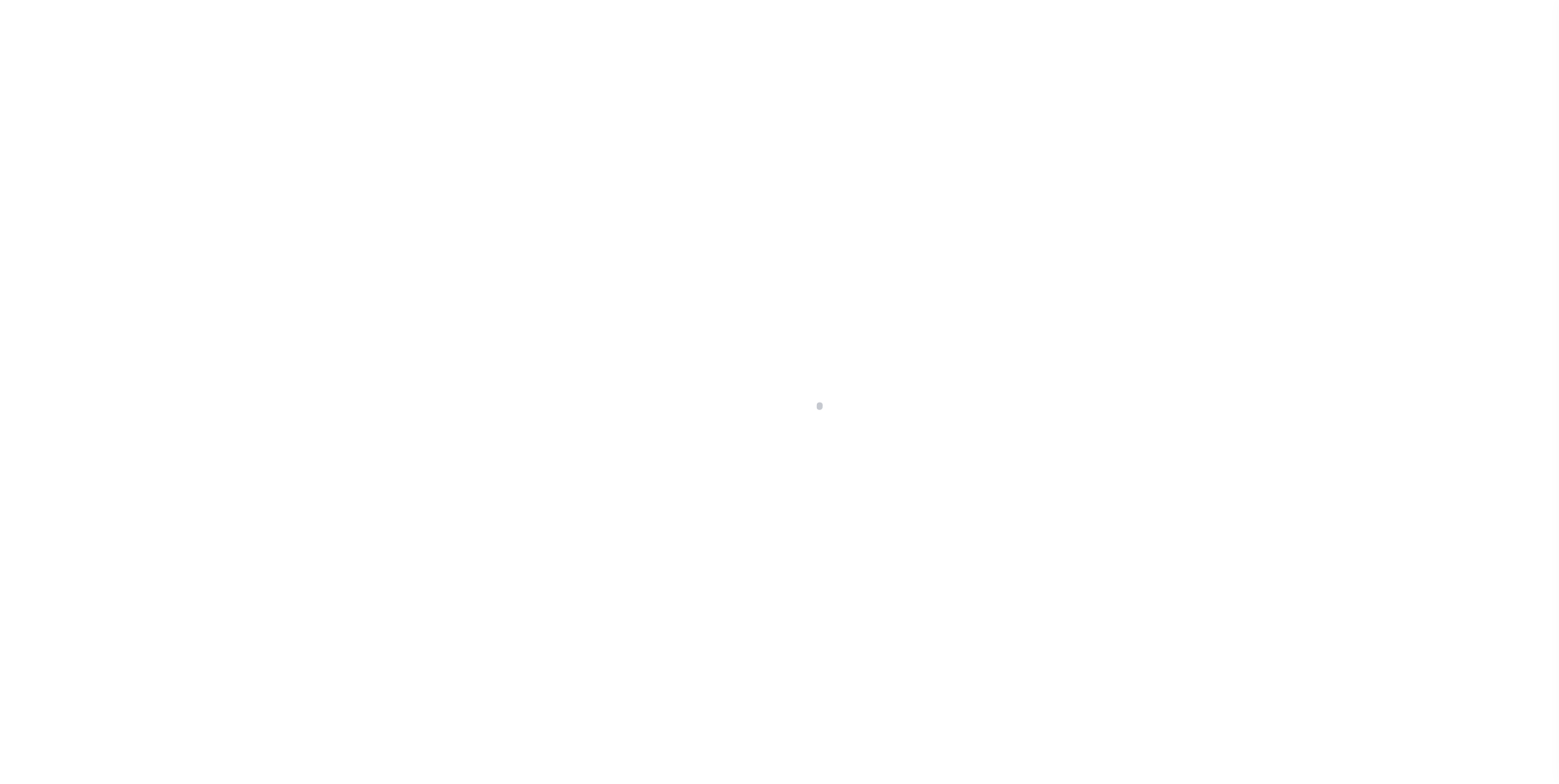
select select
checkbox input "false"
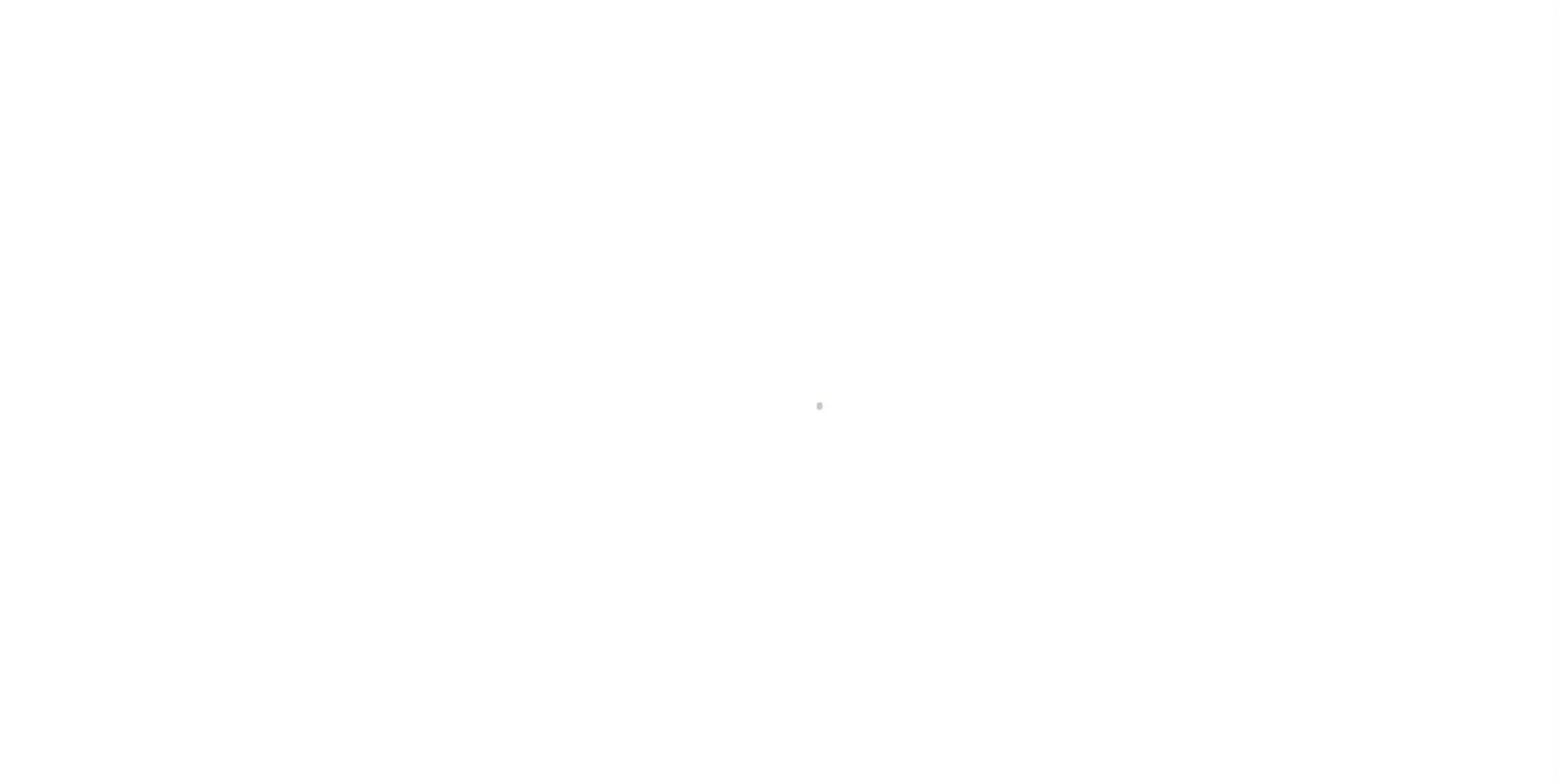
checkbox input "false"
type input "3402117002"
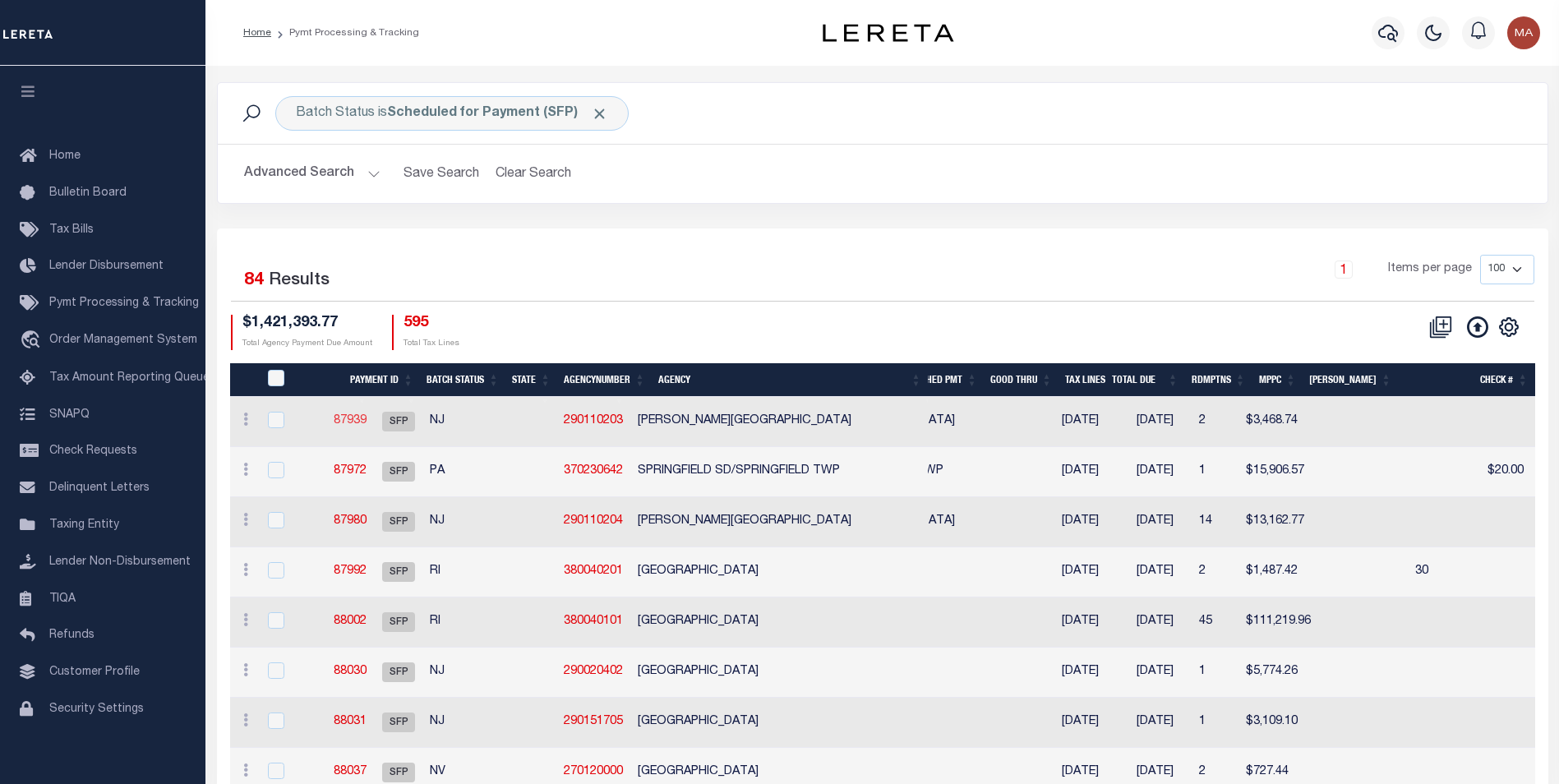
click at [367, 421] on link "87939" at bounding box center [350, 421] width 33 height 12
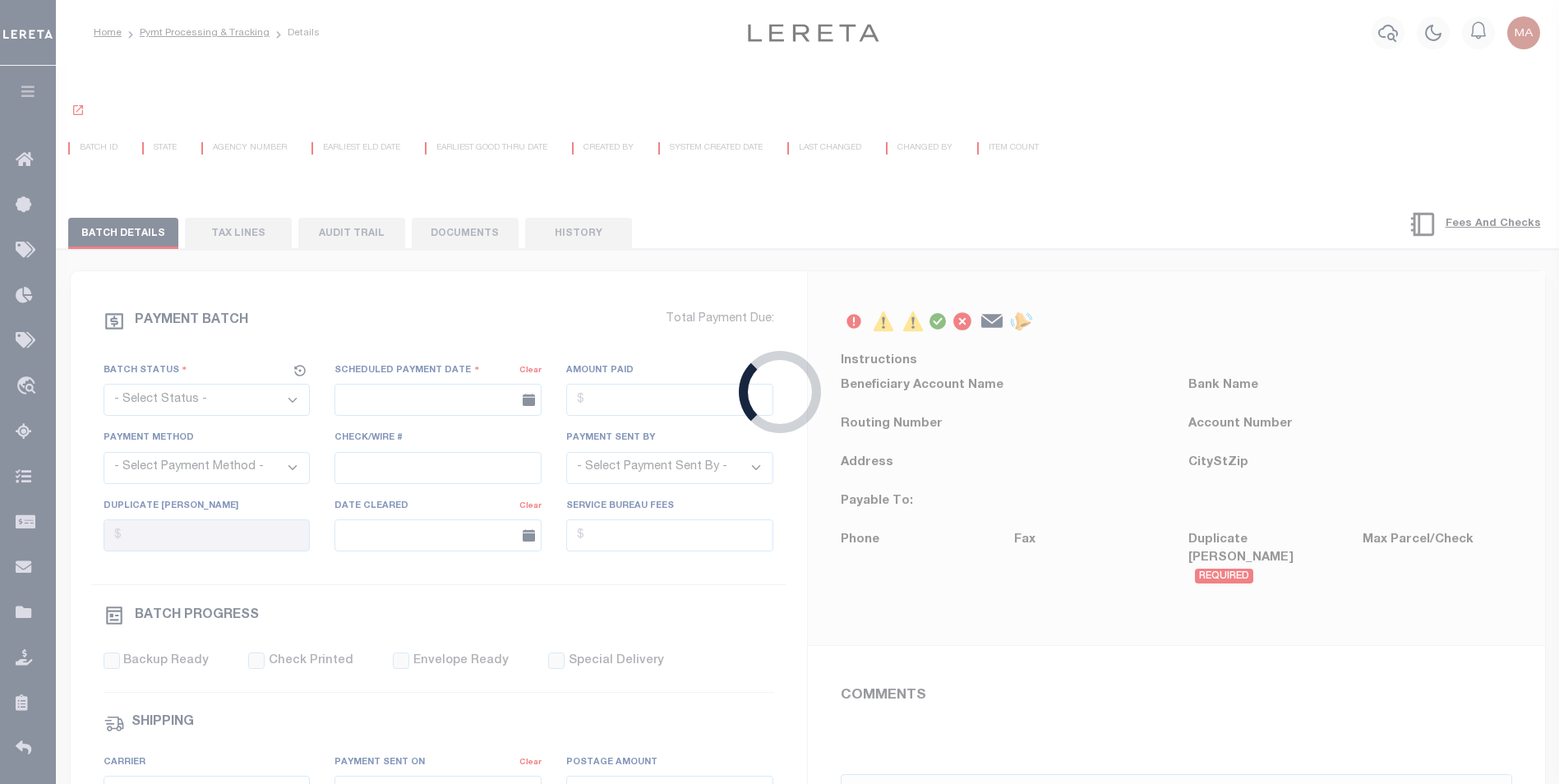
select select "SFP"
type input "[DATE]"
type input "36 - no wire option"
type input "[PERSON_NAME]"
type input "E & A"
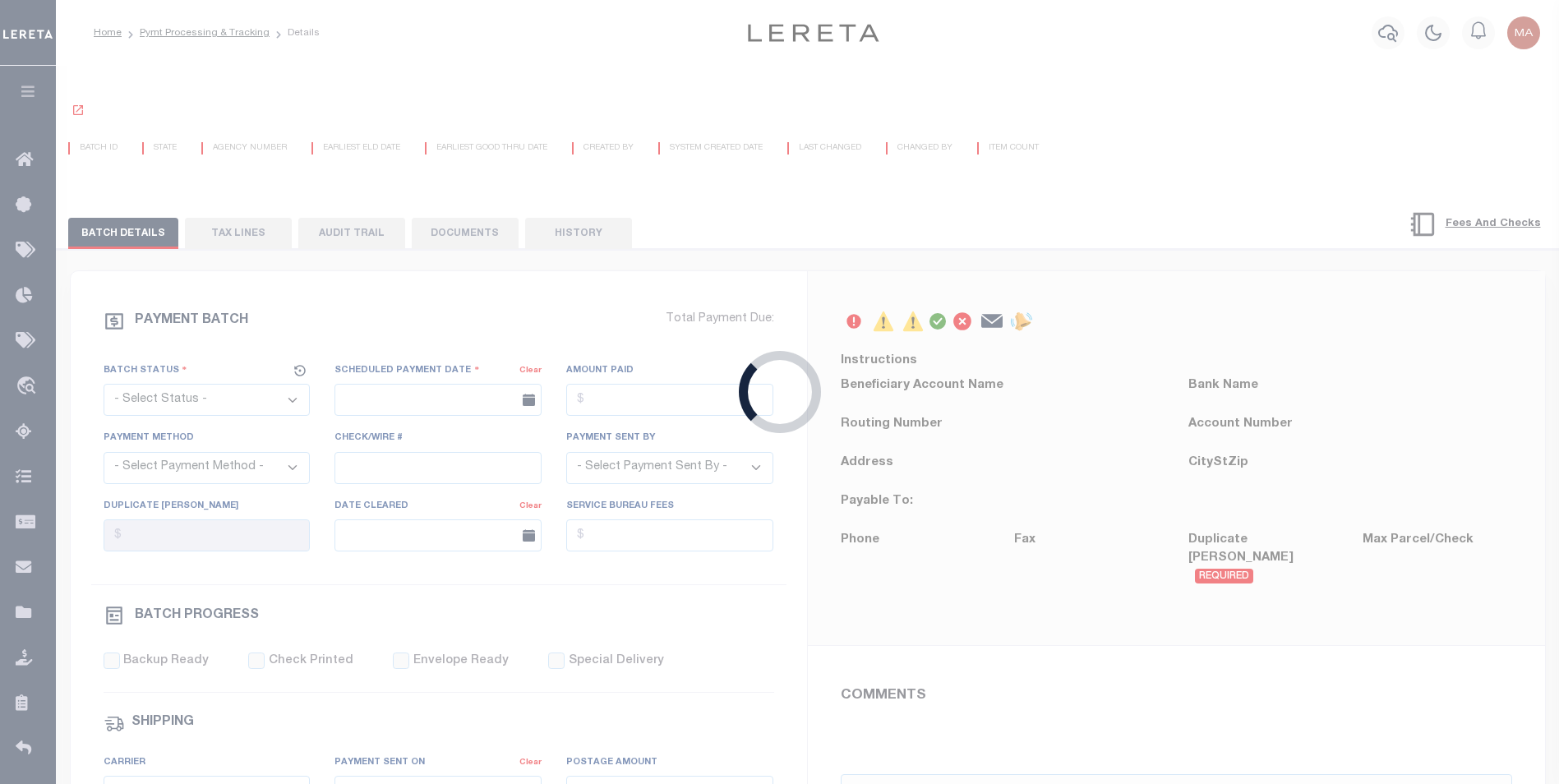
select select "65"
select select "73"
select select "1"
select select "61"
select select "44"
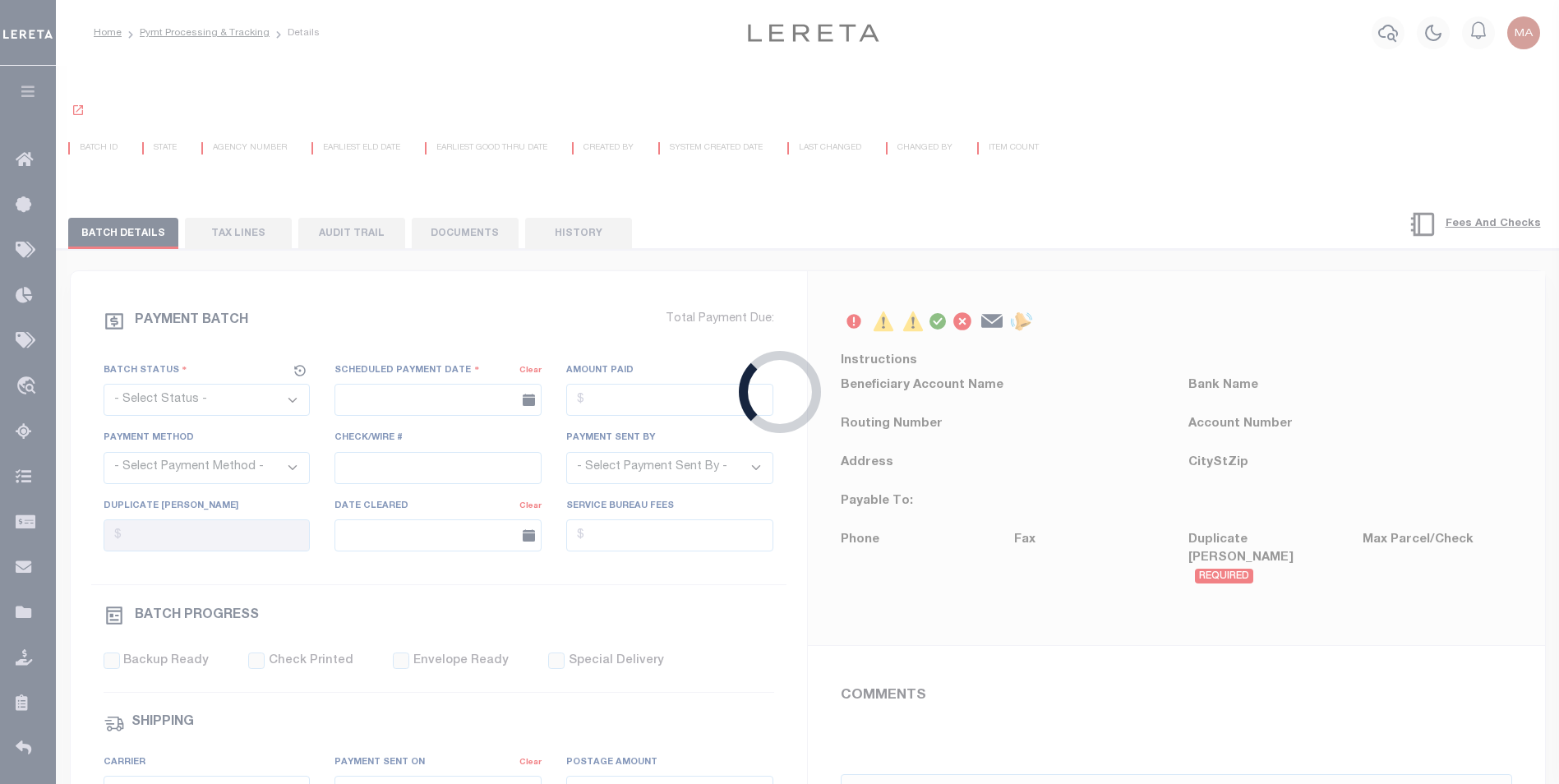
radio input "true"
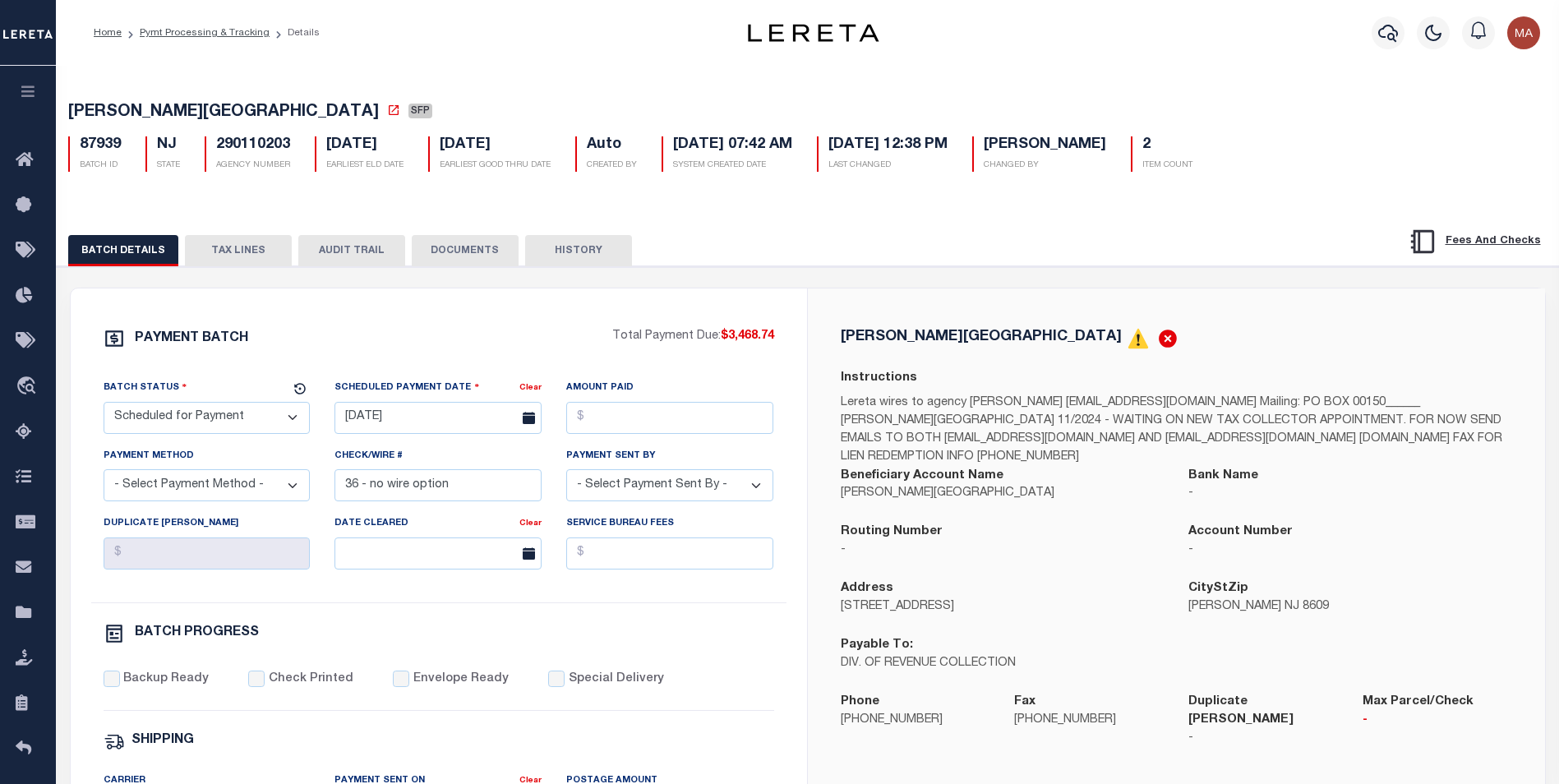
click at [587, 248] on button "HISTORY" at bounding box center [578, 251] width 107 height 32
select select "50"
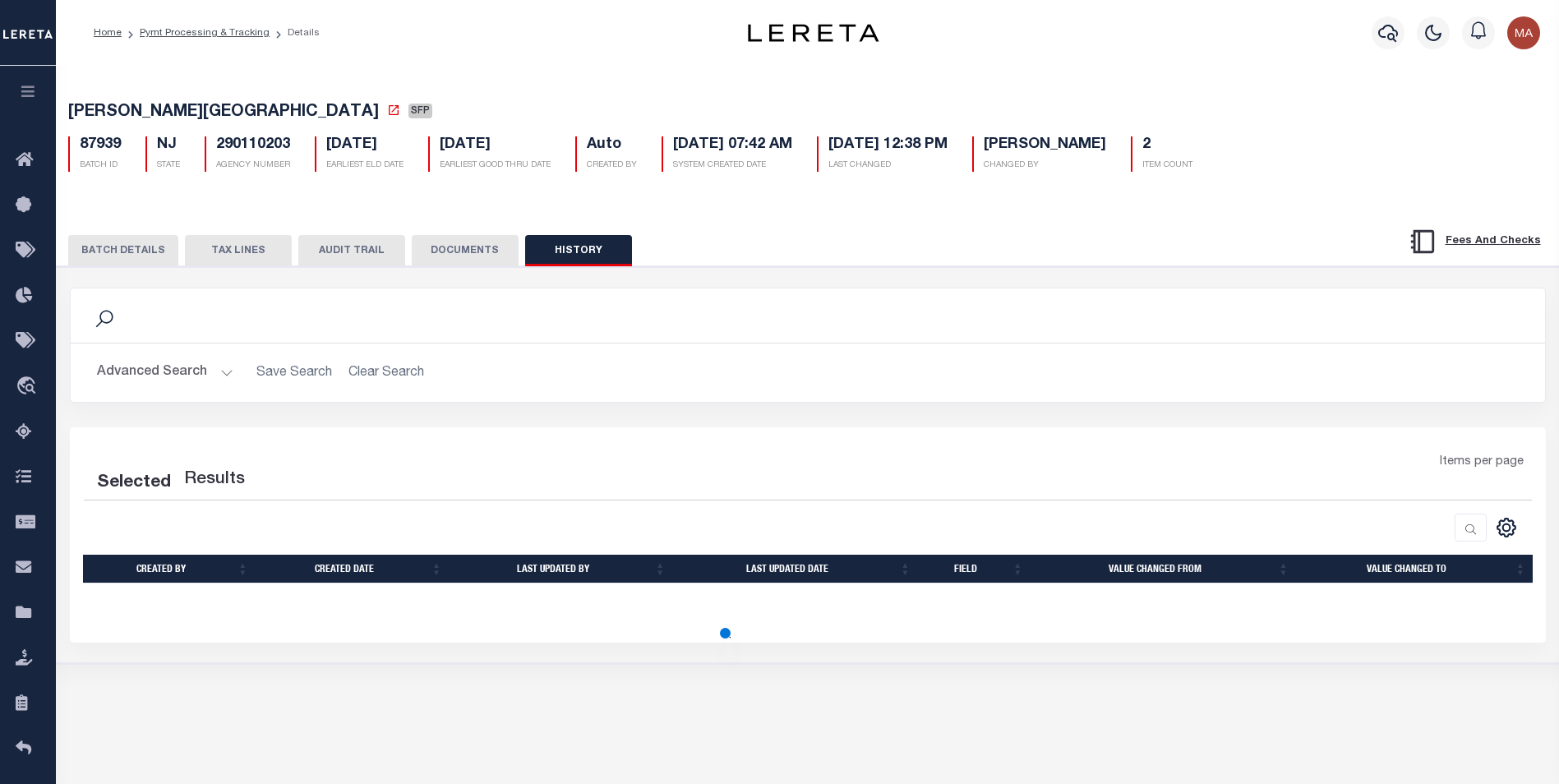
select select "50"
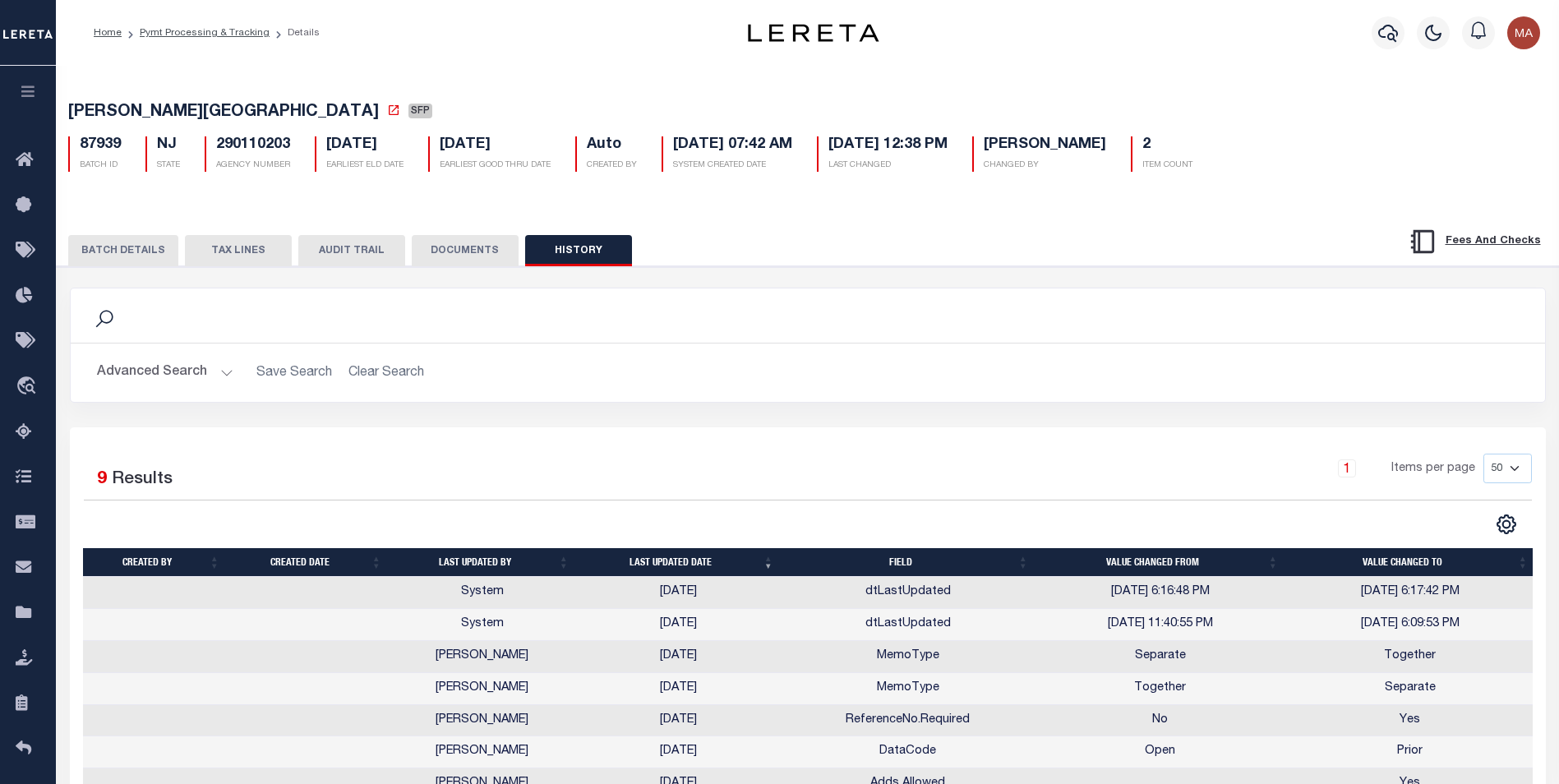
scroll to position [164, 0]
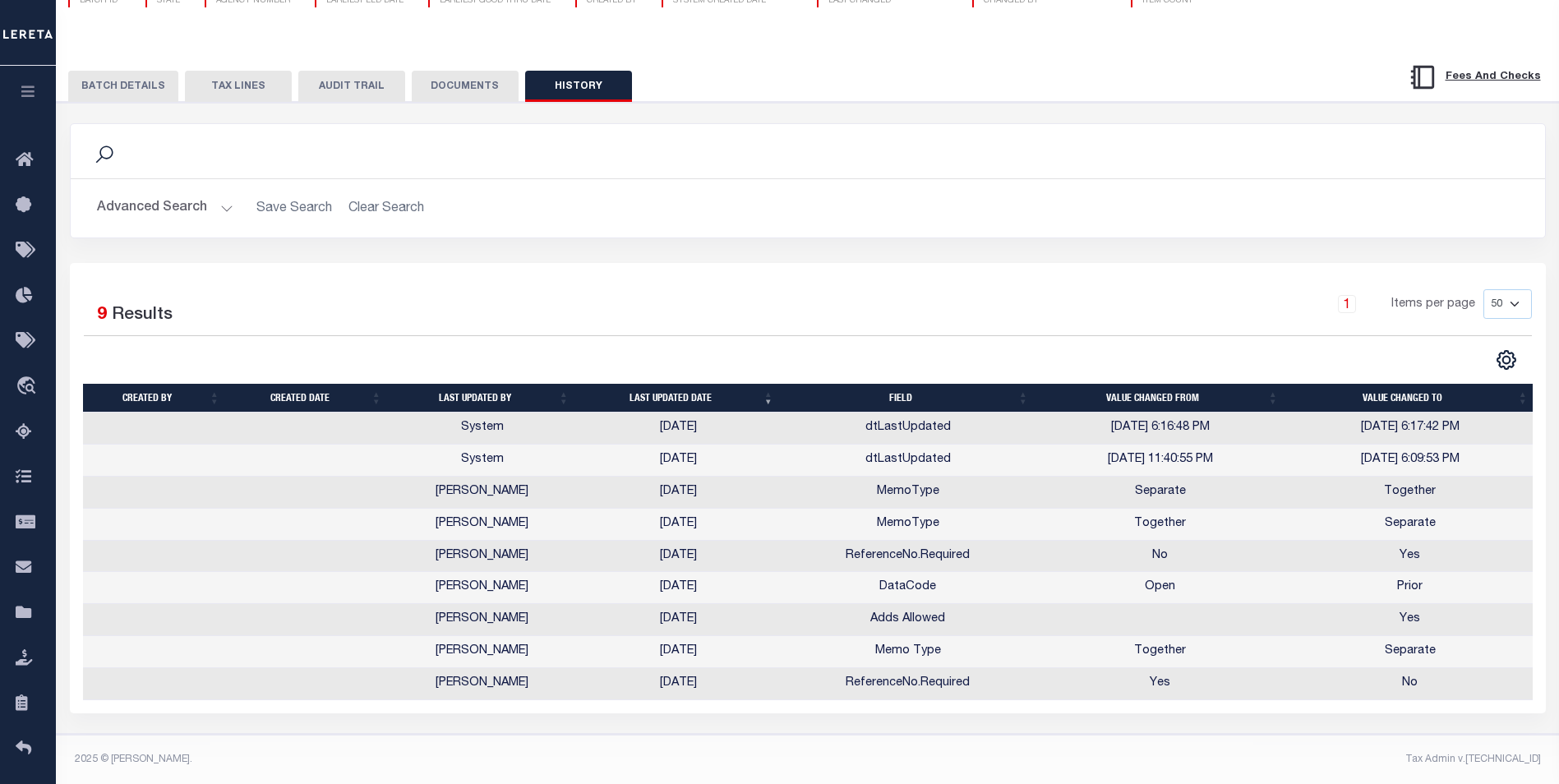
click at [576, 91] on button "HISTORY" at bounding box center [578, 86] width 107 height 32
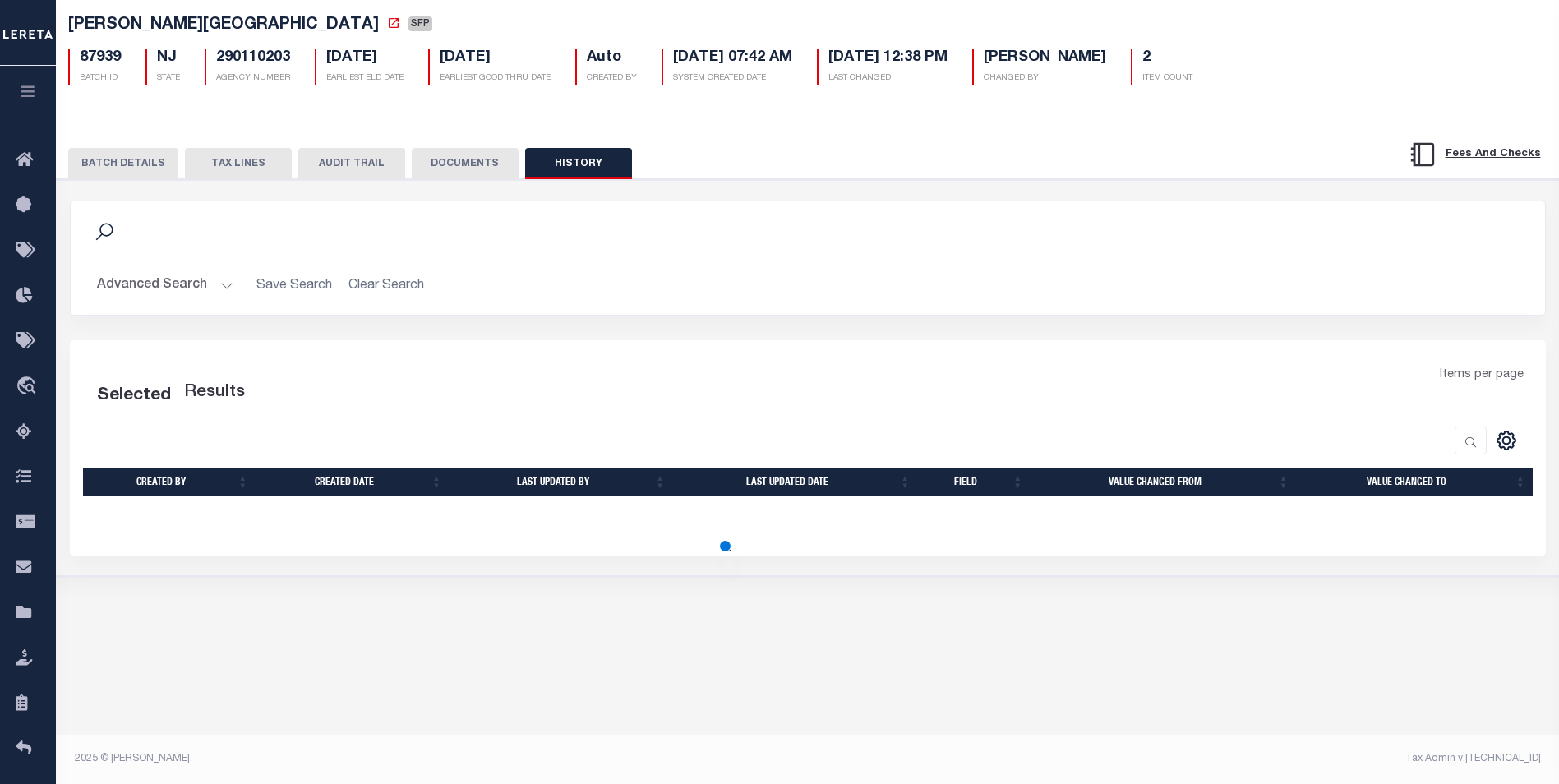
scroll to position [87, 0]
select select "50"
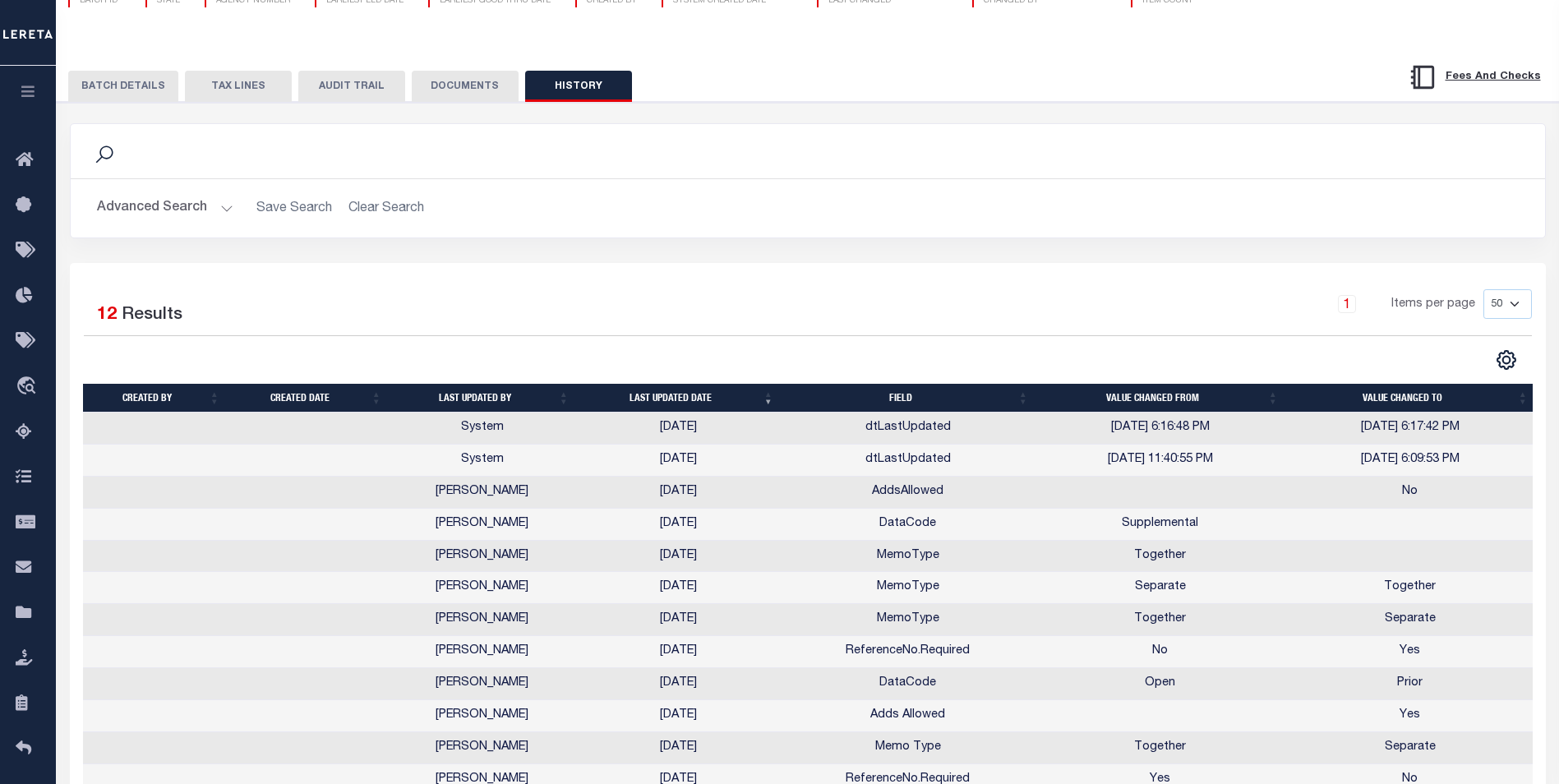
scroll to position [246, 0]
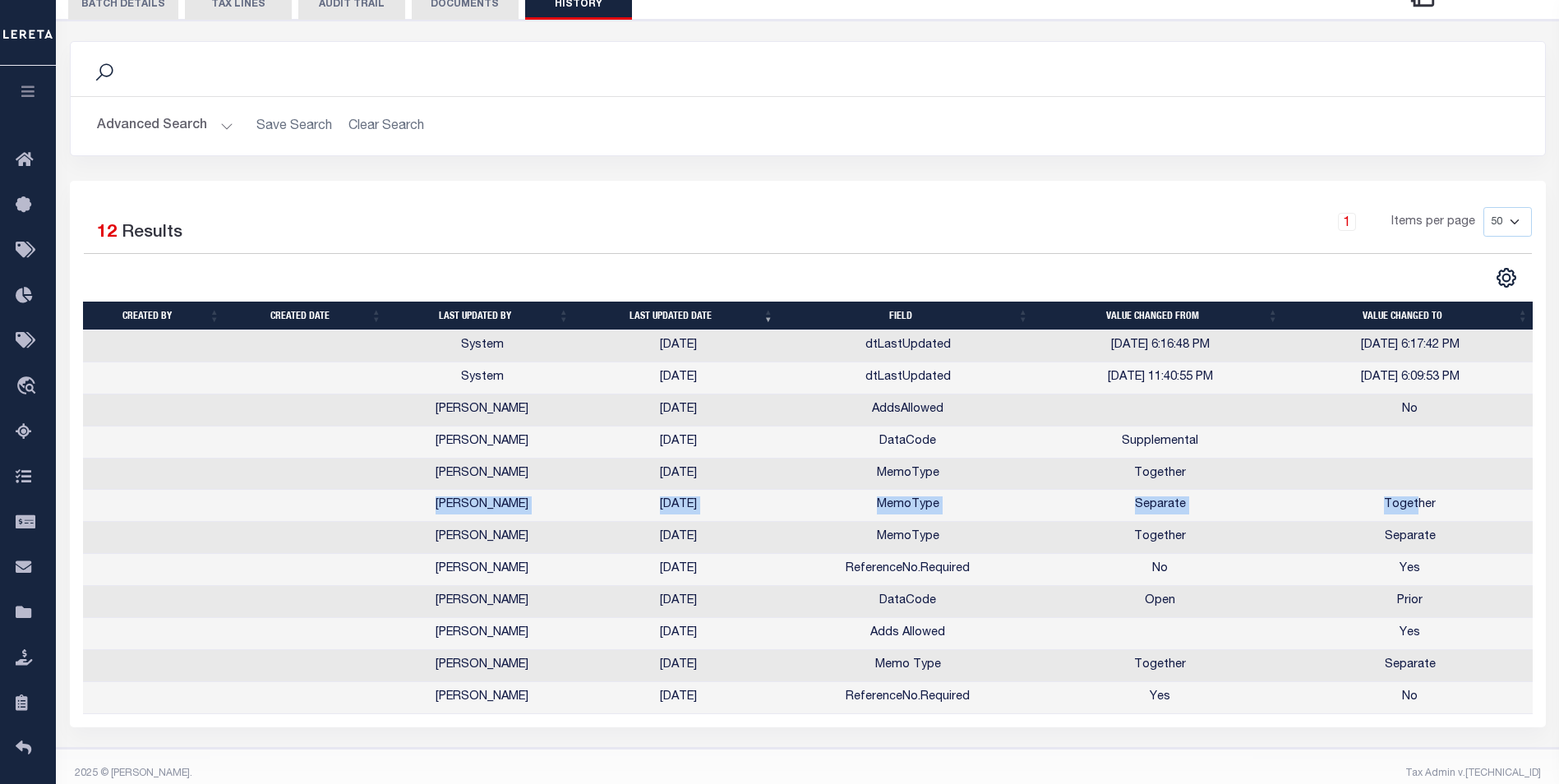
drag, startPoint x: 1417, startPoint y: 494, endPoint x: 1417, endPoint y: 474, distance: 20.0
click at [1417, 483] on td at bounding box center [1410, 475] width 250 height 32
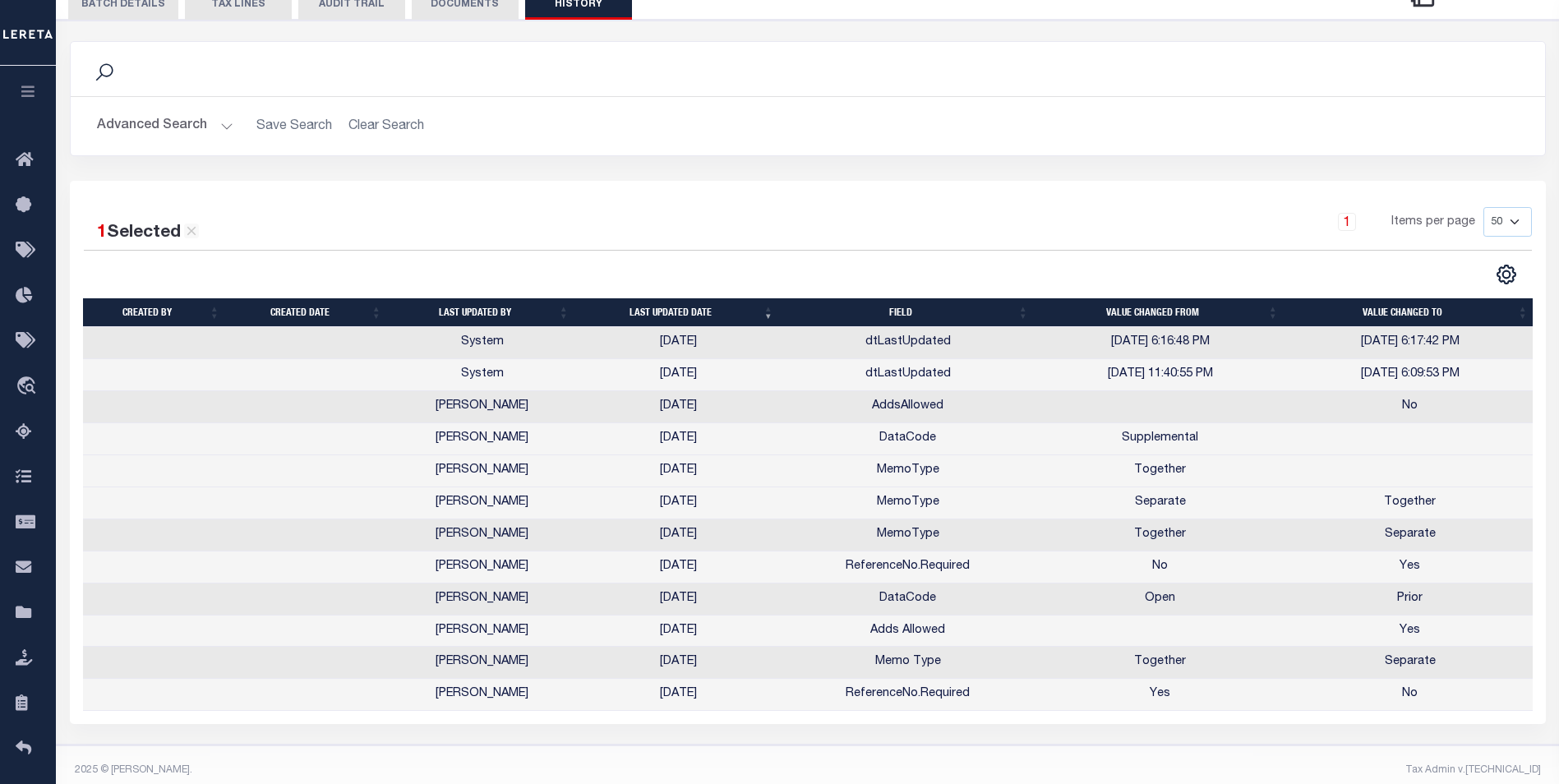
click at [1148, 226] on div "1 Items per page 10 25 50 100" at bounding box center [991, 228] width 1080 height 43
